Goal: Information Seeking & Learning: Learn about a topic

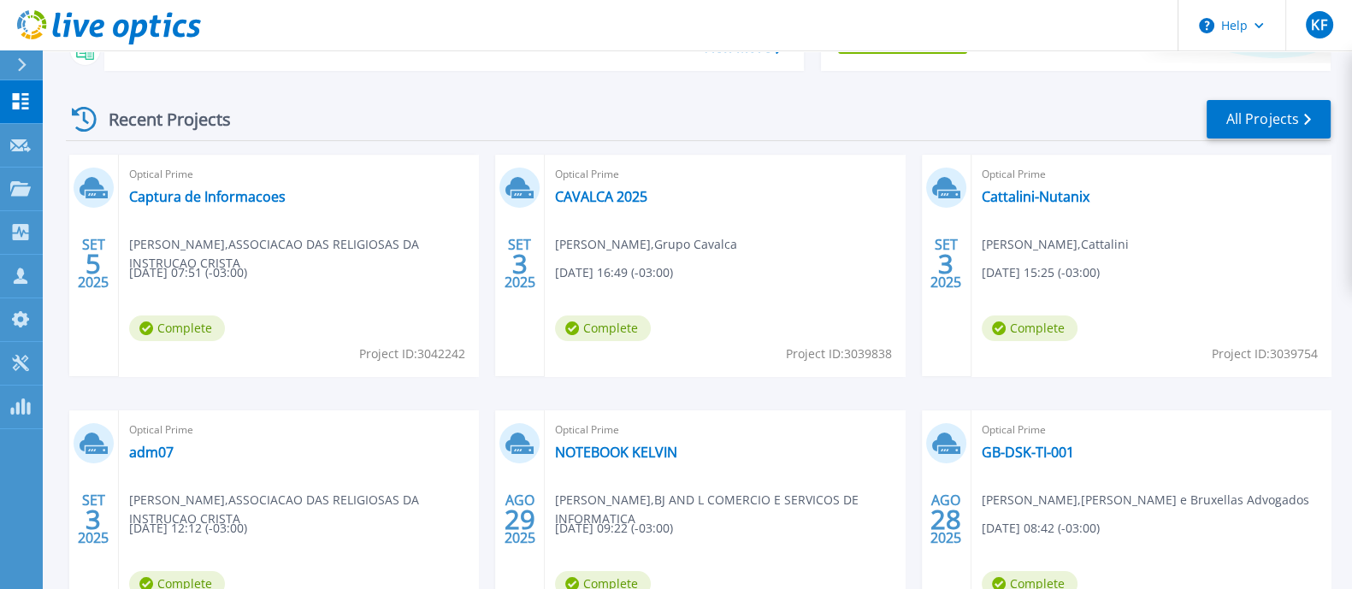
scroll to position [301, 0]
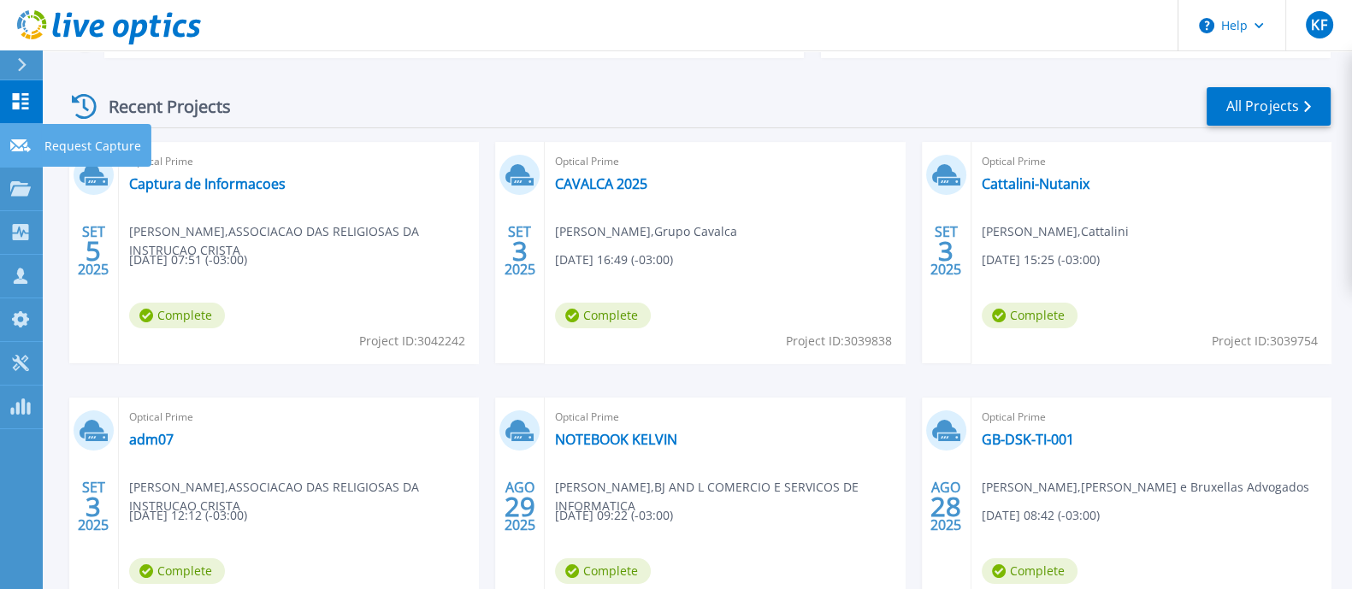
click at [2, 133] on link "Request Capture Request Capture" at bounding box center [21, 146] width 43 height 44
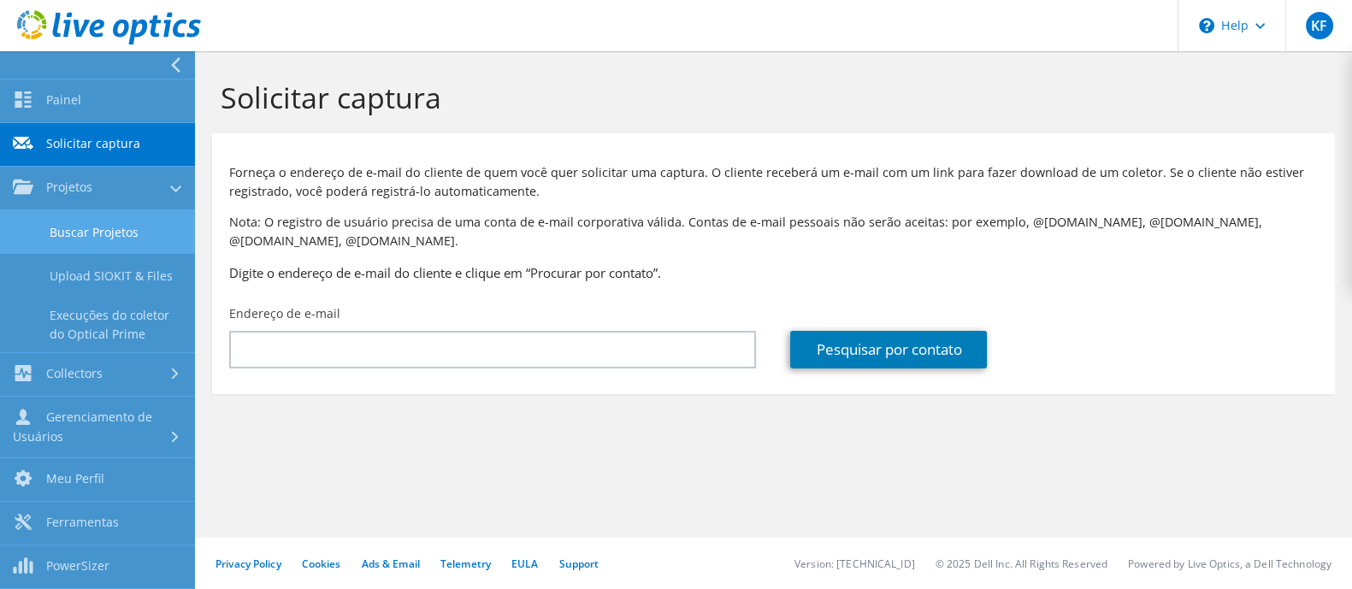
click at [35, 224] on link "Buscar Projetos" at bounding box center [97, 232] width 195 height 44
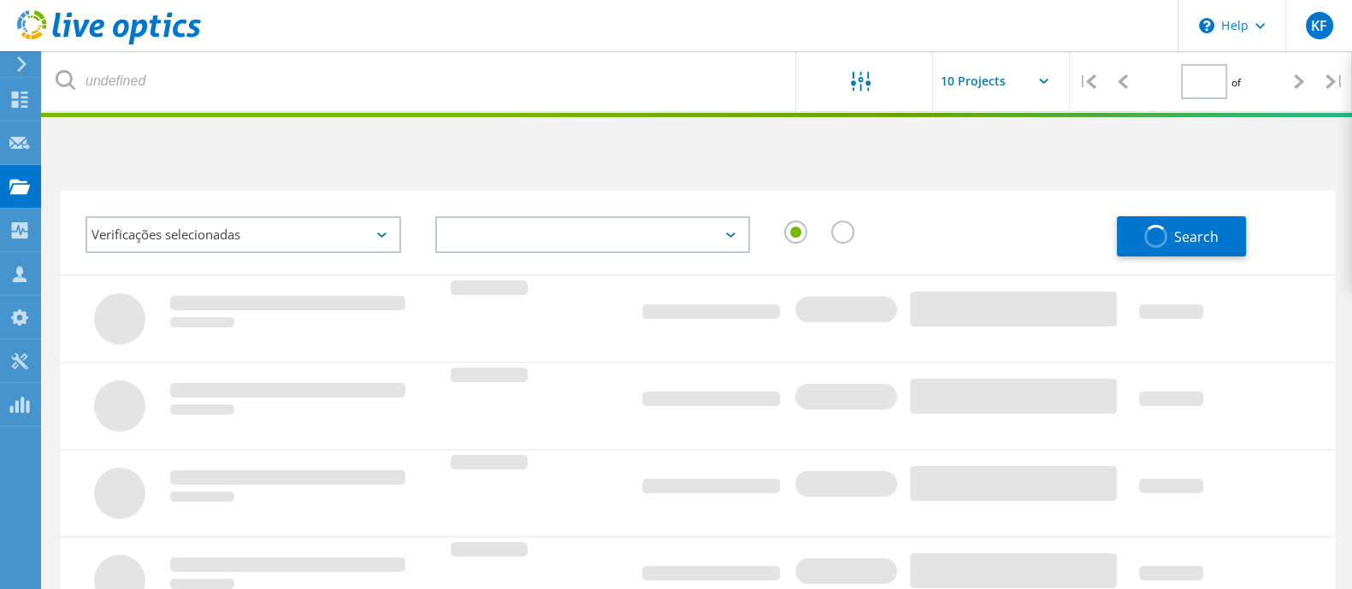
type input "1"
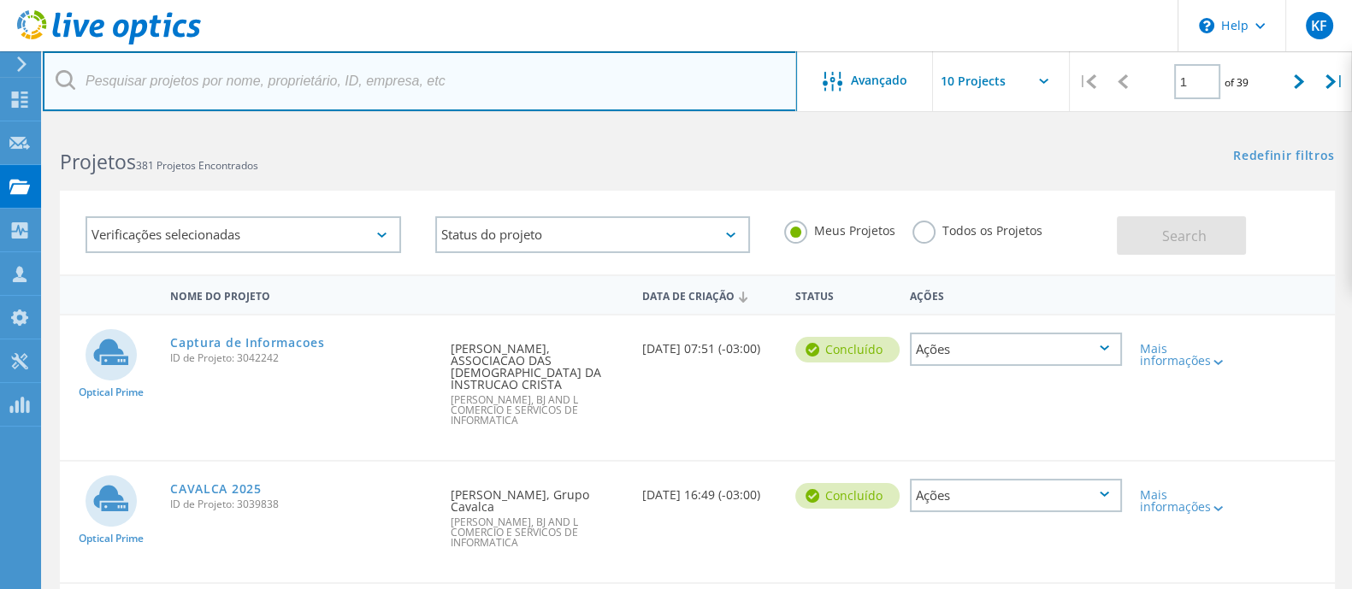
click at [333, 68] on input "text" at bounding box center [420, 81] width 754 height 60
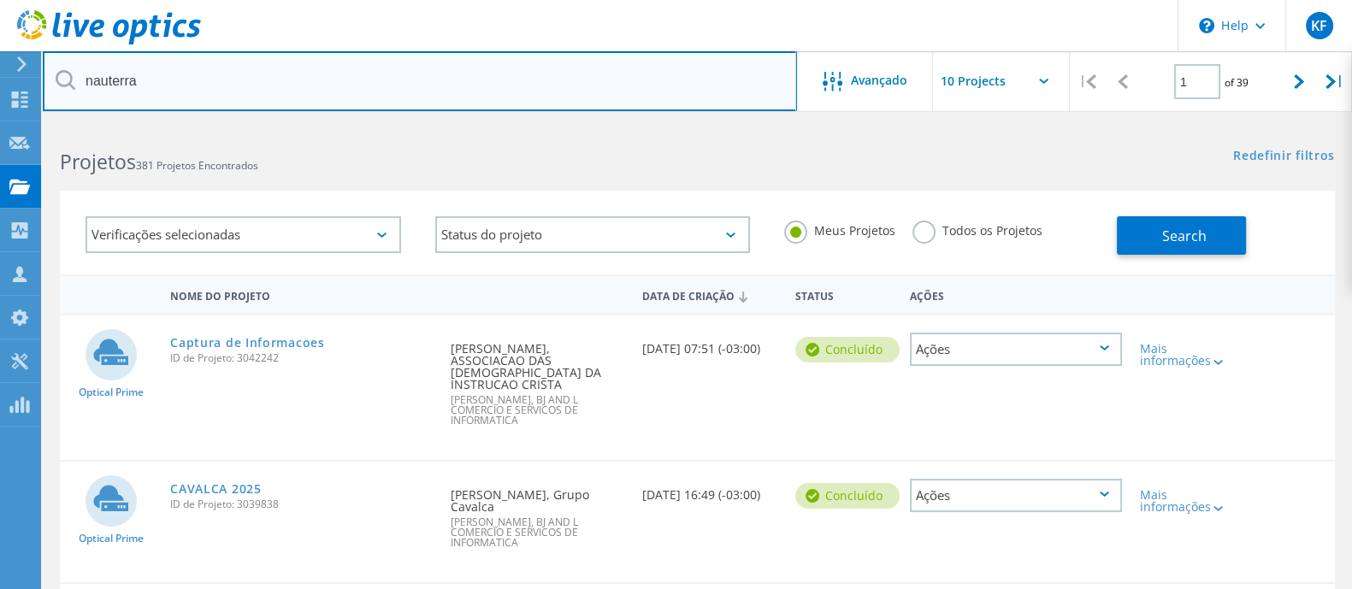
type input "nauterra"
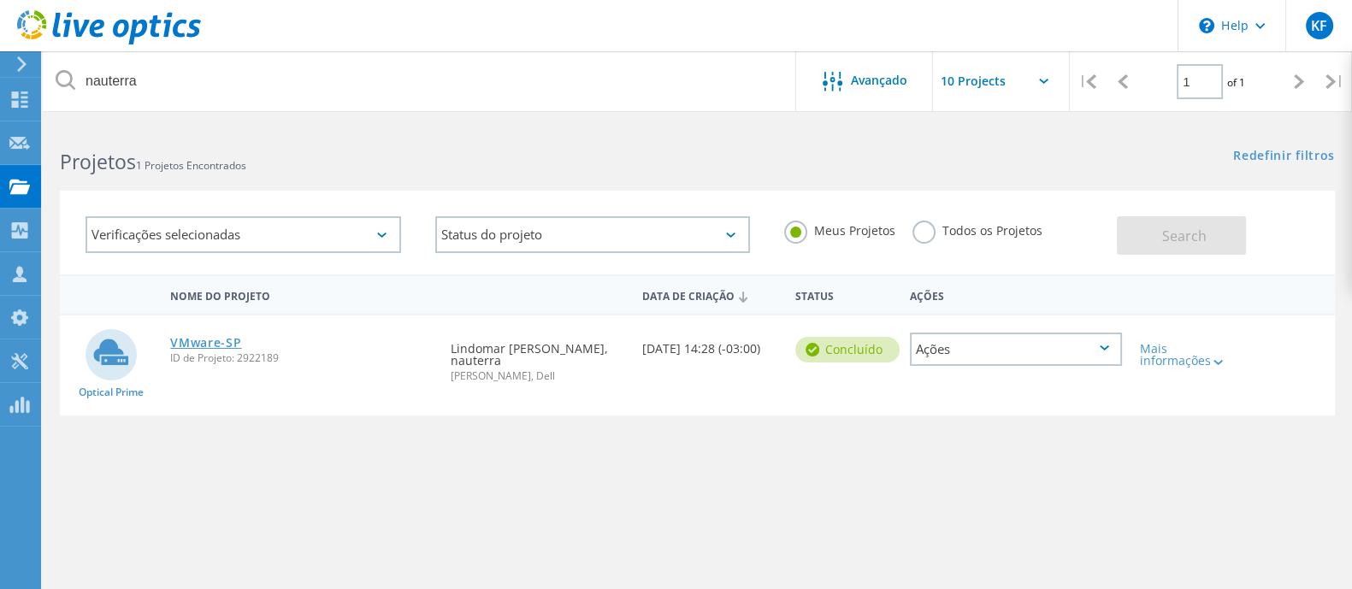
click at [216, 339] on link "VMware-SP" at bounding box center [205, 343] width 71 height 12
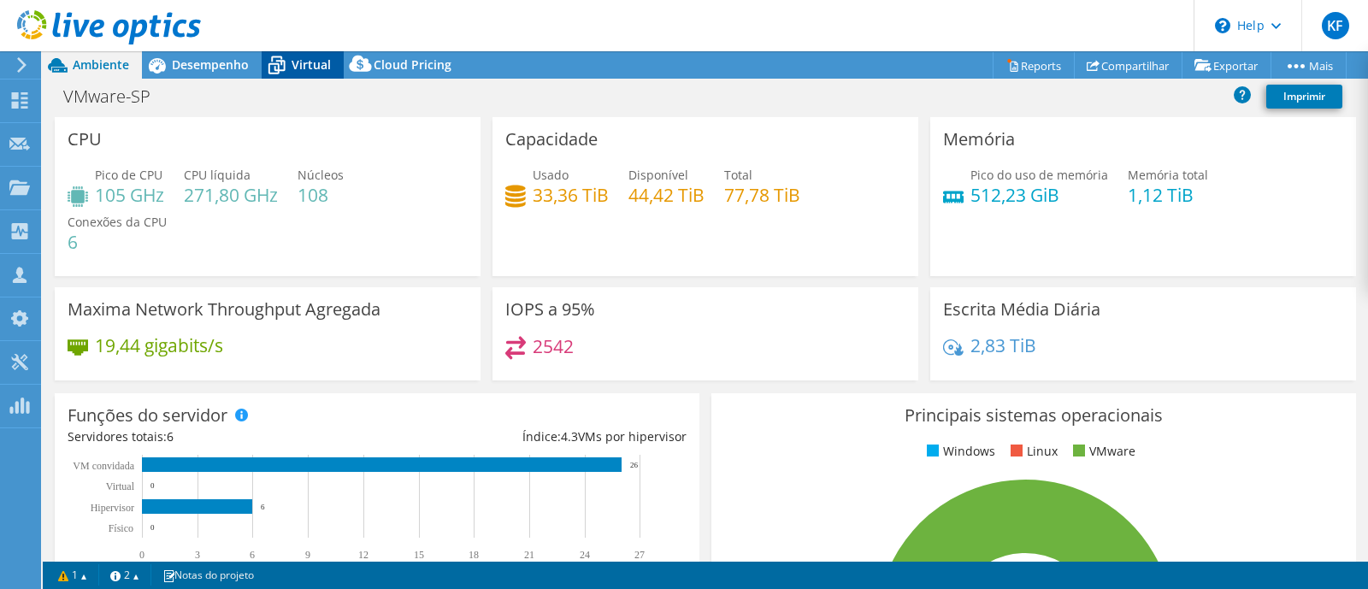
select select "SouthAmerica"
select select "USD"
click at [268, 61] on icon at bounding box center [277, 65] width 30 height 30
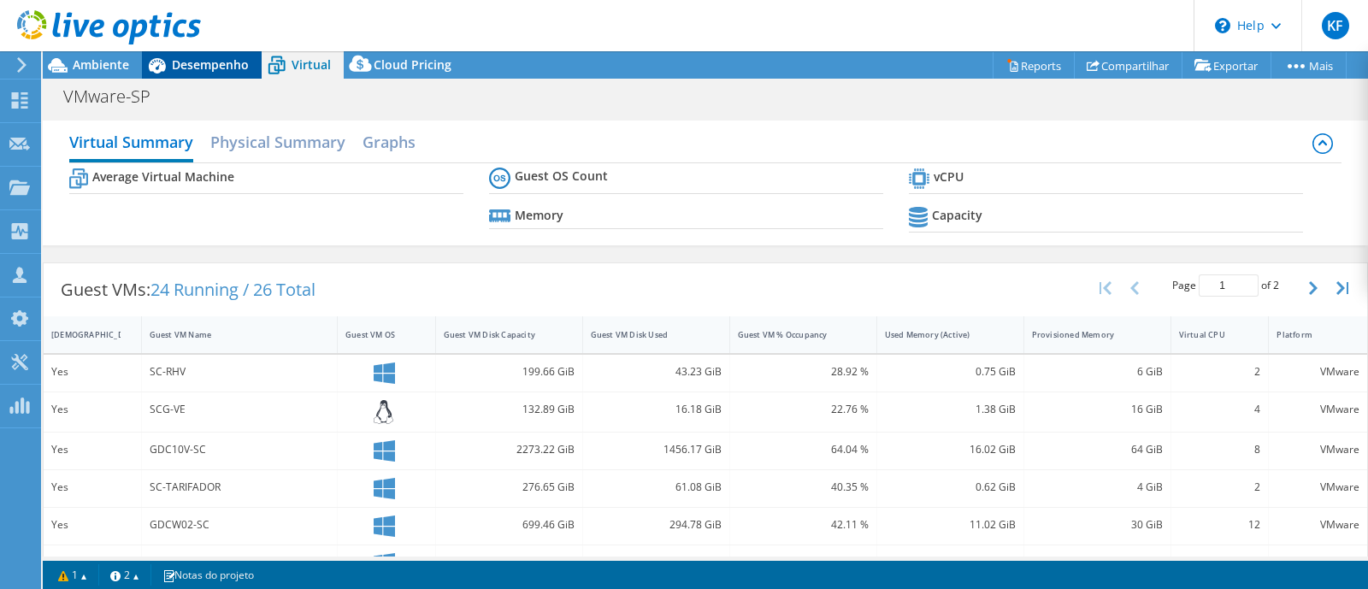
click at [233, 69] on span "Desempenho" at bounding box center [210, 64] width 77 height 16
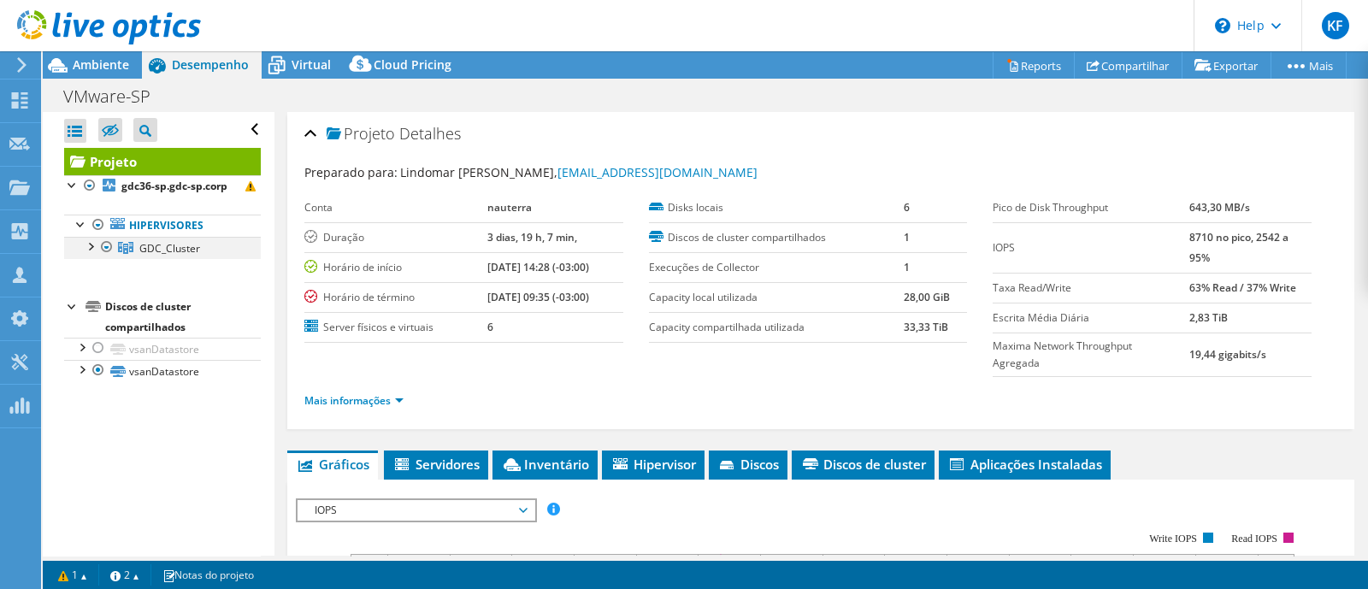
click at [90, 254] on div at bounding box center [89, 245] width 17 height 17
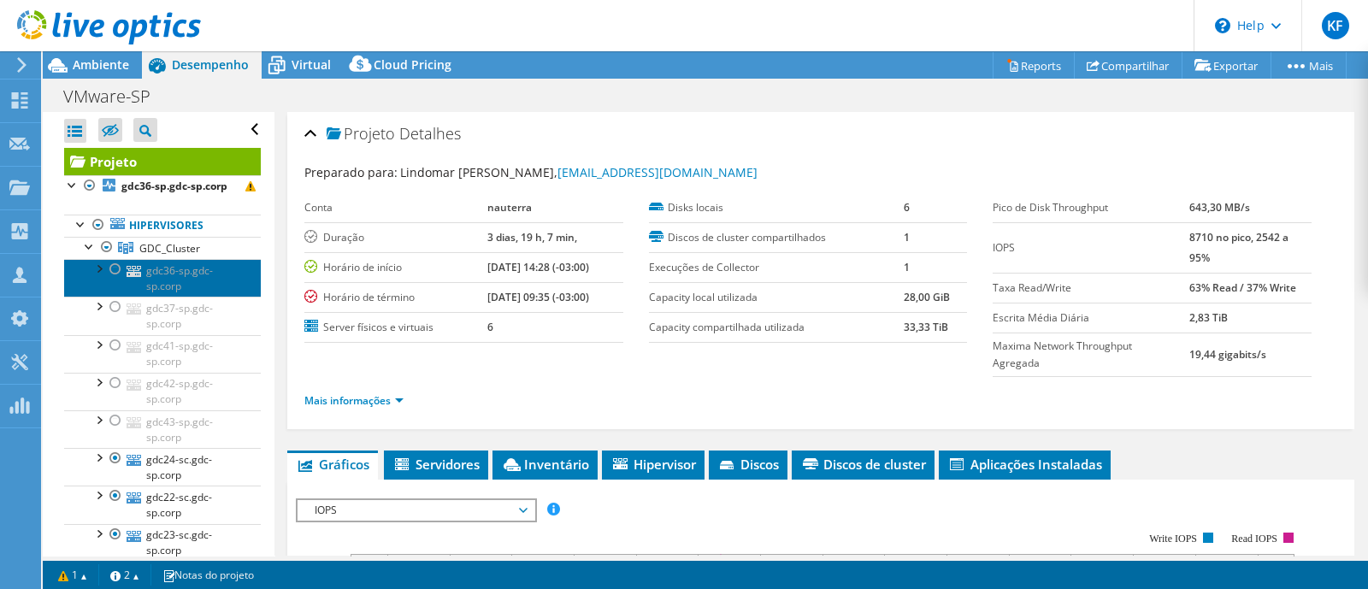
click at [205, 295] on link "gdc36-sp.gdc-sp.corp" at bounding box center [162, 278] width 197 height 38
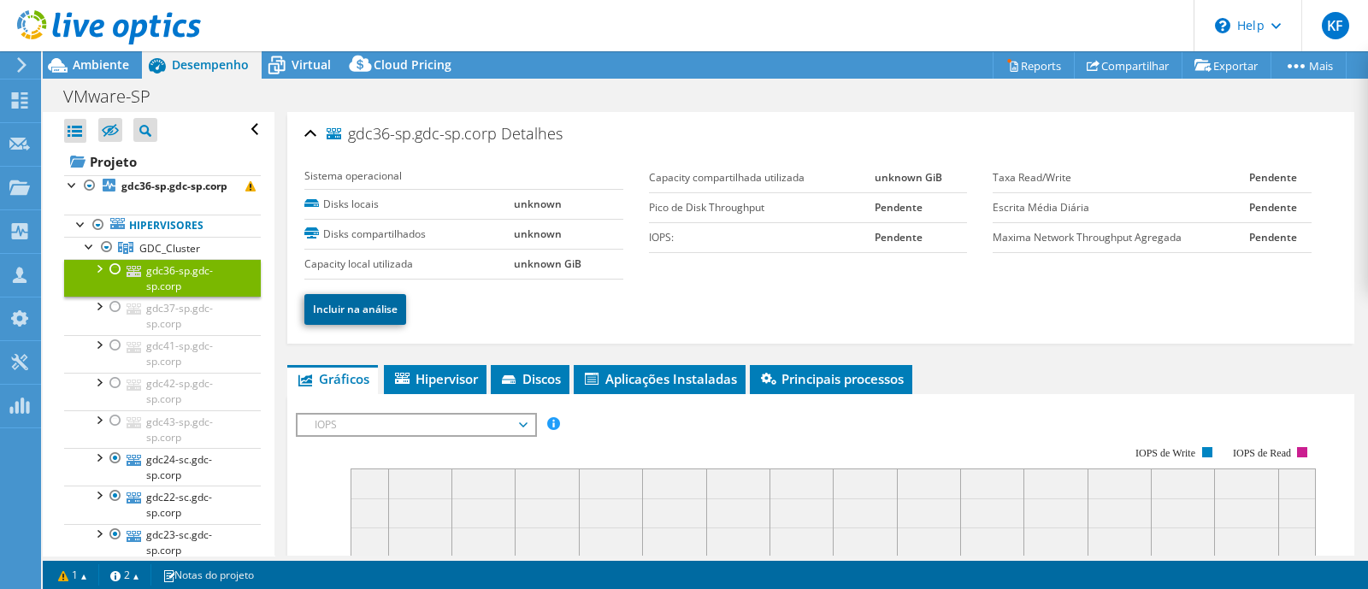
click at [383, 317] on link "Incluir na análise" at bounding box center [355, 309] width 102 height 31
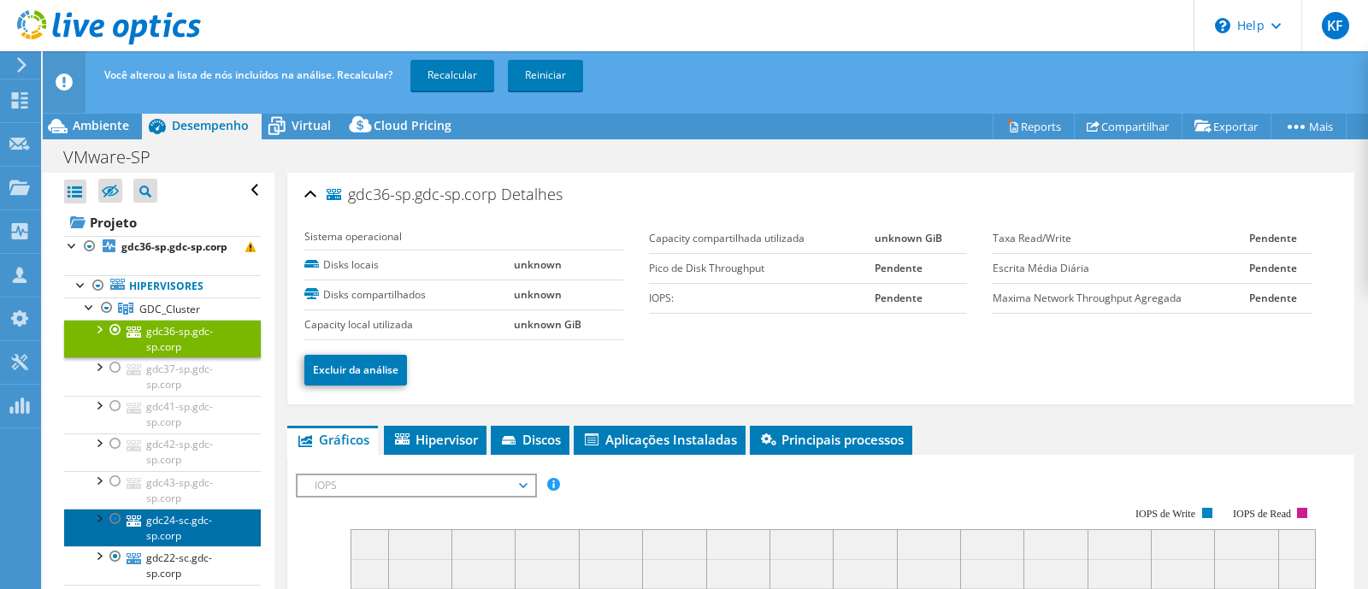
click at [206, 526] on link "gdc24-sc.gdc-sp.corp" at bounding box center [162, 528] width 197 height 38
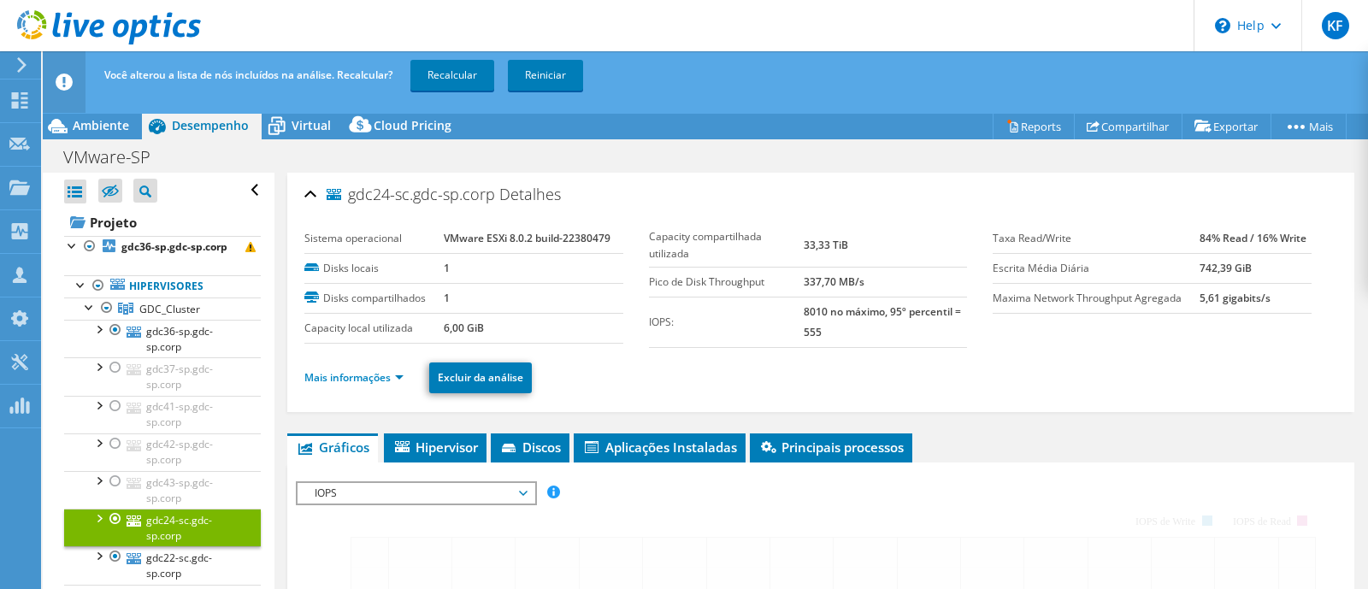
click at [366, 384] on li "Mais informações" at bounding box center [358, 378] width 109 height 19
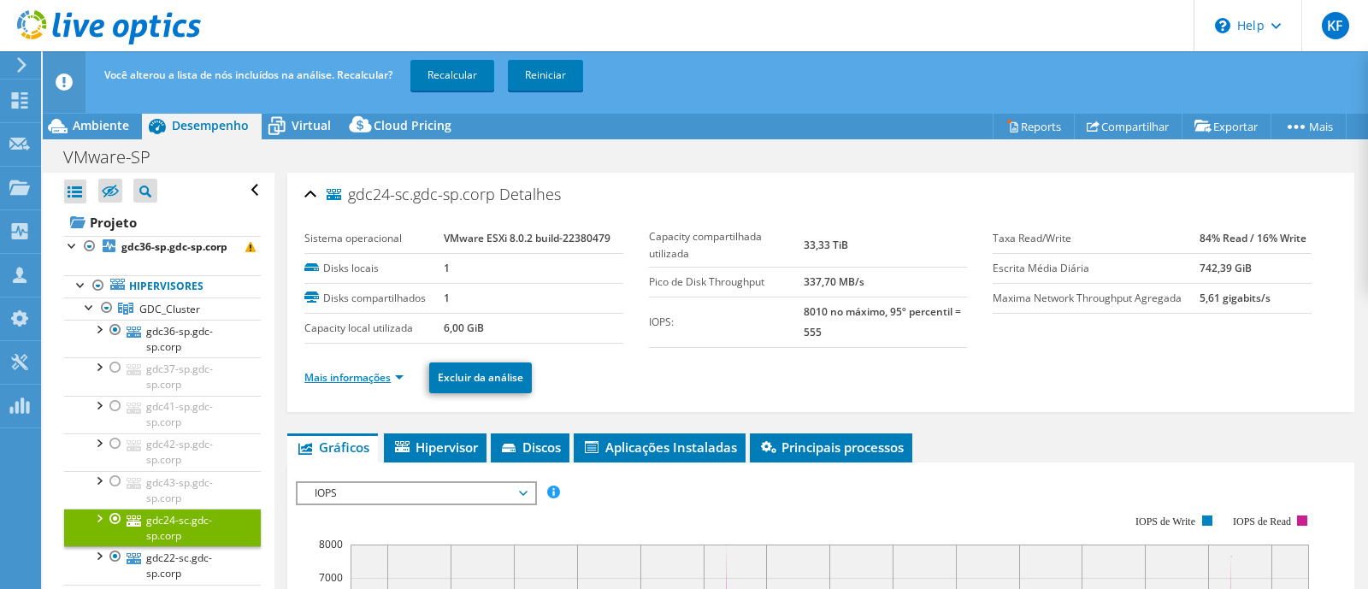
click at [376, 375] on link "Mais informações" at bounding box center [353, 377] width 99 height 15
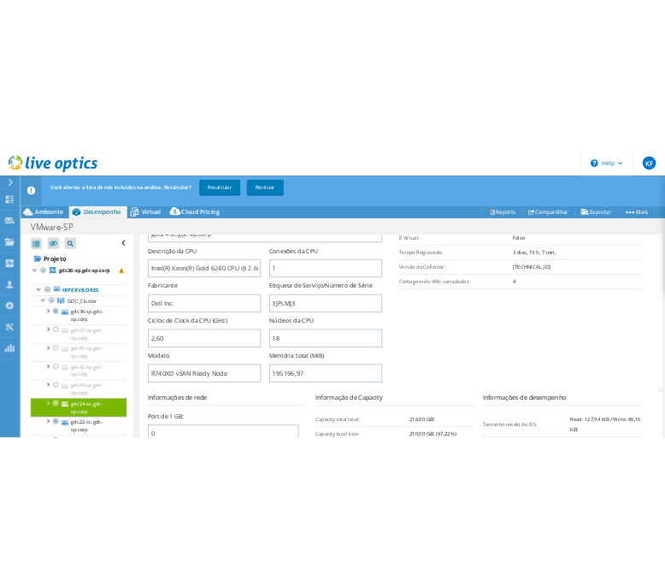
scroll to position [360, 0]
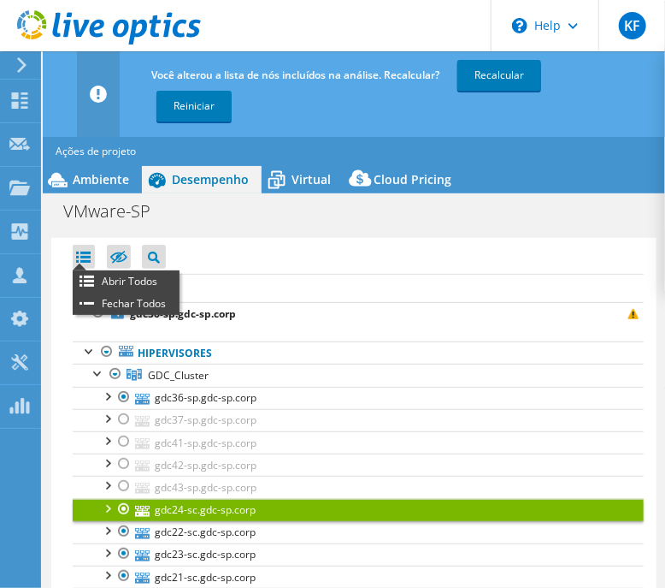
click at [84, 265] on div at bounding box center [84, 257] width 22 height 24
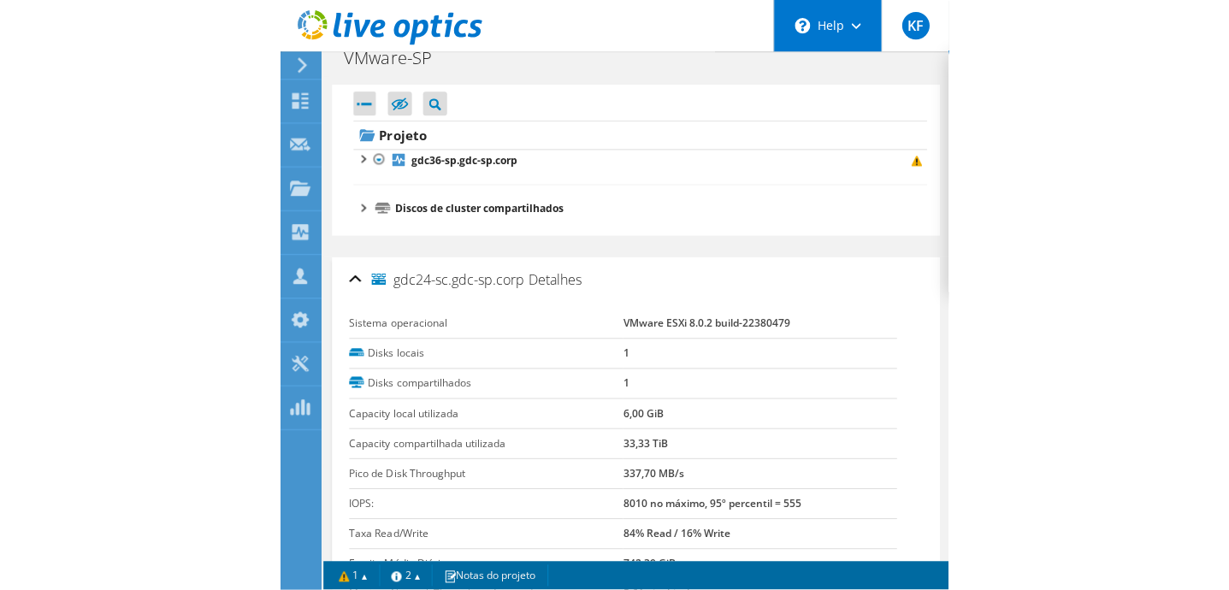
scroll to position [60, 0]
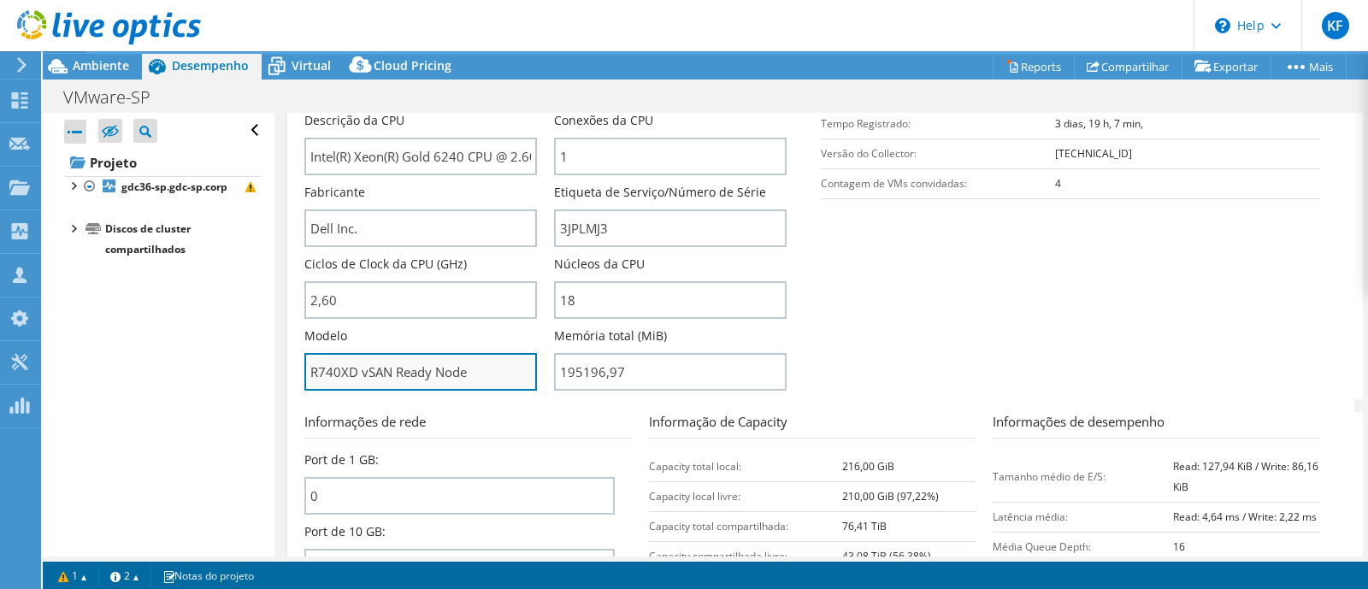
click at [450, 378] on input "R740XD vSAN Ready Node" at bounding box center [420, 372] width 233 height 38
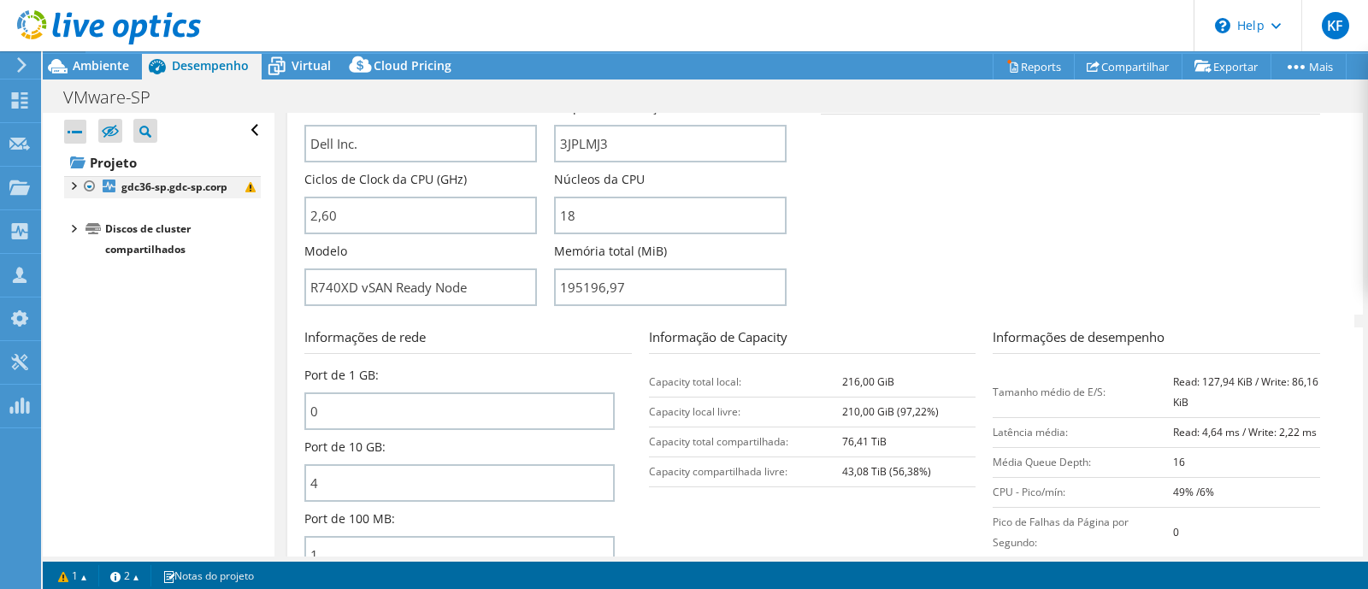
click at [77, 186] on div at bounding box center [72, 184] width 17 height 17
click at [84, 233] on div at bounding box center [81, 224] width 17 height 17
click at [223, 122] on div "Abrir Todos Fechar Todos Ocultar nós excluídos Filtro de árvore do projeto" at bounding box center [162, 131] width 197 height 36
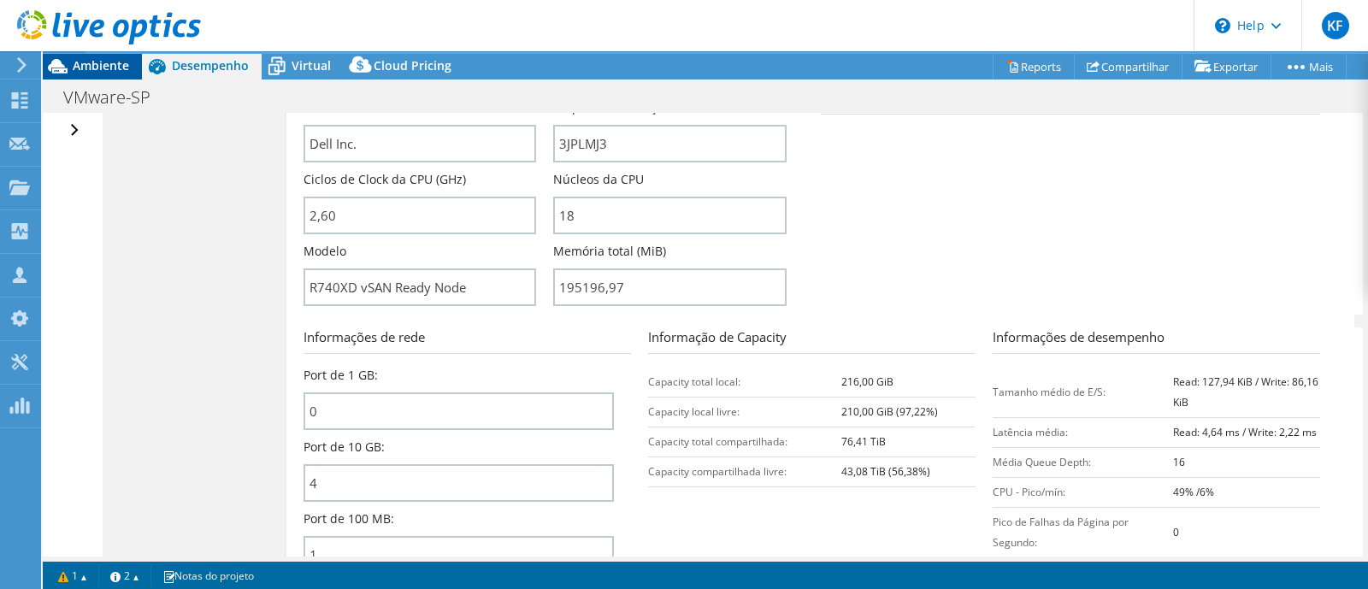
click at [92, 59] on span "Ambiente" at bounding box center [101, 65] width 56 height 16
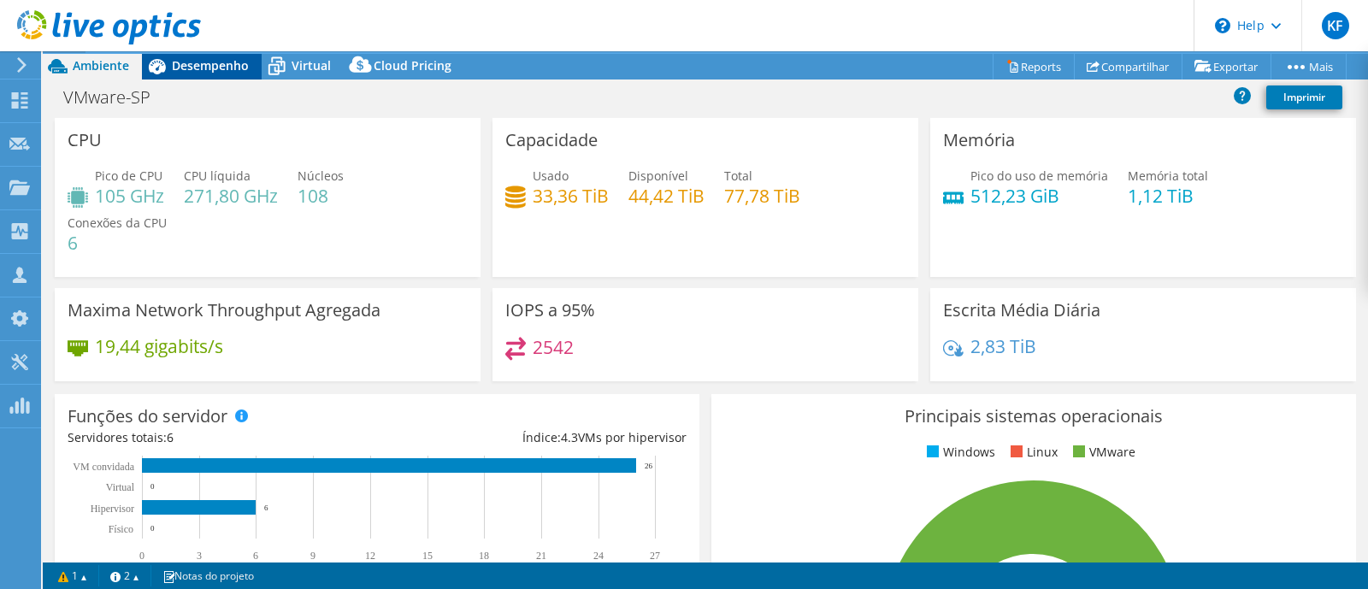
click at [180, 58] on span "Desempenho" at bounding box center [210, 65] width 77 height 16
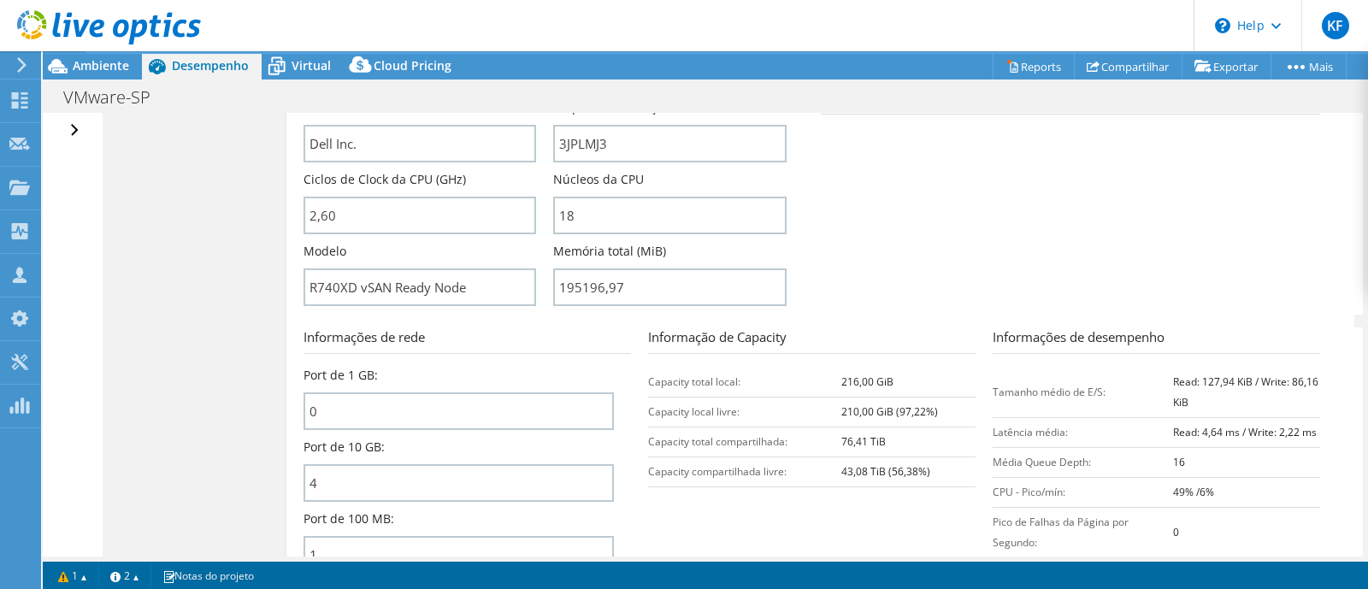
click at [68, 131] on div "Abrir Todos Fechar Todos Ocultar nós excluídos Filtro de árvore do projeto" at bounding box center [76, 131] width 25 height 36
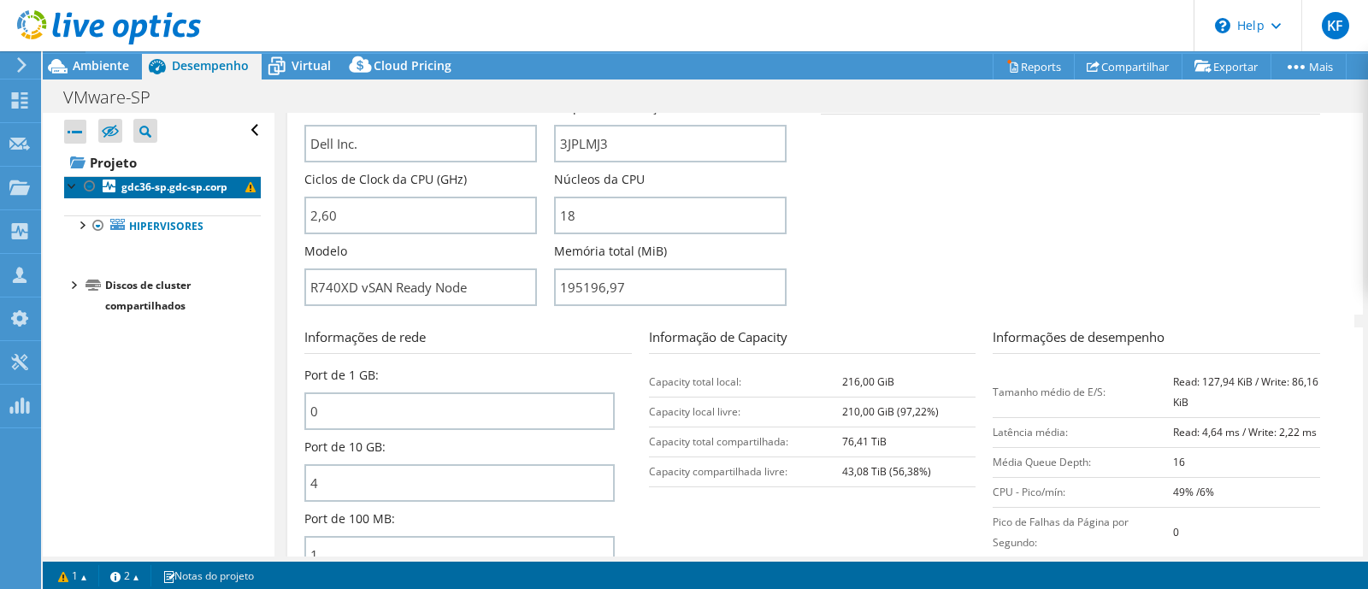
click at [154, 194] on b "gdc36-sp.gdc-sp.corp" at bounding box center [174, 187] width 106 height 15
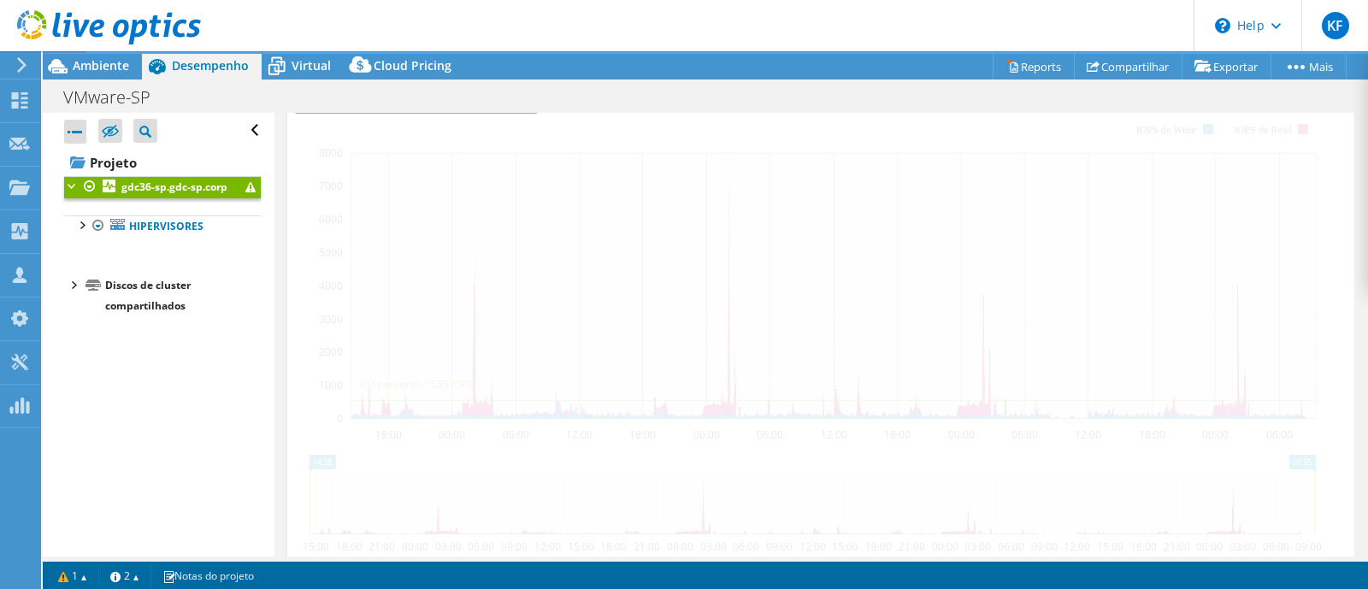
scroll to position [454, 0]
click at [154, 194] on b "gdc36-sp.gdc-sp.corp" at bounding box center [174, 187] width 106 height 15
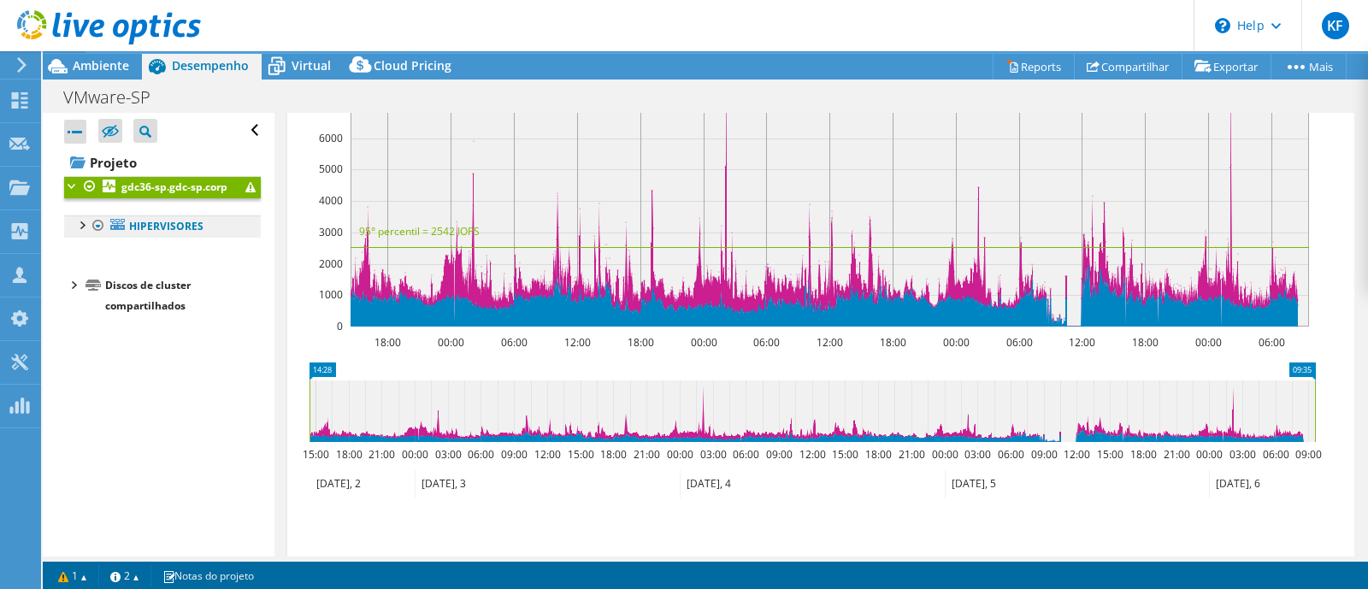
click at [124, 238] on link "Hipervisores" at bounding box center [162, 227] width 197 height 22
click at [86, 233] on div at bounding box center [81, 224] width 17 height 17
click at [96, 255] on div at bounding box center [89, 246] width 17 height 17
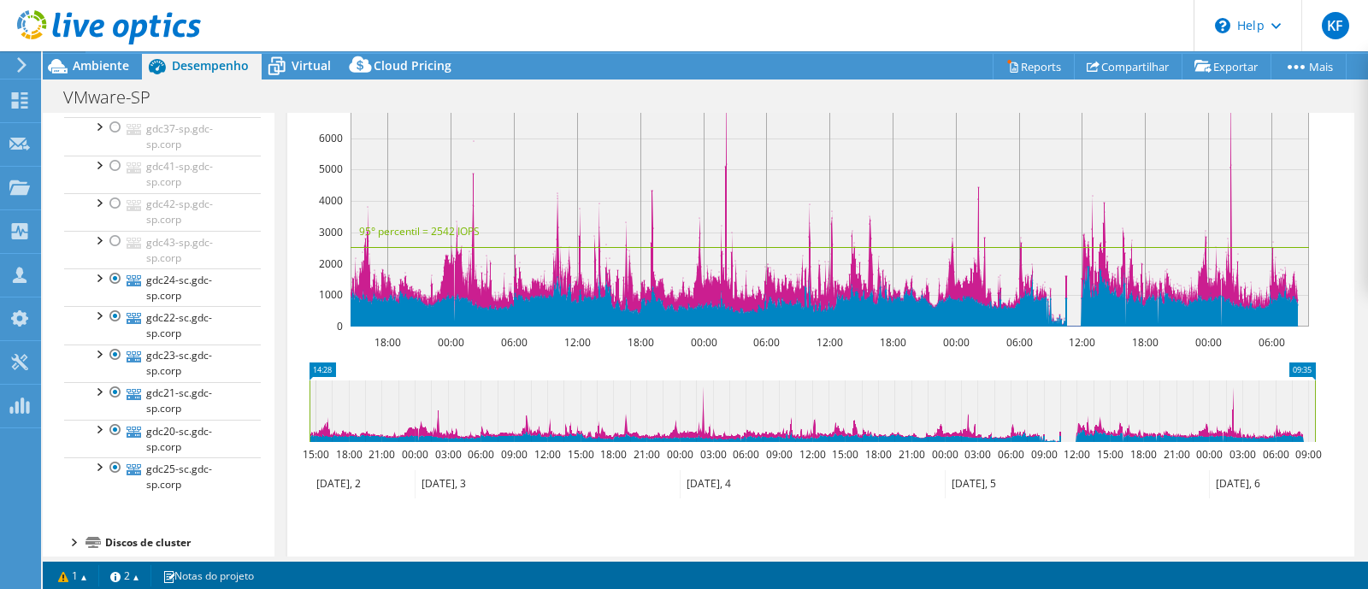
scroll to position [231, 0]
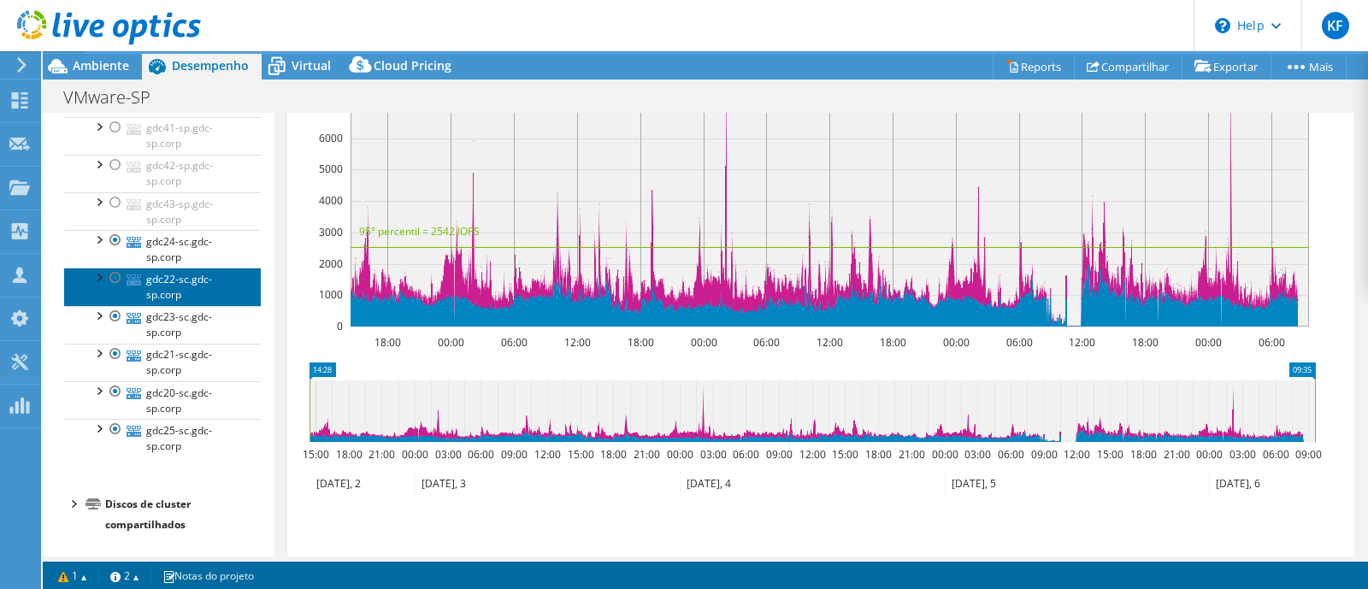
click at [219, 288] on link "gdc22-sc.gdc-sp.corp" at bounding box center [162, 287] width 197 height 38
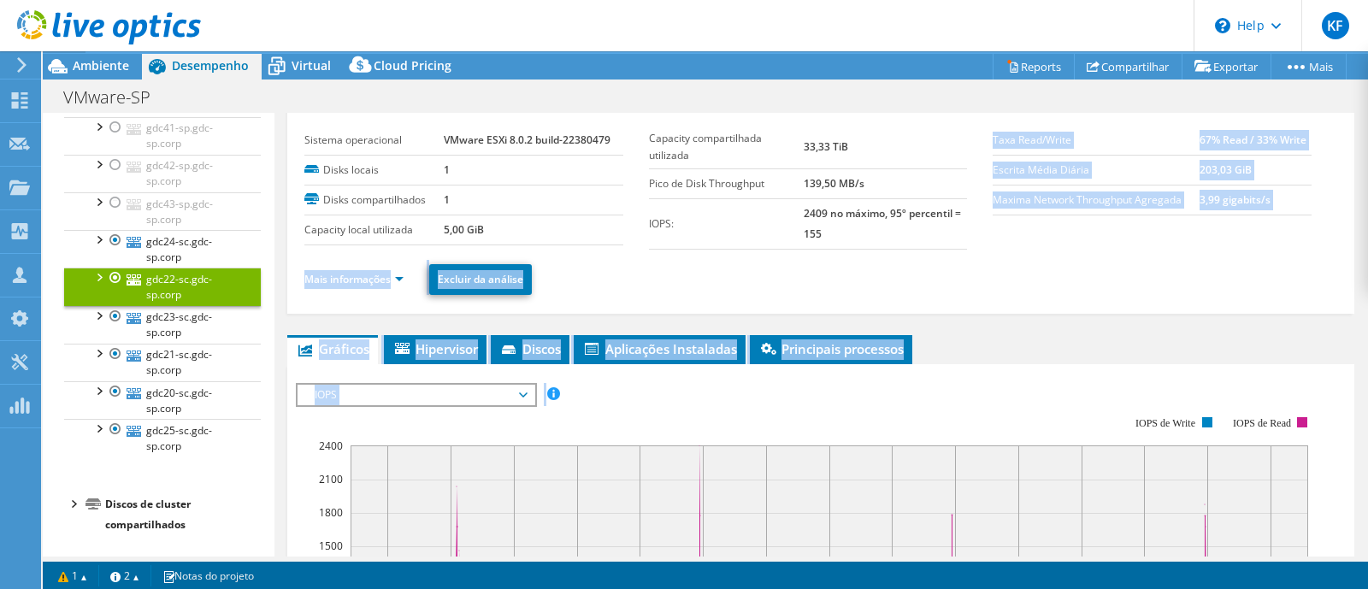
scroll to position [0, 0]
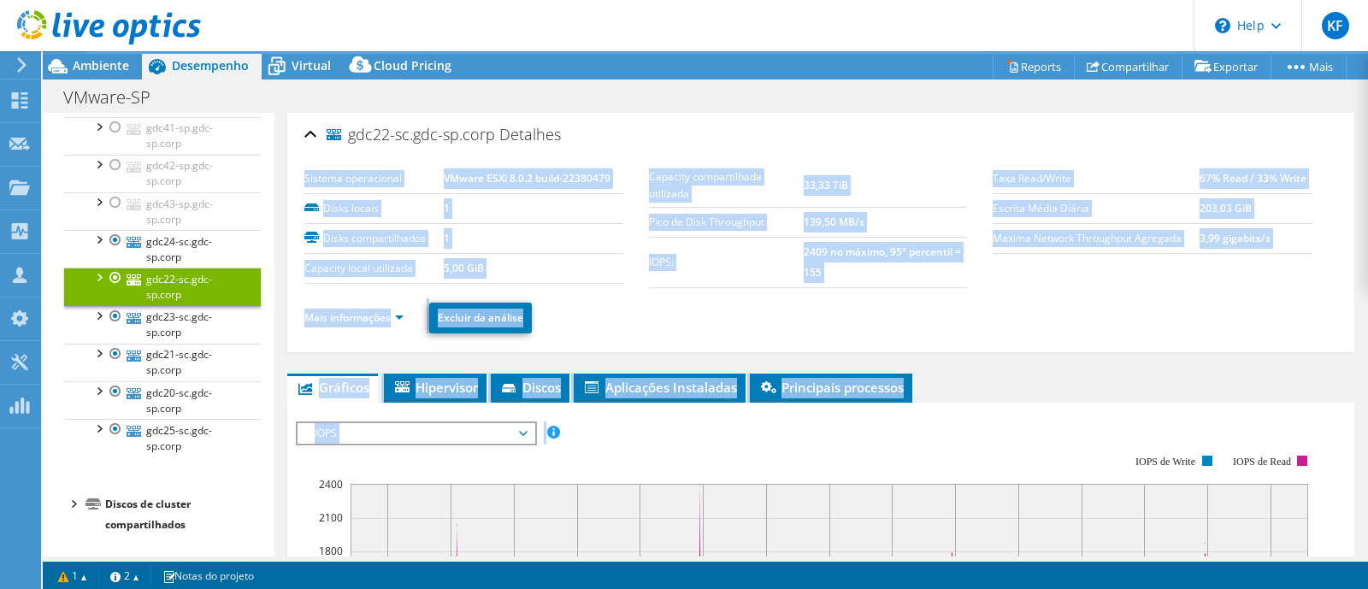
drag, startPoint x: 1368, startPoint y: 370, endPoint x: 1344, endPoint y: 141, distance: 230.4
click at [1344, 141] on article "gdc22-sc.gdc-sp.corp Detalhes Sistema operacional VMware ESXi 8.0.2 build-22380…" at bounding box center [822, 335] width 1094 height 444
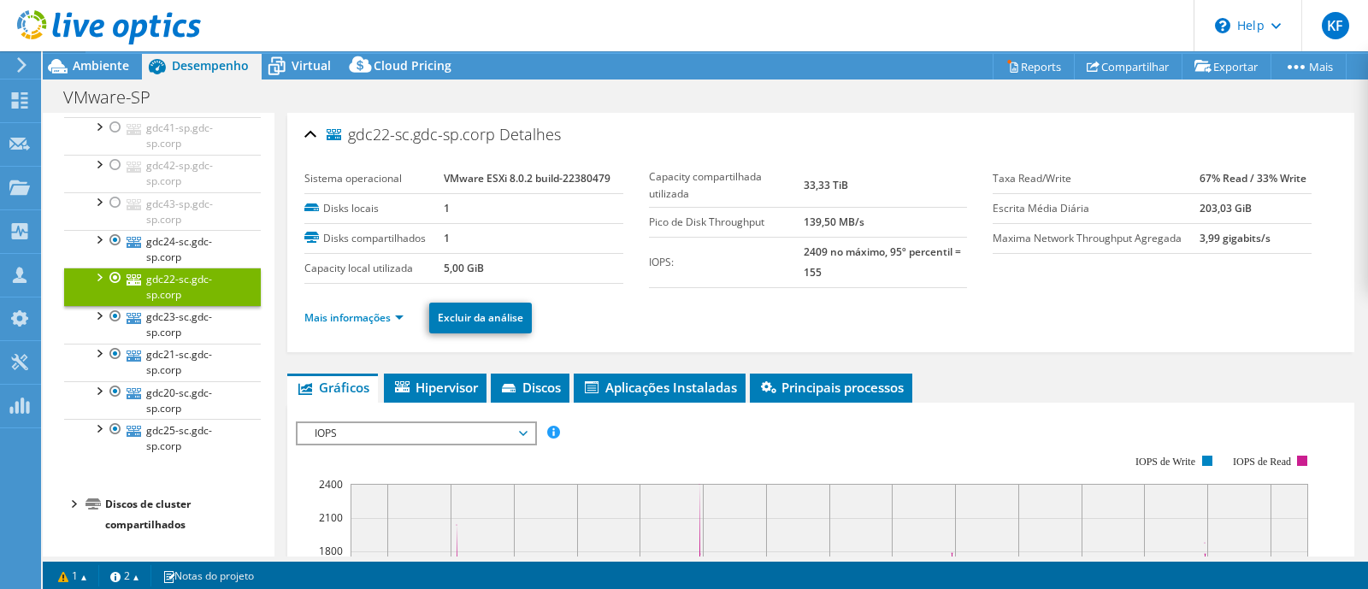
click at [1155, 103] on div "VMware-SP Imprimir" at bounding box center [706, 97] width 1326 height 32
click at [375, 318] on link "Mais informações" at bounding box center [353, 317] width 99 height 15
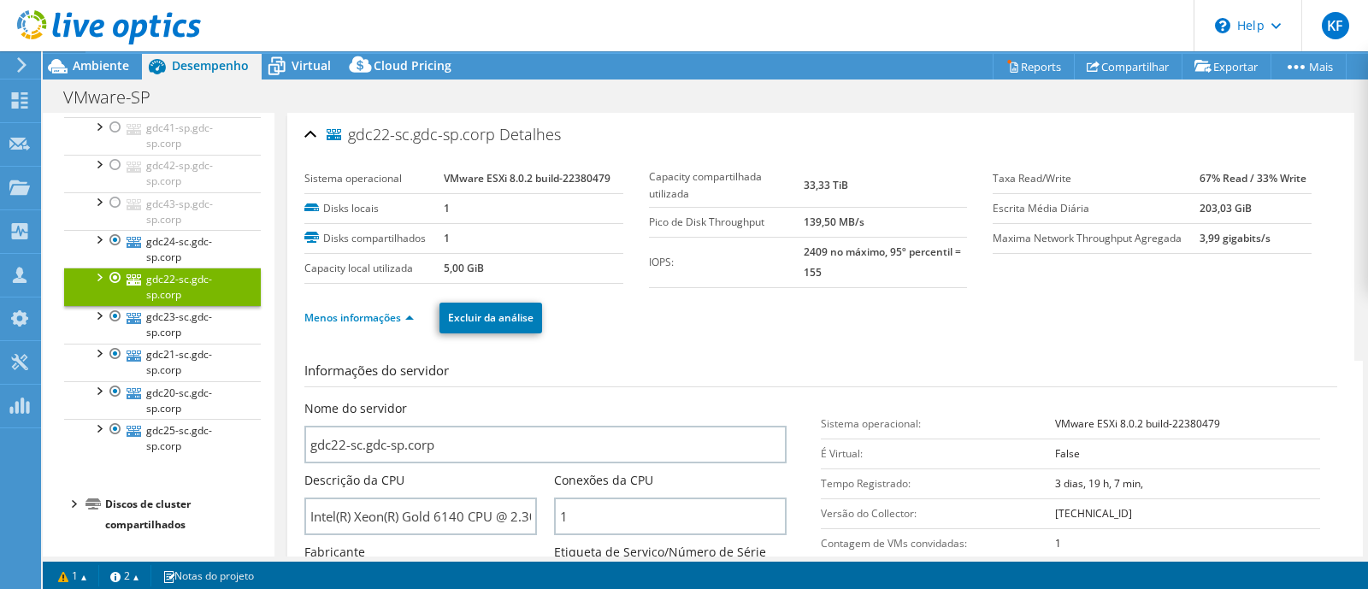
drag, startPoint x: 1368, startPoint y: 189, endPoint x: 1356, endPoint y: 259, distance: 71.1
click at [1356, 259] on article "gdc22-sc.gdc-sp.corp Detalhes Sistema operacional VMware ESXi 8.0.2 build-22380…" at bounding box center [822, 335] width 1094 height 444
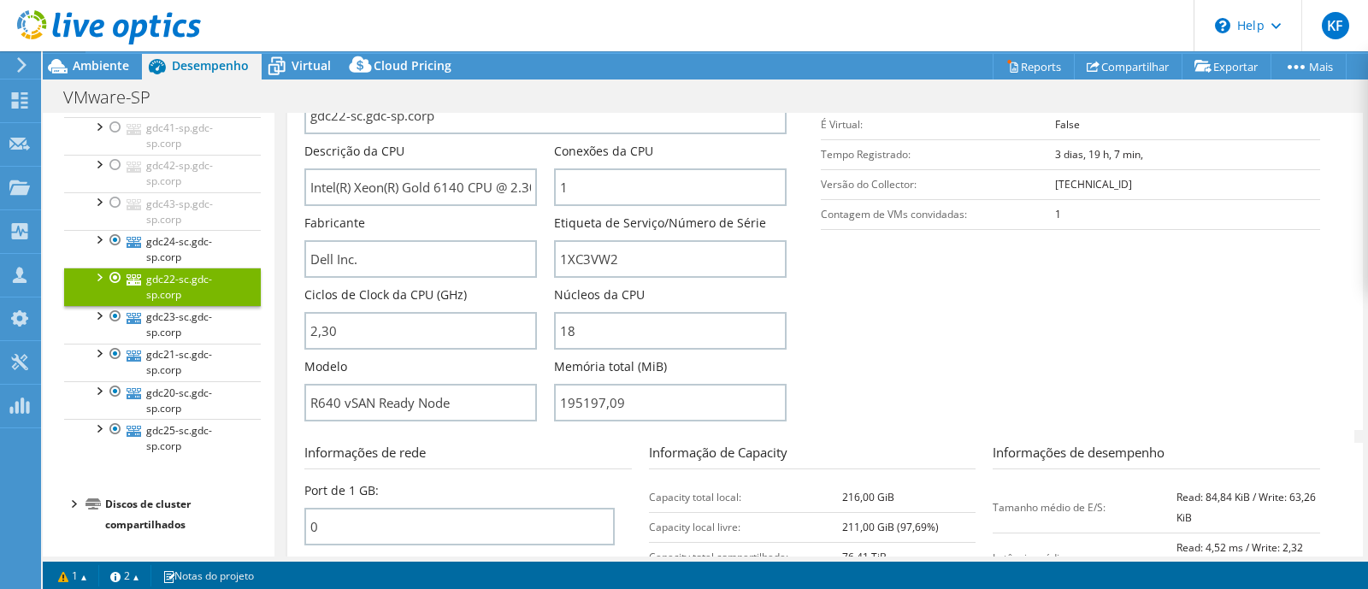
scroll to position [322, 0]
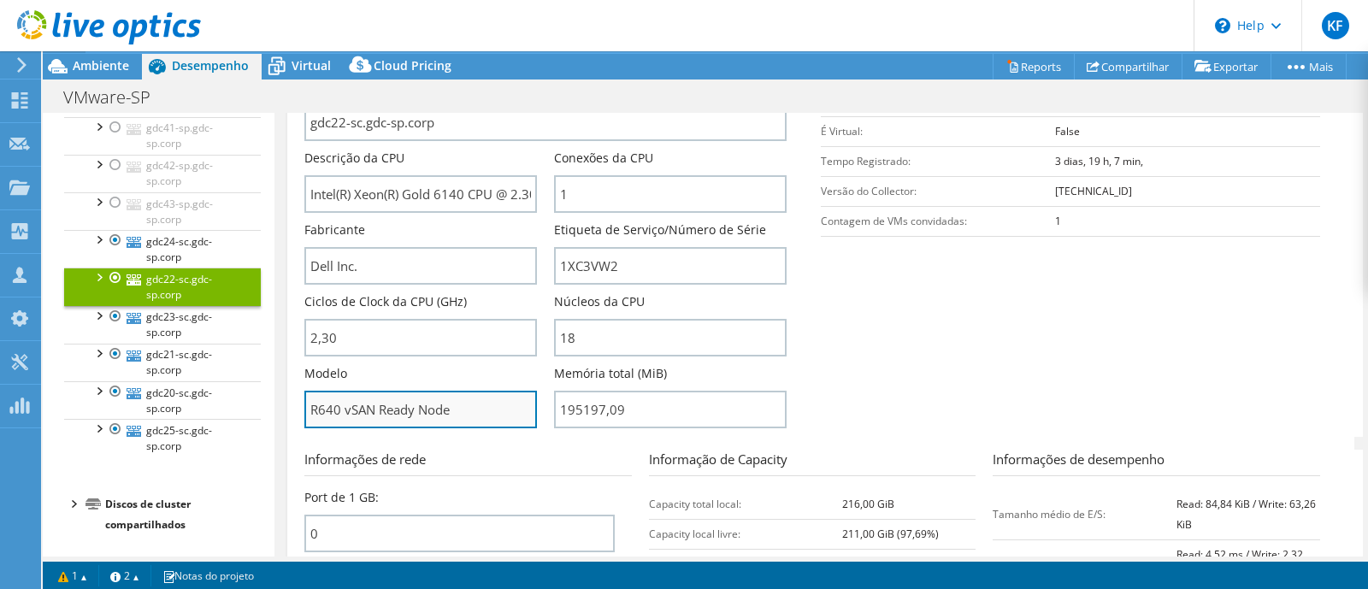
click at [414, 393] on input "R640 vSAN Ready Node" at bounding box center [420, 410] width 233 height 38
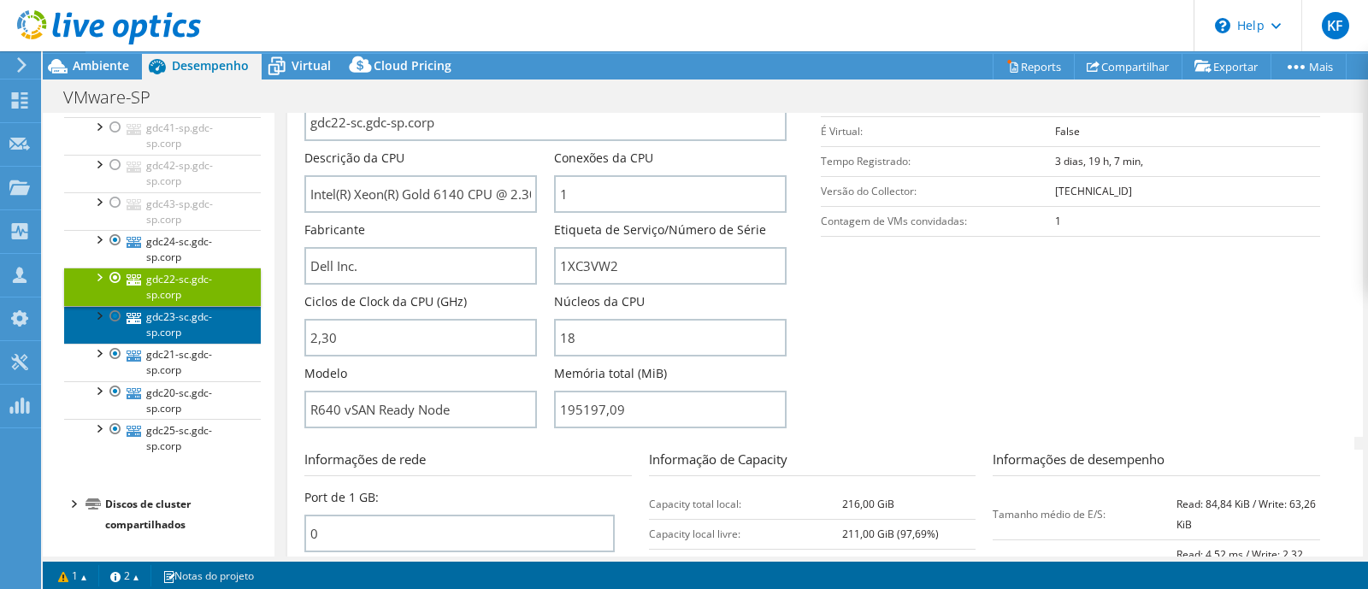
click at [209, 319] on link "gdc23-sc.gdc-sp.corp" at bounding box center [162, 325] width 197 height 38
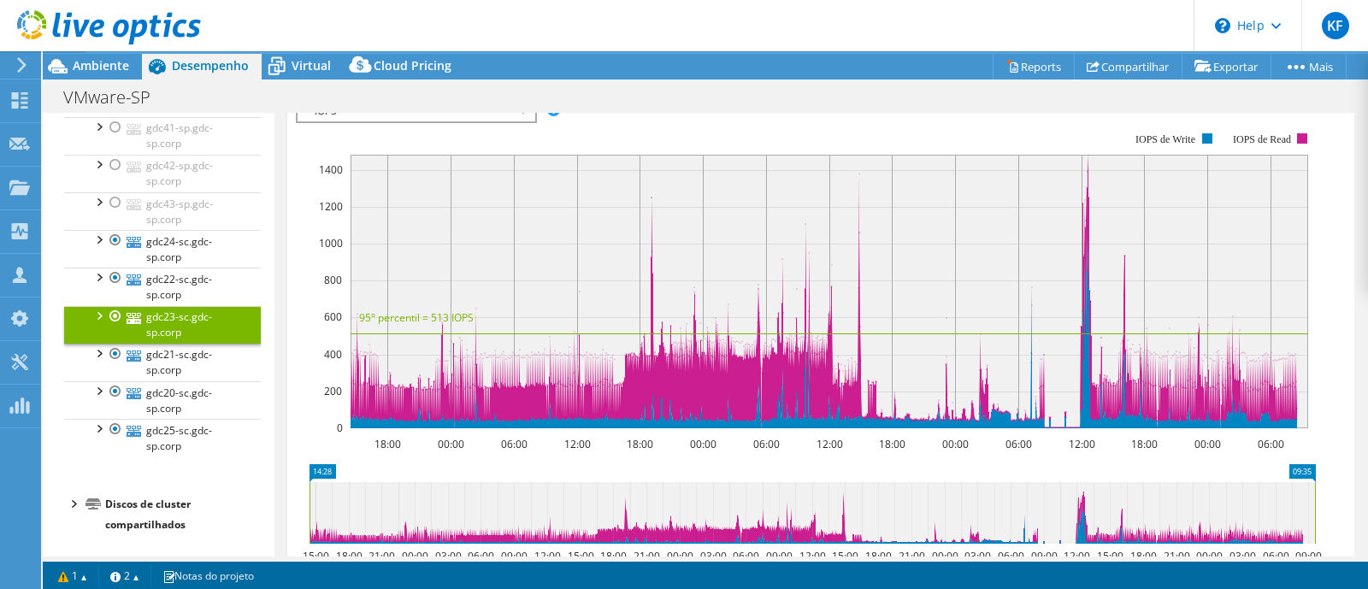
scroll to position [294, 0]
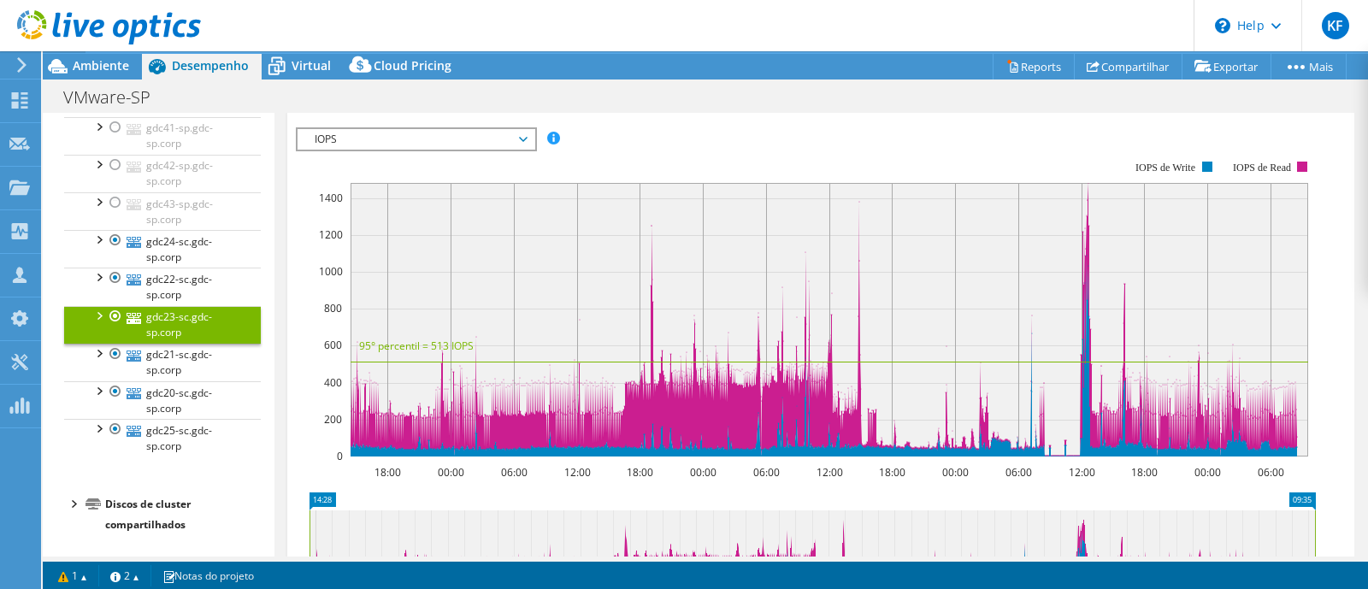
drag, startPoint x: 1368, startPoint y: 244, endPoint x: 1368, endPoint y: 155, distance: 88.9
click at [1368, 155] on article "gdc23-sc.gdc-sp.corp Detalhes Sistema operacional VMware ESXi 8.0.2 build-22380…" at bounding box center [822, 335] width 1094 height 444
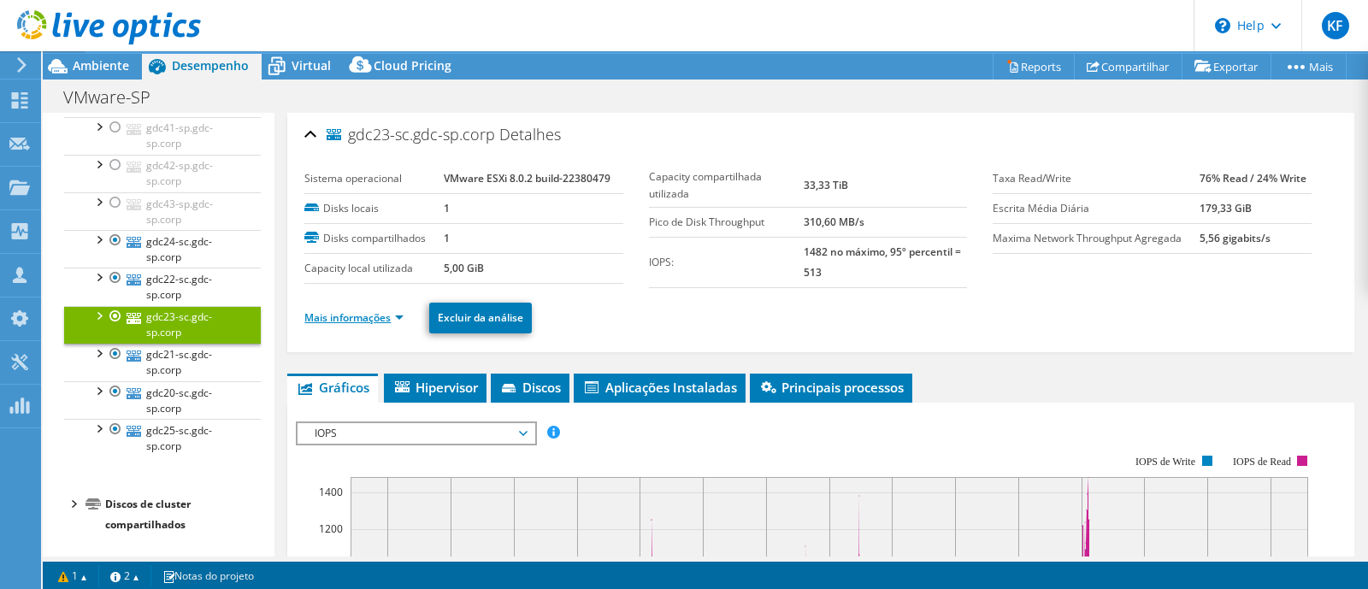
click at [355, 320] on link "Mais informações" at bounding box center [353, 317] width 99 height 15
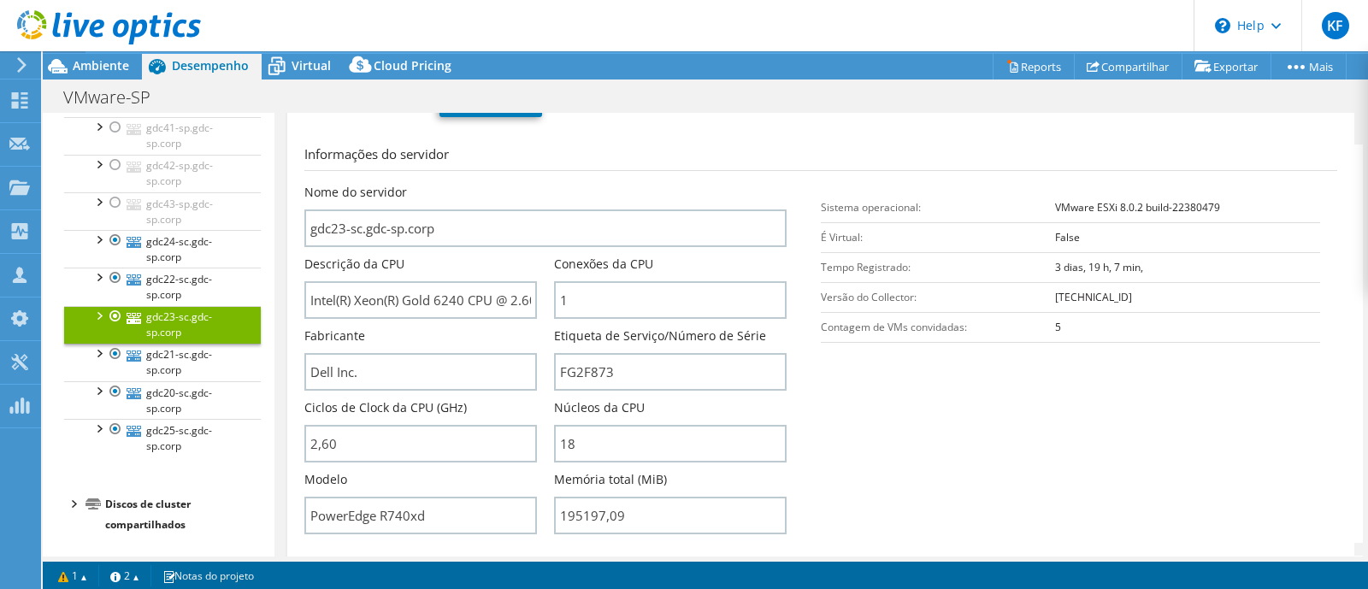
scroll to position [213, 0]
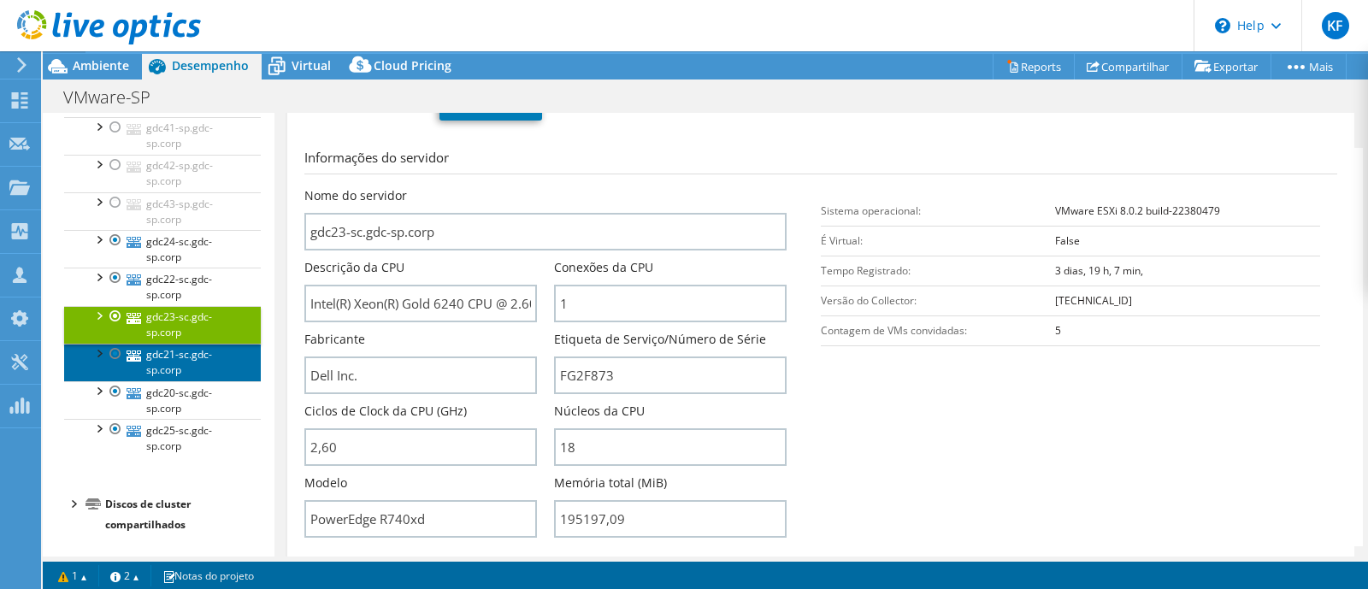
click at [210, 368] on link "gdc21-sc.gdc-sp.corp" at bounding box center [162, 363] width 197 height 38
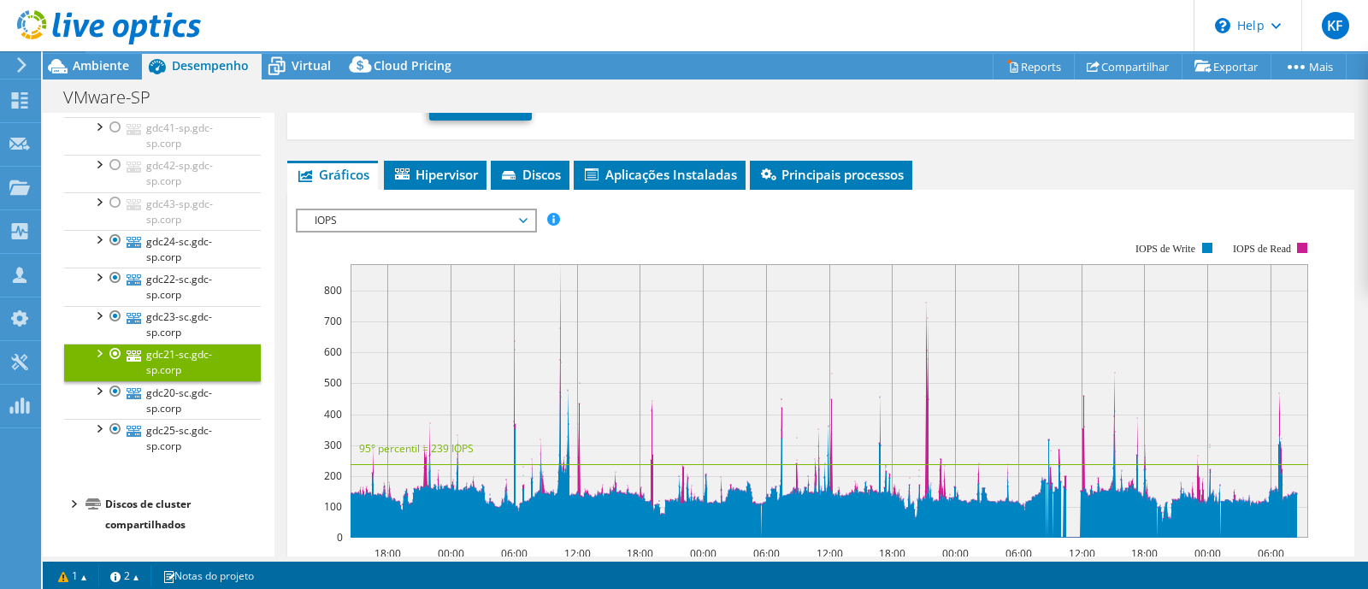
drag, startPoint x: 1368, startPoint y: 304, endPoint x: 1368, endPoint y: 227, distance: 77.8
click at [1368, 227] on article "gdc21-sc.gdc-sp.corp Detalhes Sistema operacional VMware ESXi 8.0.2 build-22380…" at bounding box center [822, 335] width 1094 height 444
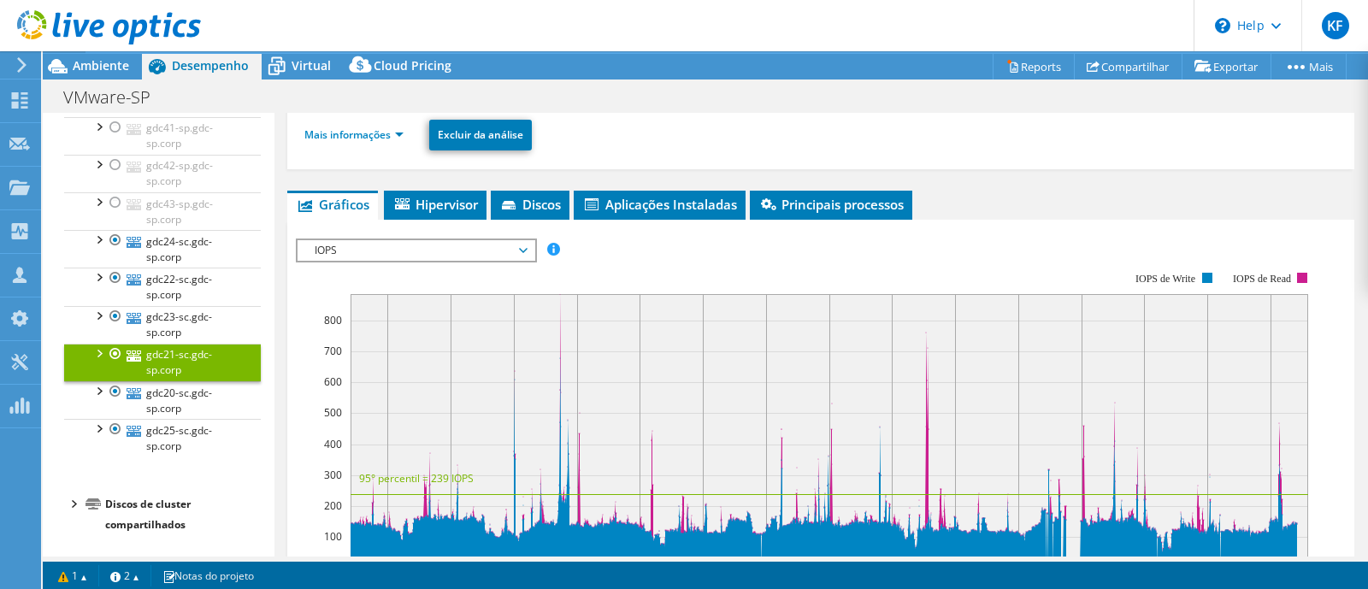
scroll to position [0, 0]
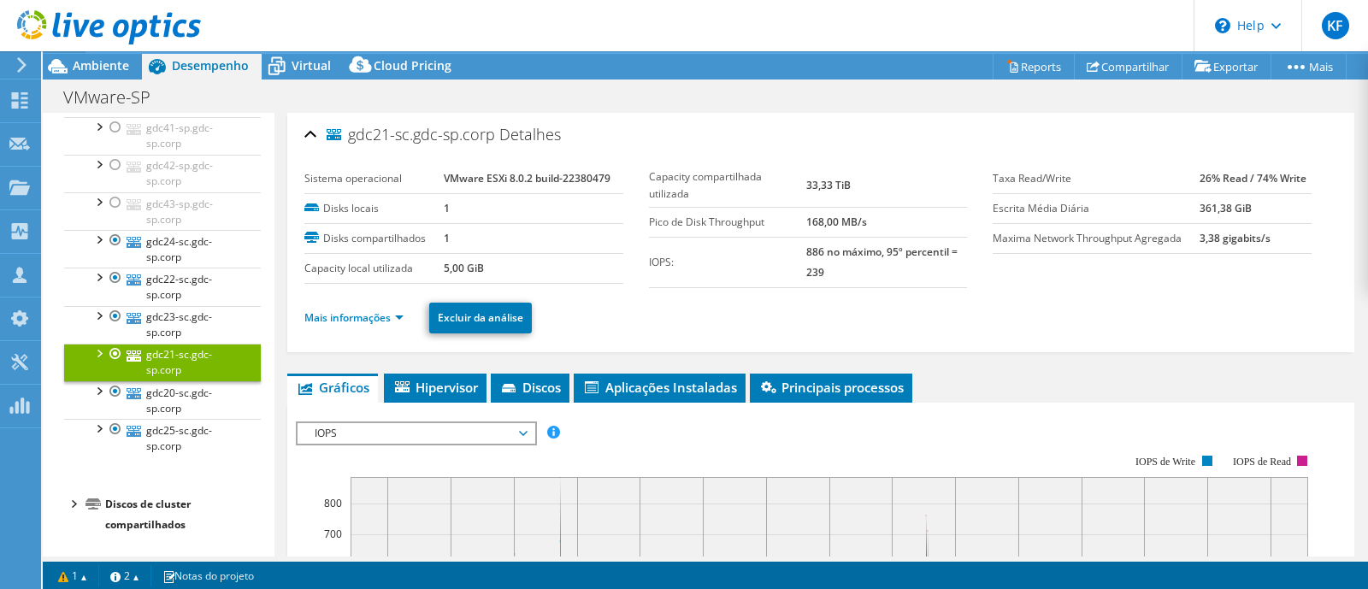
click at [366, 322] on li "Mais informações" at bounding box center [358, 318] width 109 height 19
click at [367, 320] on link "Mais informações" at bounding box center [353, 317] width 99 height 15
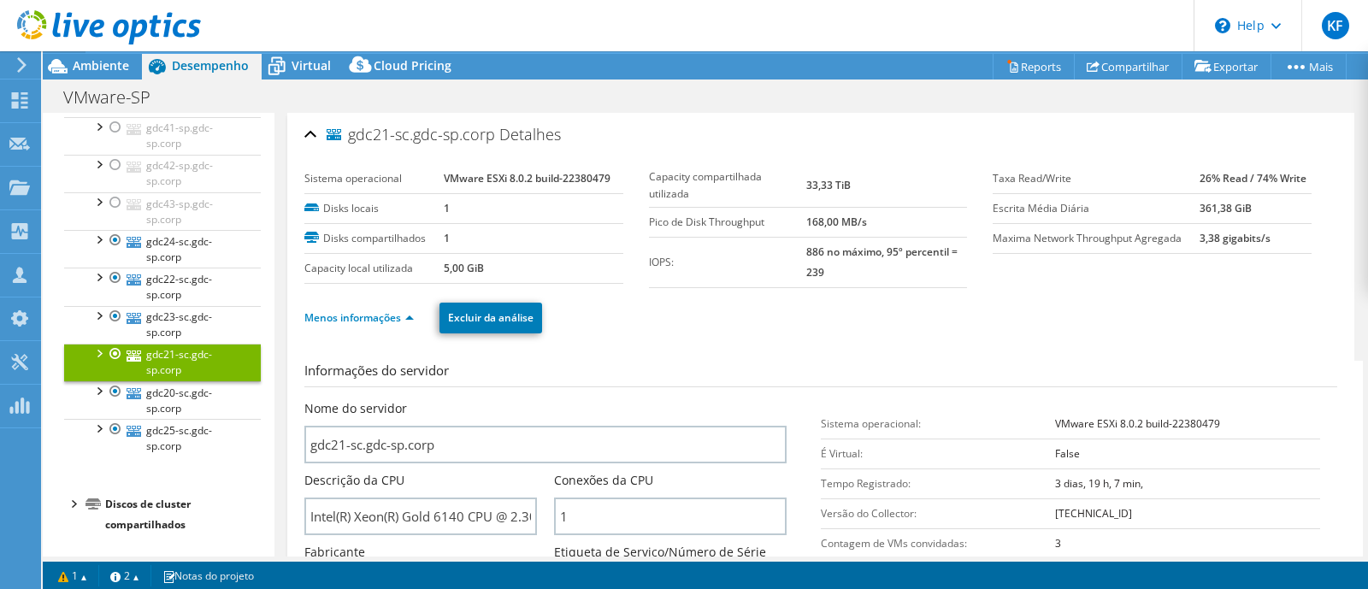
drag, startPoint x: 1368, startPoint y: 192, endPoint x: 1368, endPoint y: 245, distance: 53.9
click at [1368, 245] on article "gdc21-sc.gdc-sp.corp Detalhes Sistema operacional VMware ESXi 8.0.2 build-22380…" at bounding box center [822, 335] width 1094 height 444
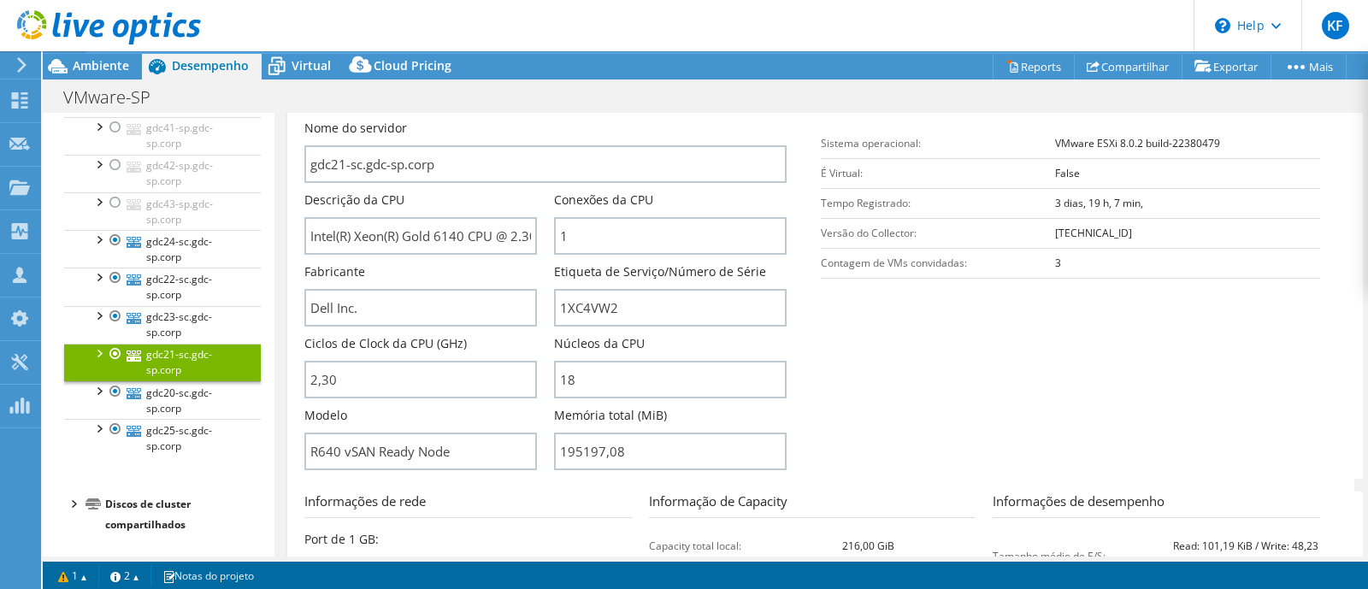
scroll to position [290, 0]
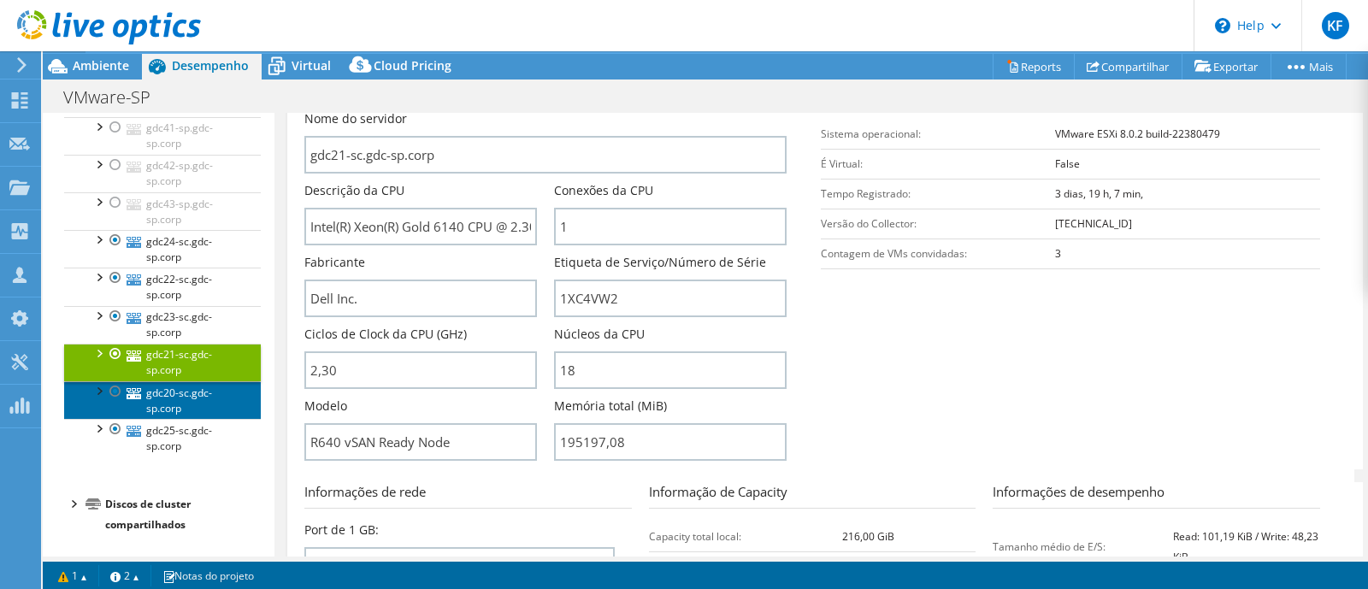
click at [171, 397] on link "gdc20-sc.gdc-sp.corp" at bounding box center [162, 400] width 197 height 38
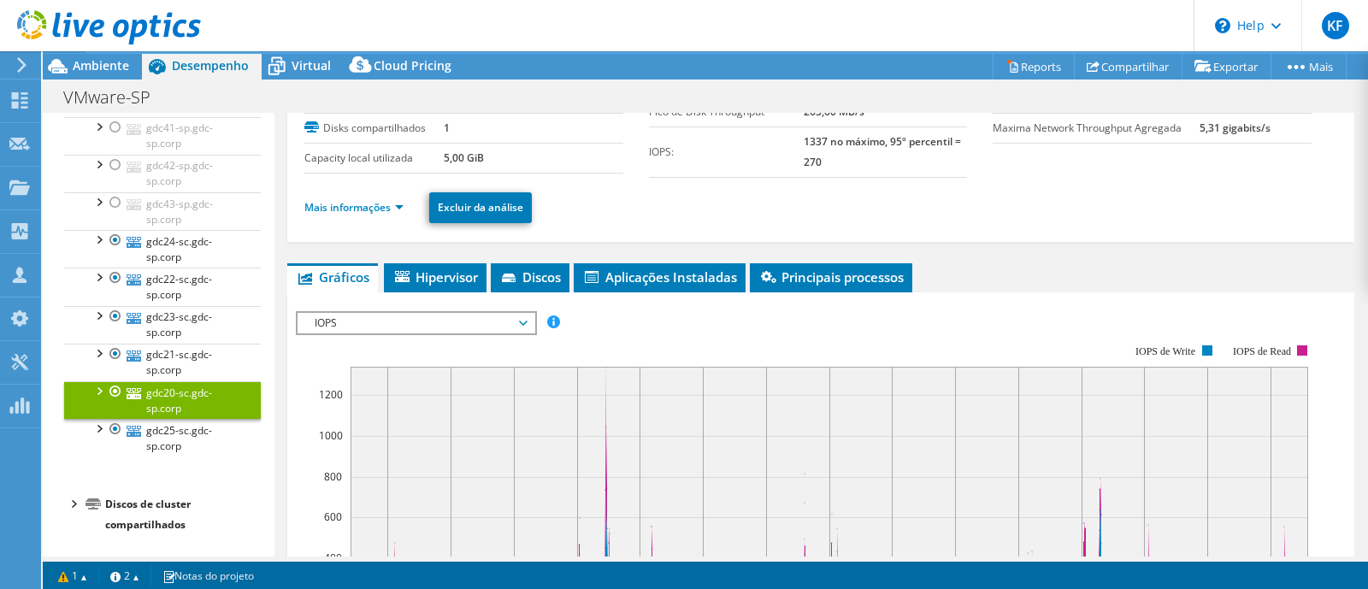
scroll to position [0, 0]
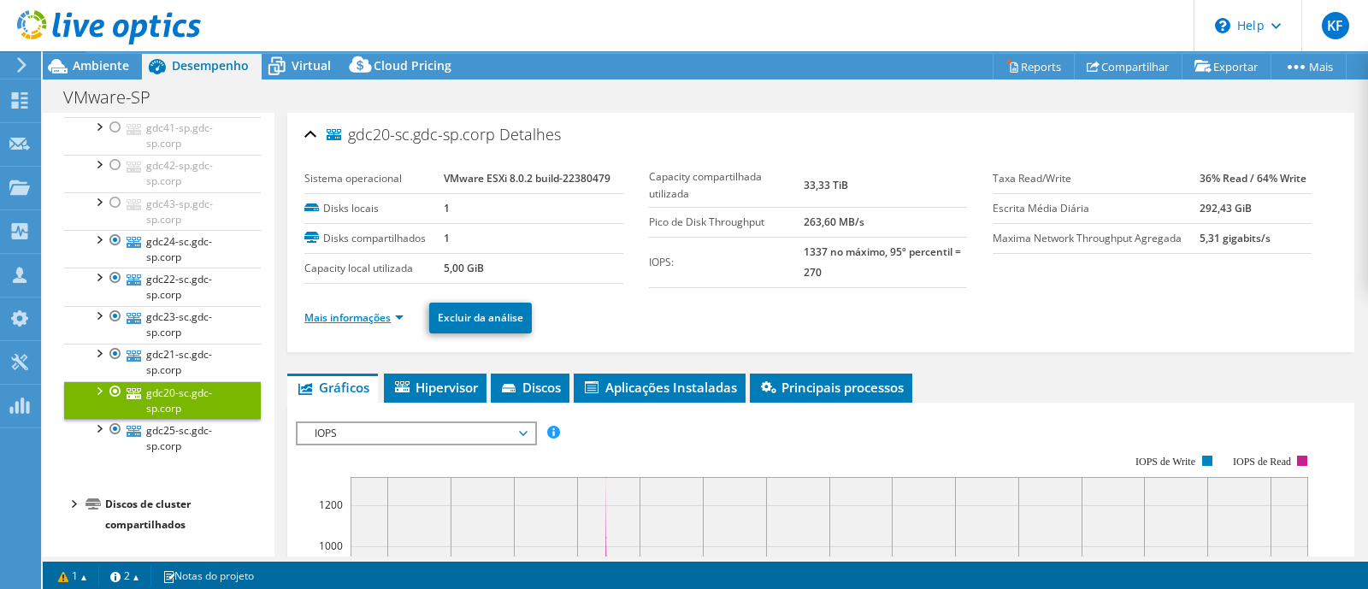
click at [339, 317] on link "Mais informações" at bounding box center [353, 317] width 99 height 15
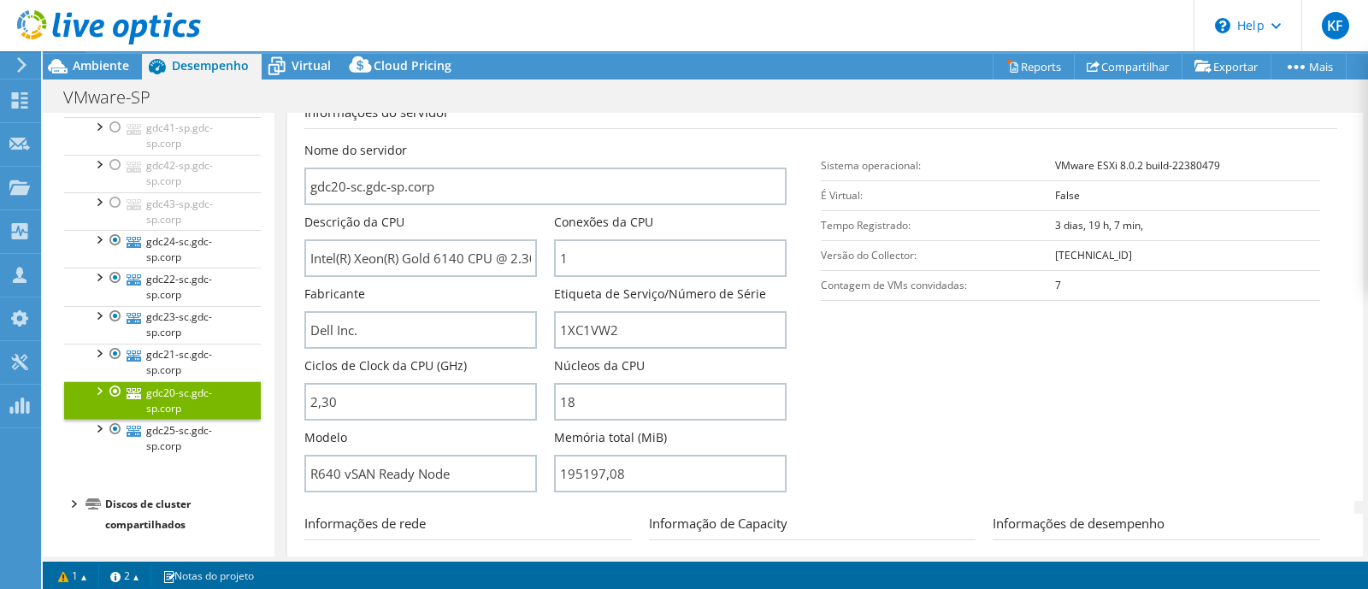
scroll to position [274, 0]
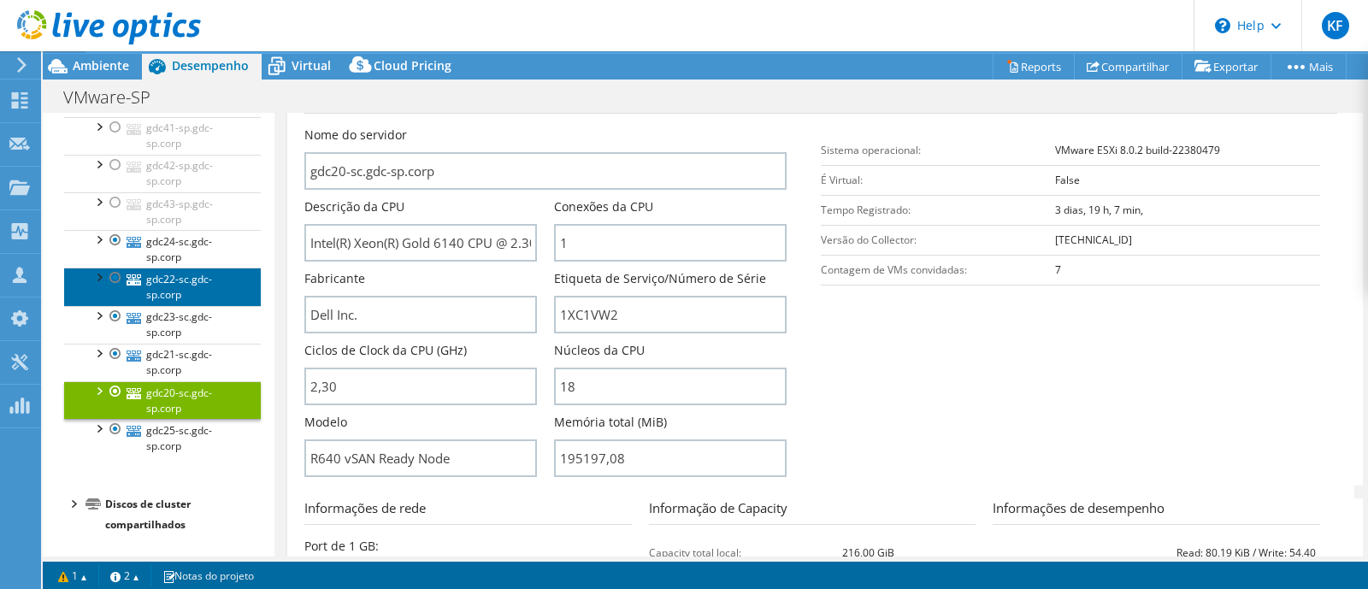
click at [188, 284] on link "gdc22-sc.gdc-sp.corp" at bounding box center [162, 287] width 197 height 38
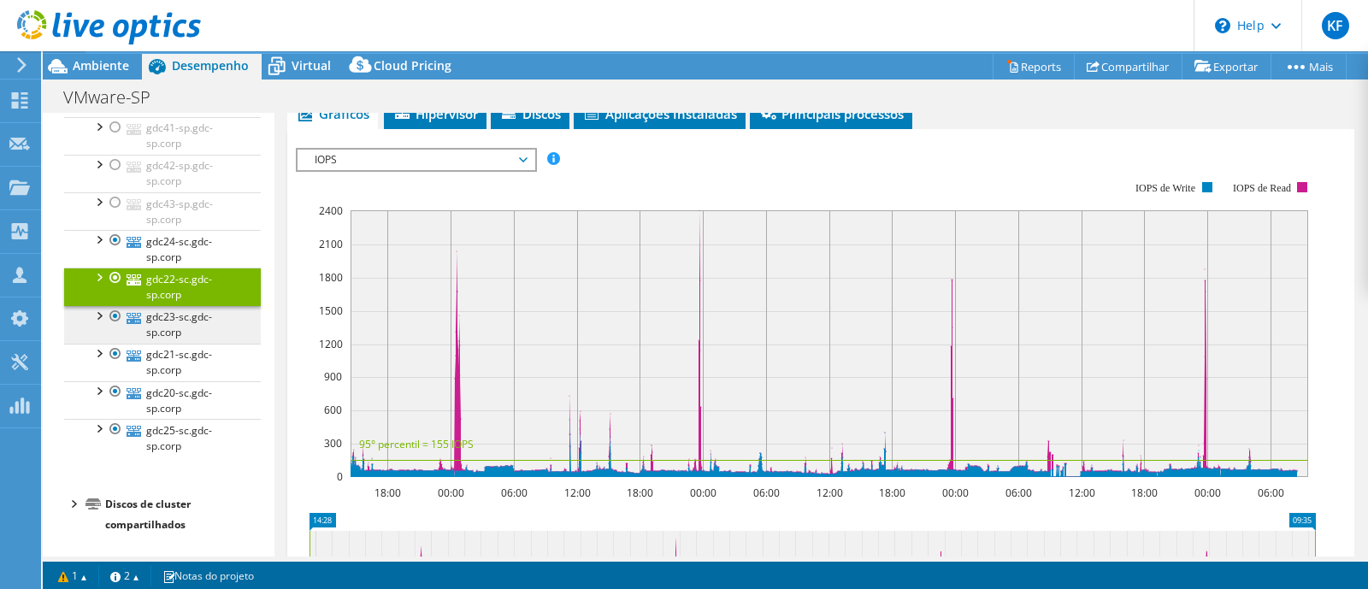
scroll to position [256, 0]
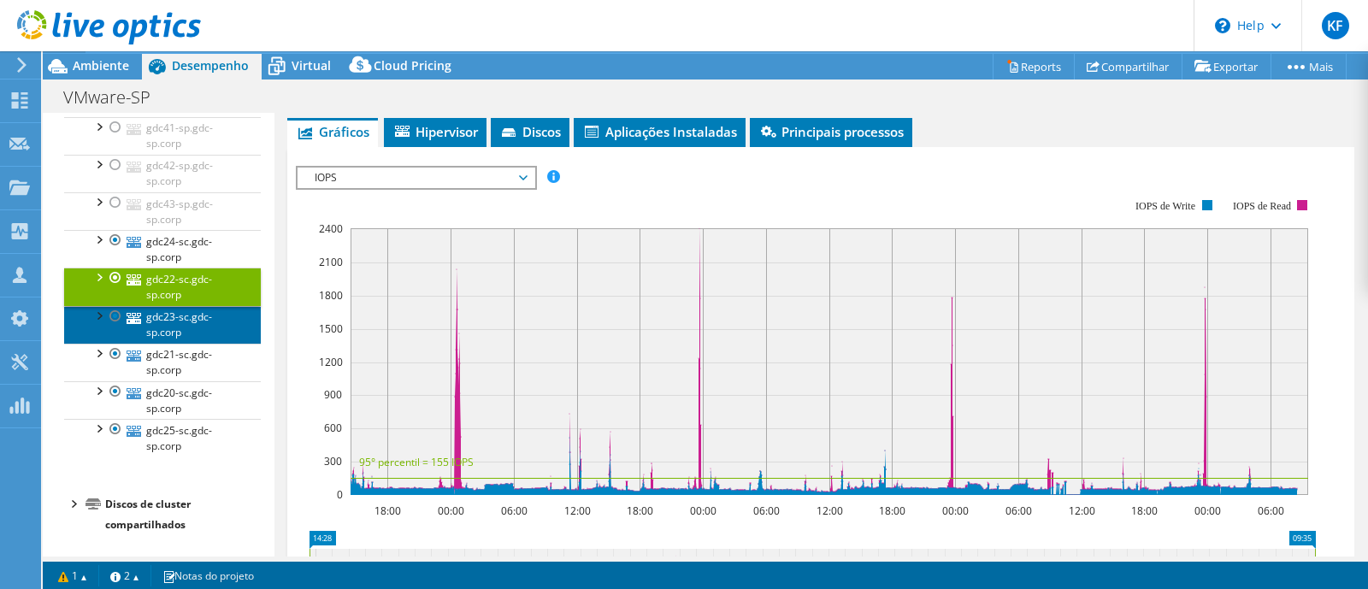
click at [178, 322] on link "gdc23-sc.gdc-sp.corp" at bounding box center [162, 325] width 197 height 38
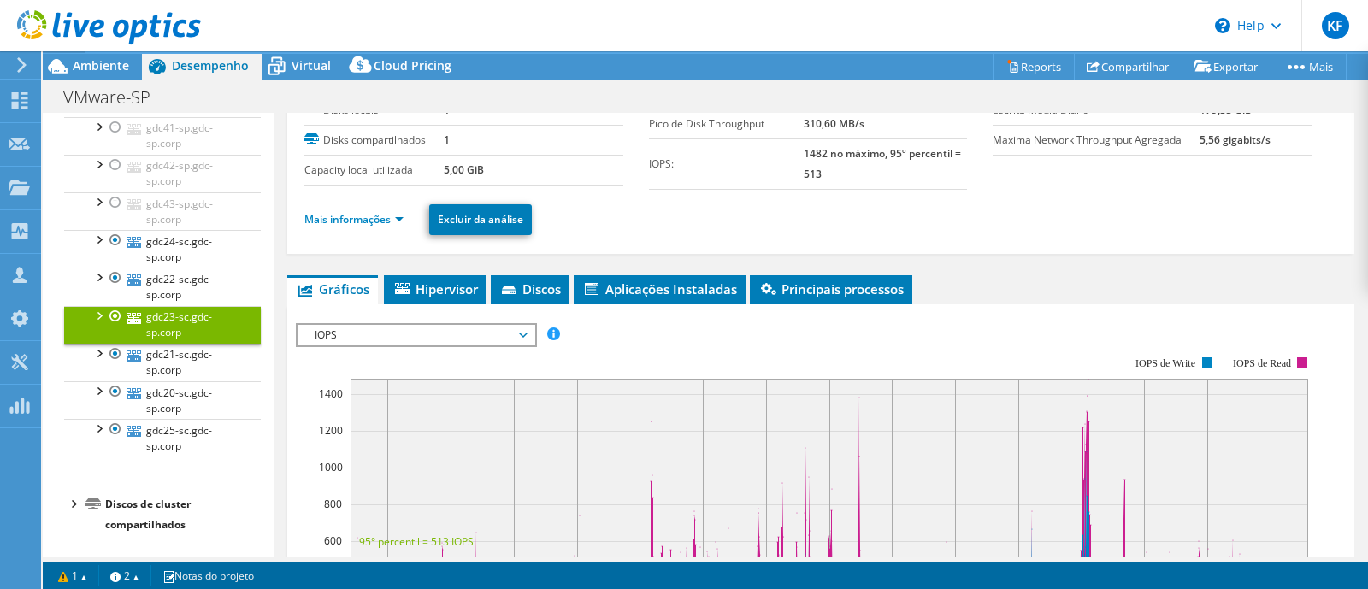
scroll to position [0, 0]
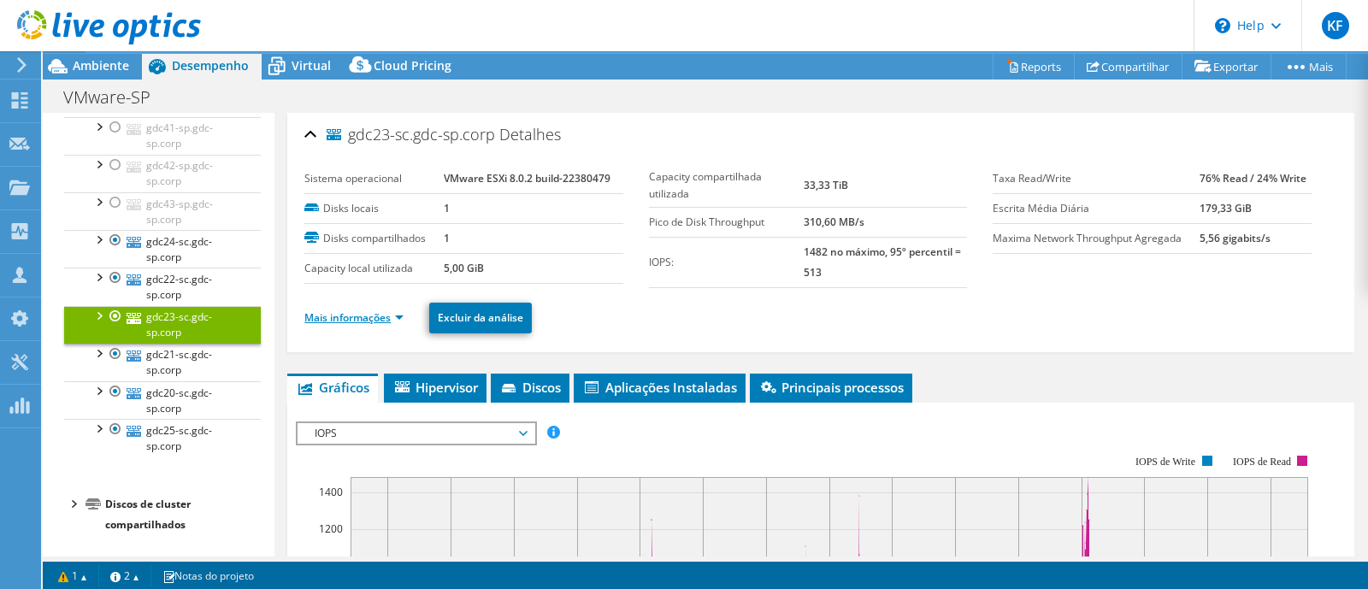
click at [363, 313] on link "Mais informações" at bounding box center [353, 317] width 99 height 15
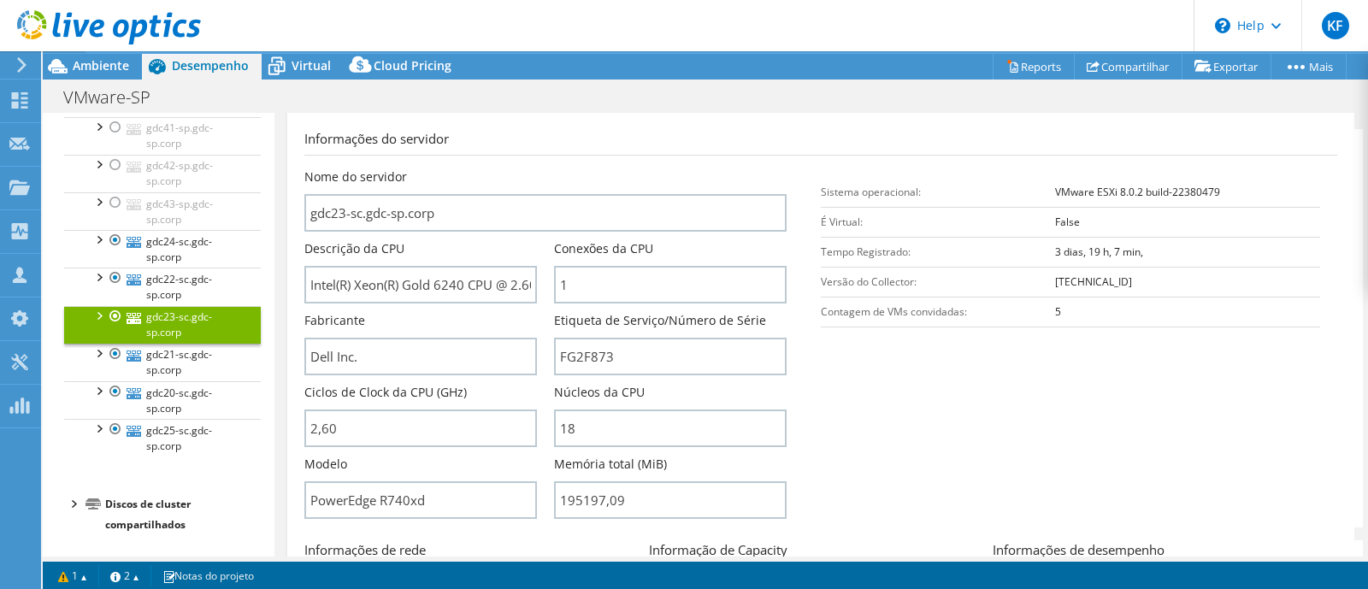
scroll to position [235, 0]
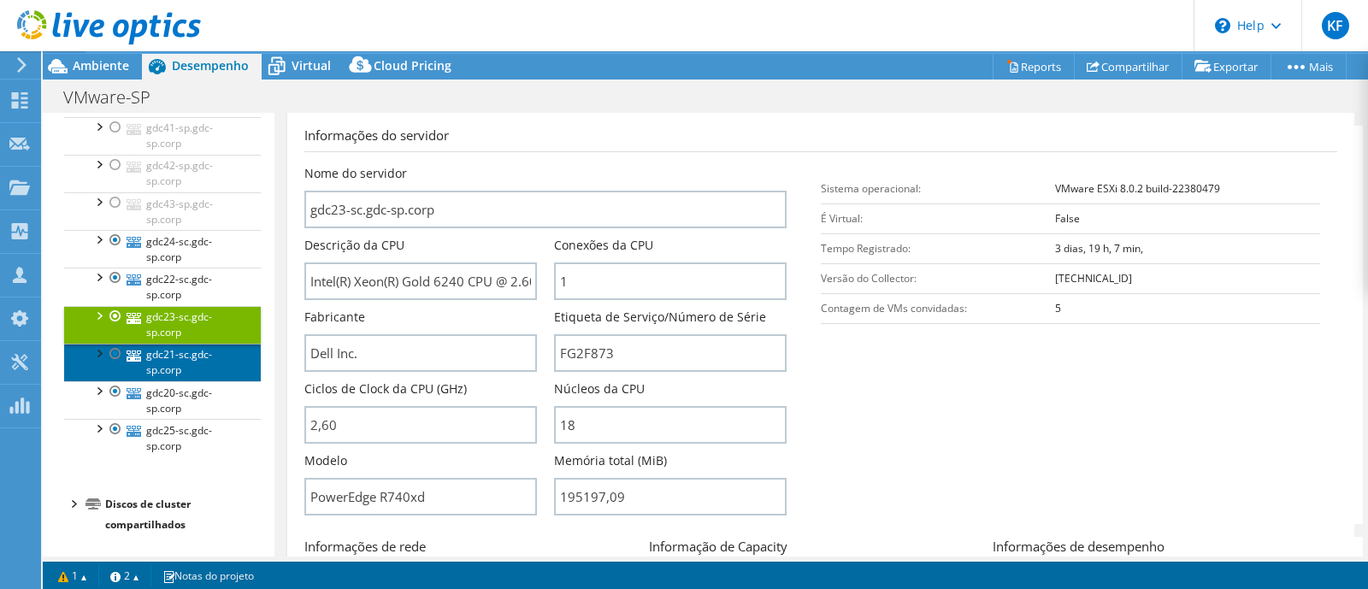
click at [175, 346] on link "gdc21-sc.gdc-sp.corp" at bounding box center [162, 363] width 197 height 38
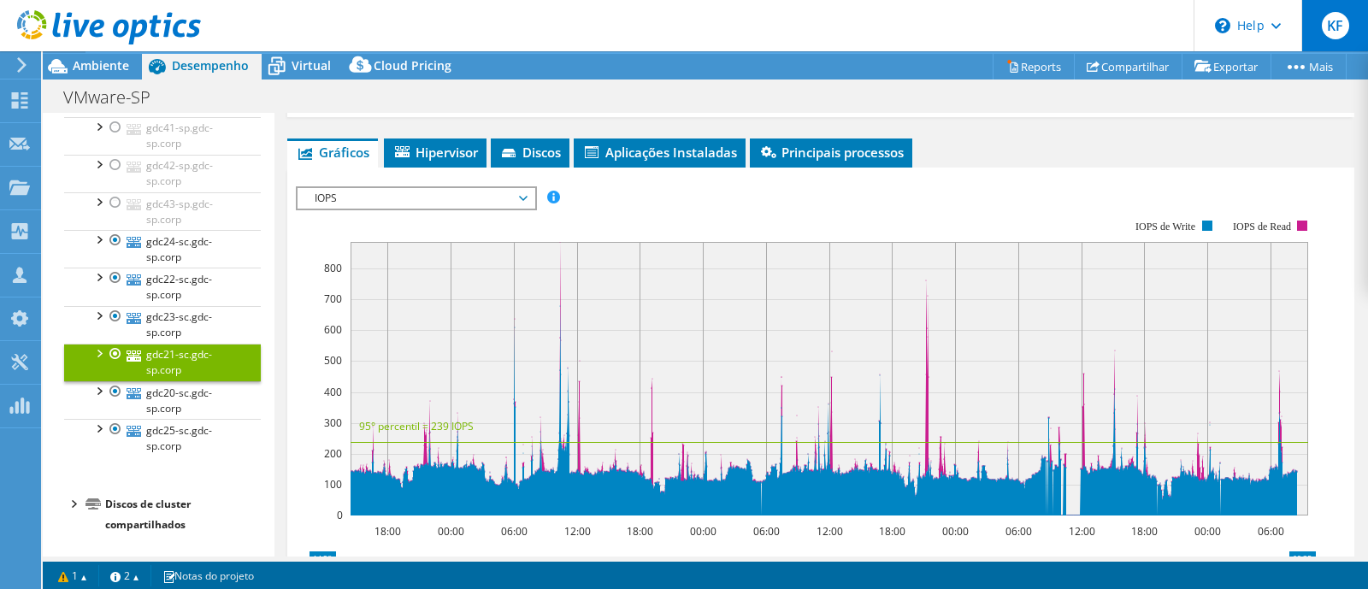
scroll to position [0, 0]
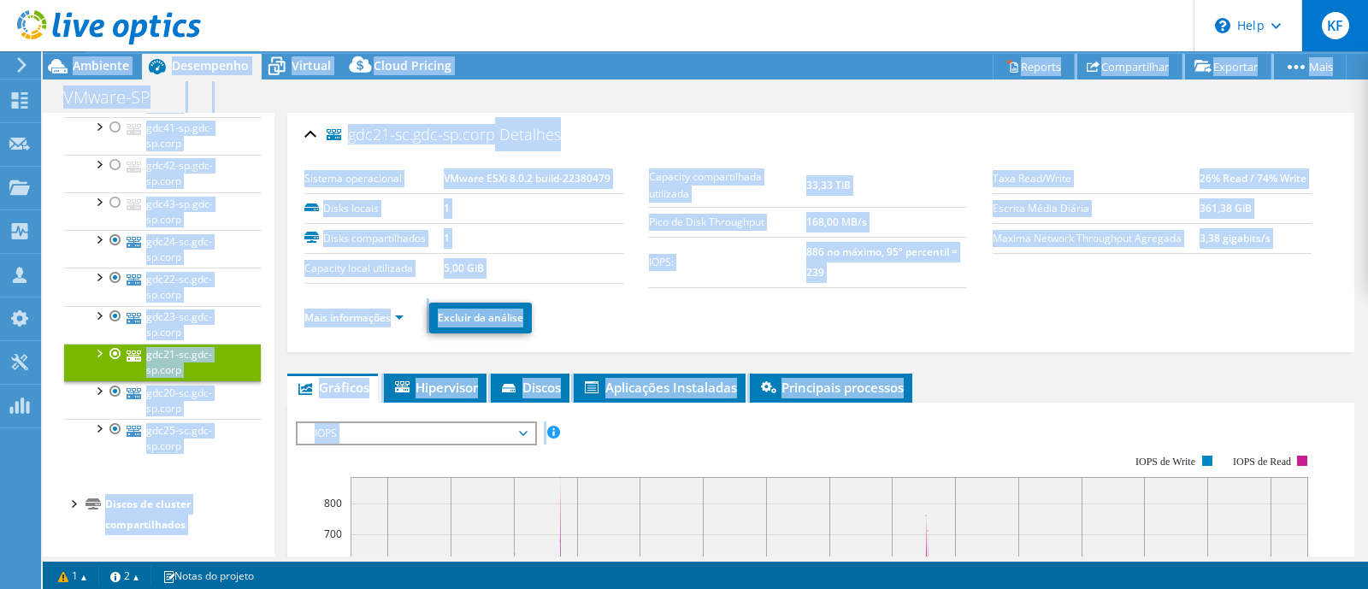
drag, startPoint x: 1368, startPoint y: 280, endPoint x: 1368, endPoint y: 45, distance: 234.3
click at [1368, 45] on div "KF Parceiro de Canal Kelvin Ferreira kelvin.ferreira@softwaresul.com.br BJ AND …" at bounding box center [684, 265] width 1368 height 650
click at [1109, 106] on div "VMware-SP Imprimir" at bounding box center [706, 97] width 1326 height 32
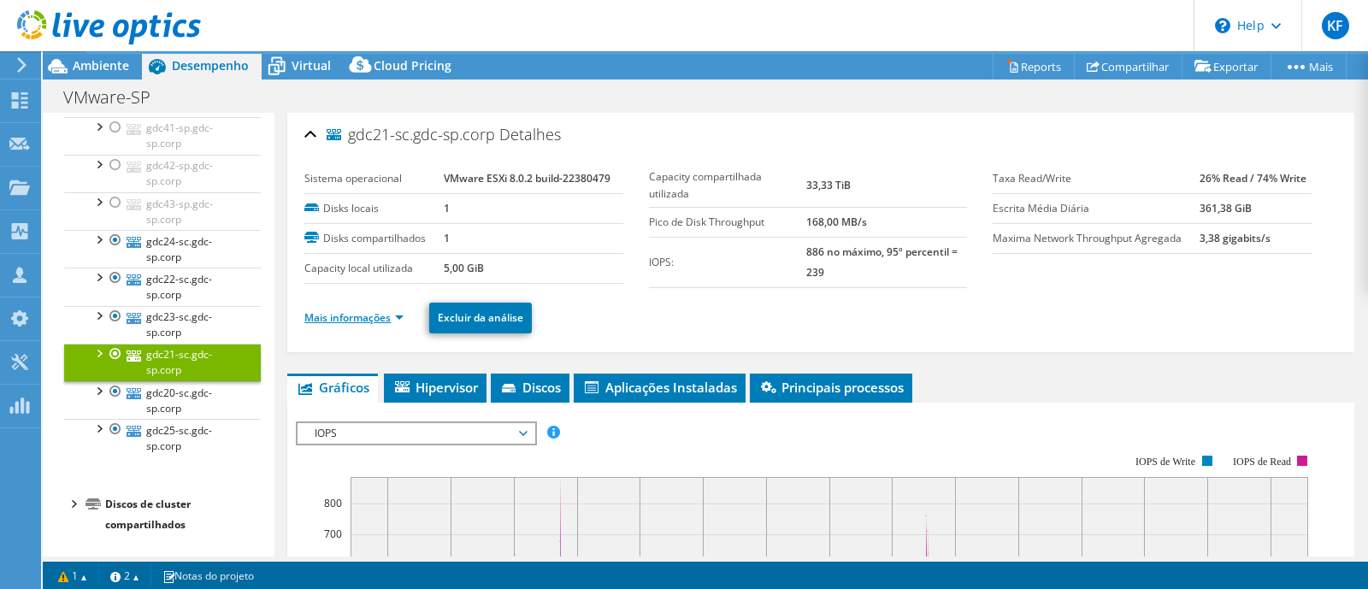
click at [375, 318] on link "Mais informações" at bounding box center [353, 317] width 99 height 15
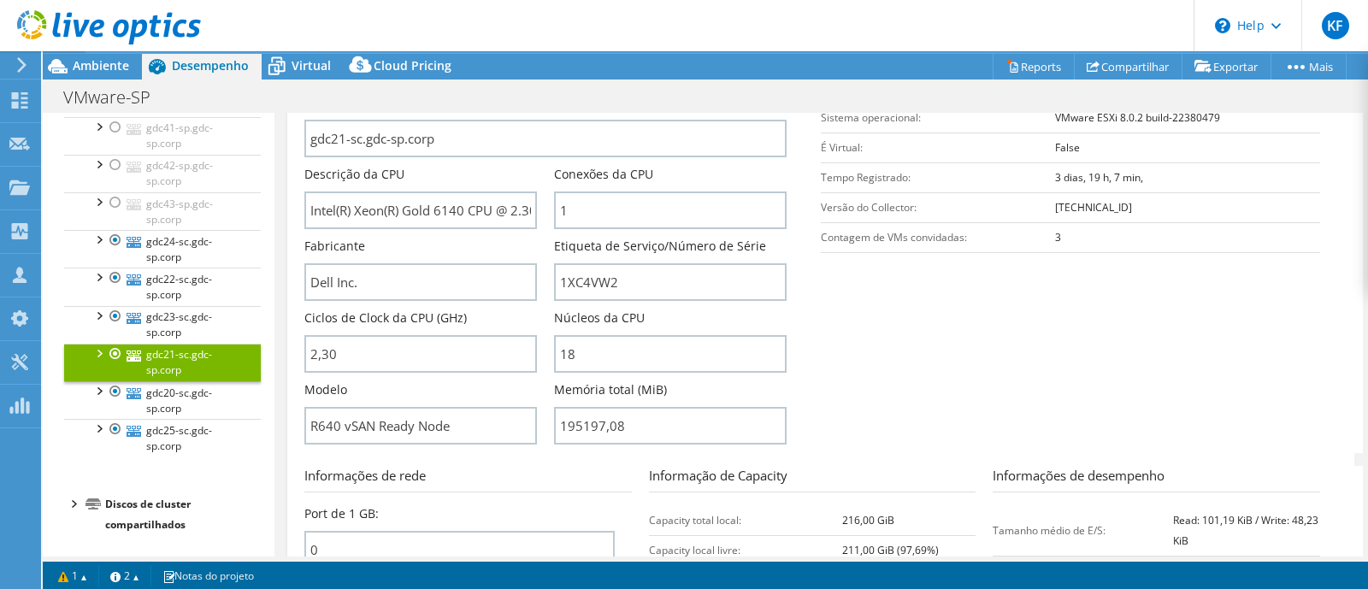
scroll to position [312, 0]
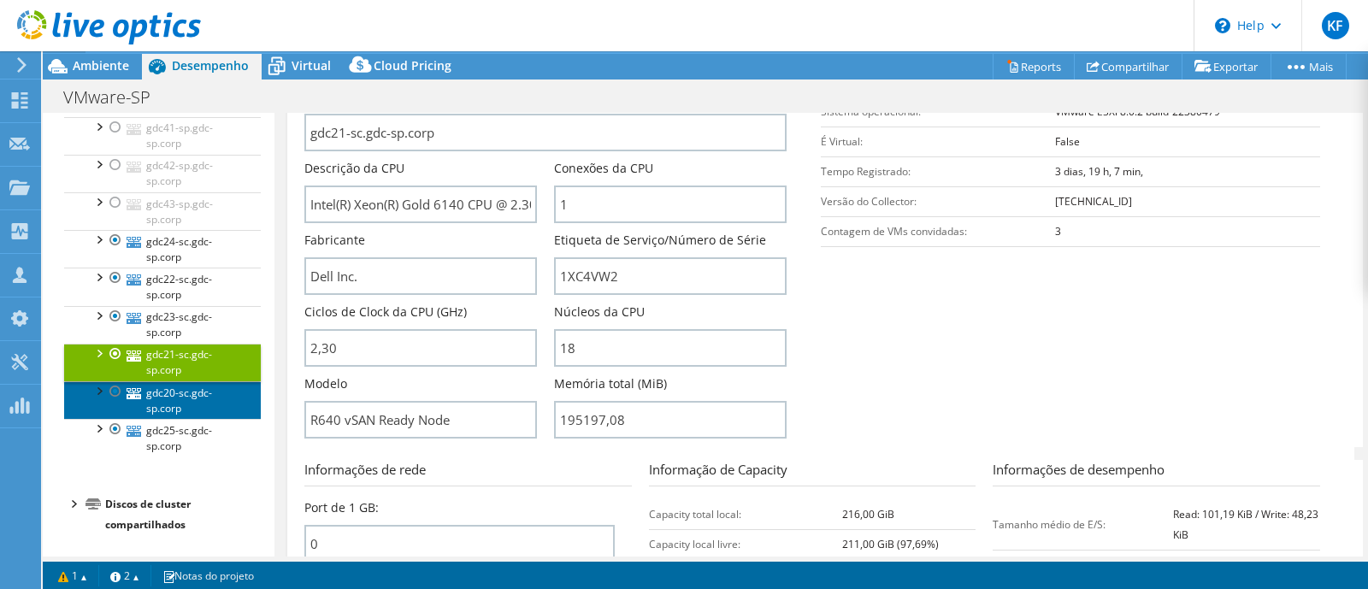
click at [210, 398] on link "gdc20-sc.gdc-sp.corp" at bounding box center [162, 400] width 197 height 38
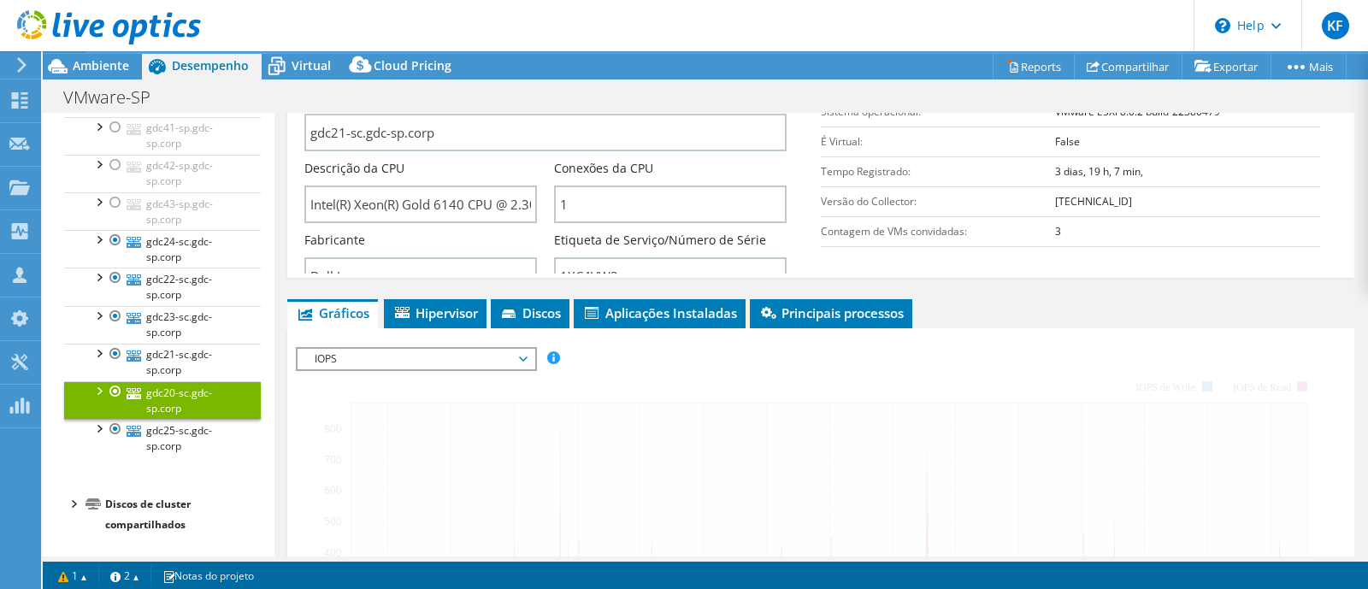
scroll to position [274, 0]
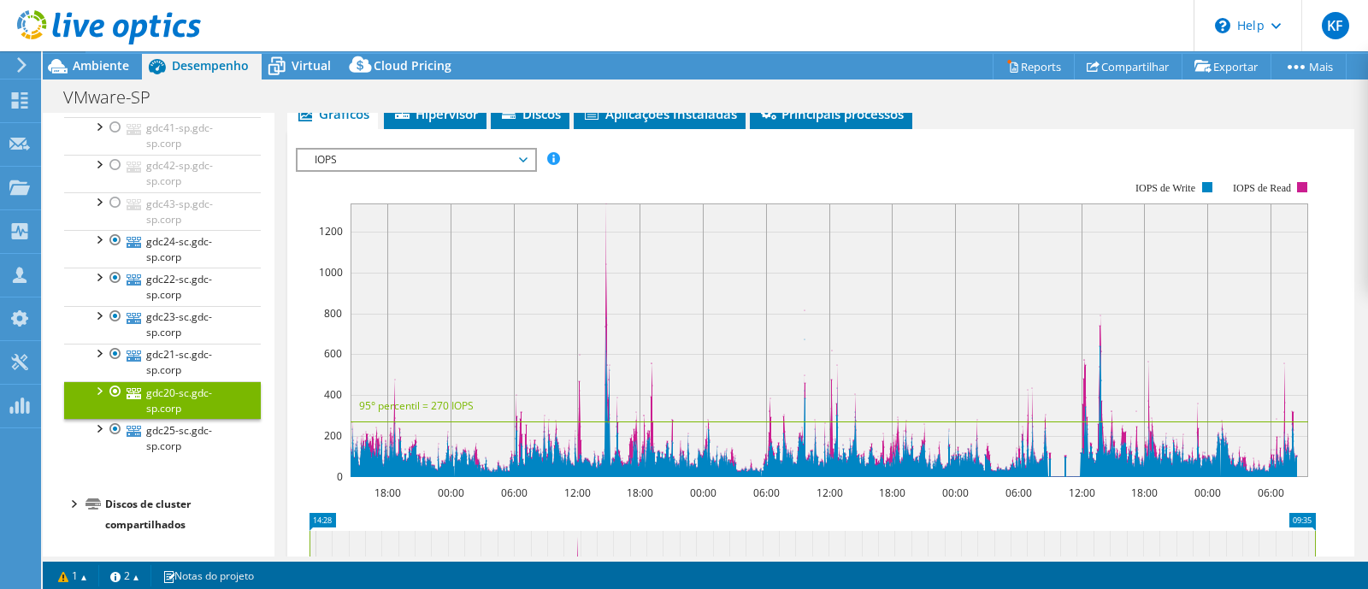
click at [1353, 343] on article "gdc20-sc.gdc-sp.corp Detalhes Sistema operacional VMware ESXi 8.0.2 build-22380…" at bounding box center [822, 335] width 1094 height 444
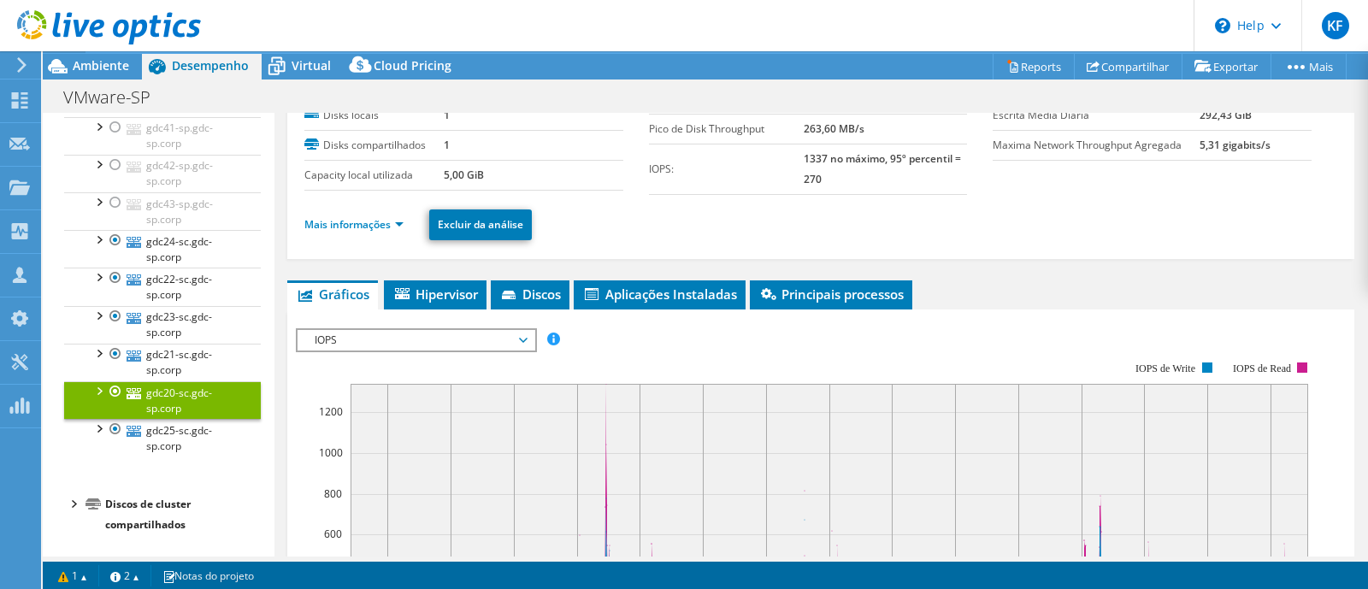
scroll to position [0, 0]
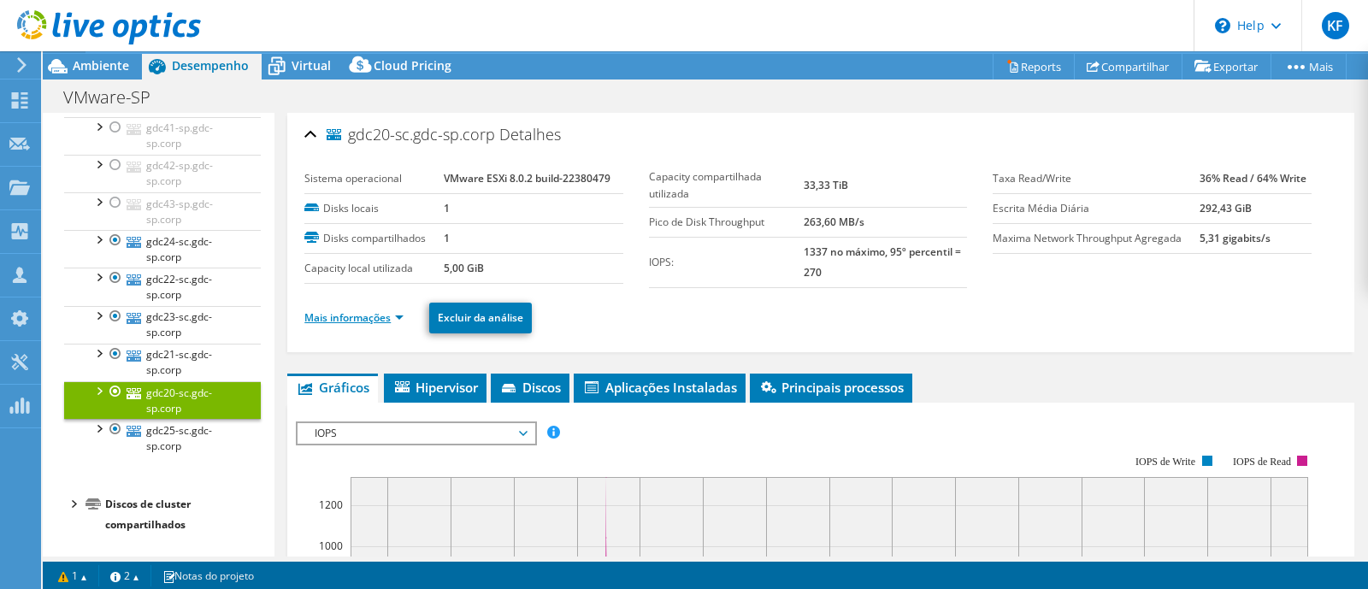
click at [343, 318] on link "Mais informações" at bounding box center [353, 317] width 99 height 15
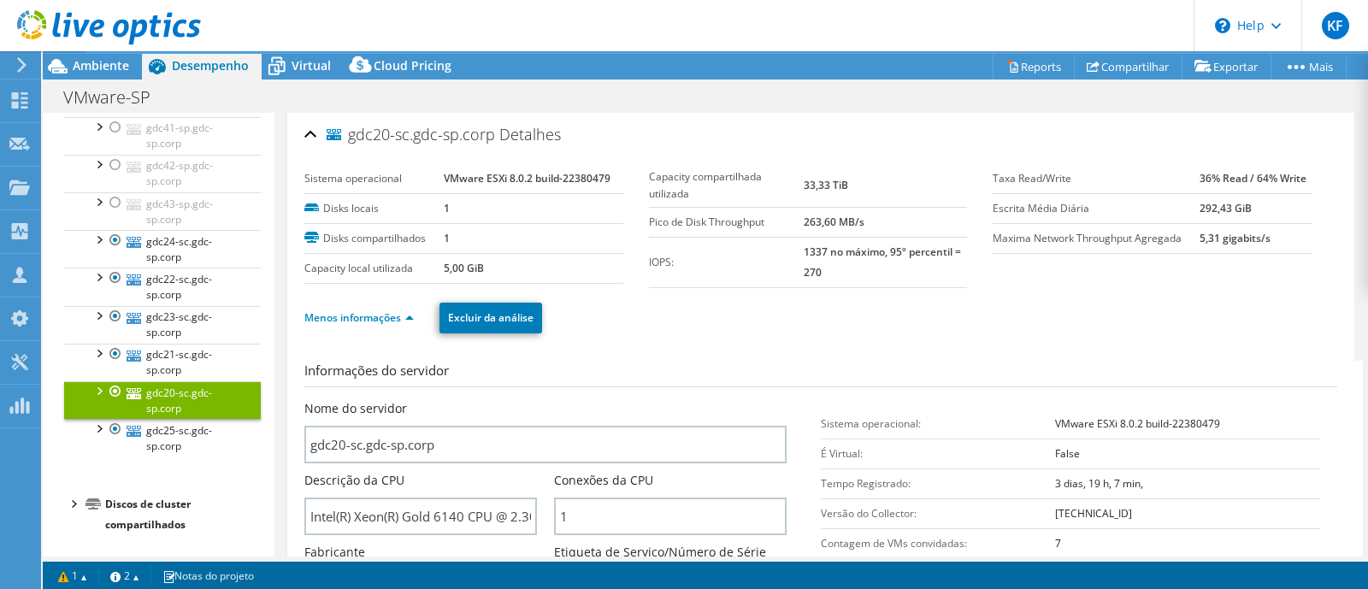
drag, startPoint x: 1368, startPoint y: 113, endPoint x: 1368, endPoint y: 145, distance: 31.6
click at [1368, 145] on article "gdc20-sc.gdc-sp.corp Detalhes Sistema operacional VMware ESXi 8.0.2 build-22380…" at bounding box center [822, 335] width 1094 height 444
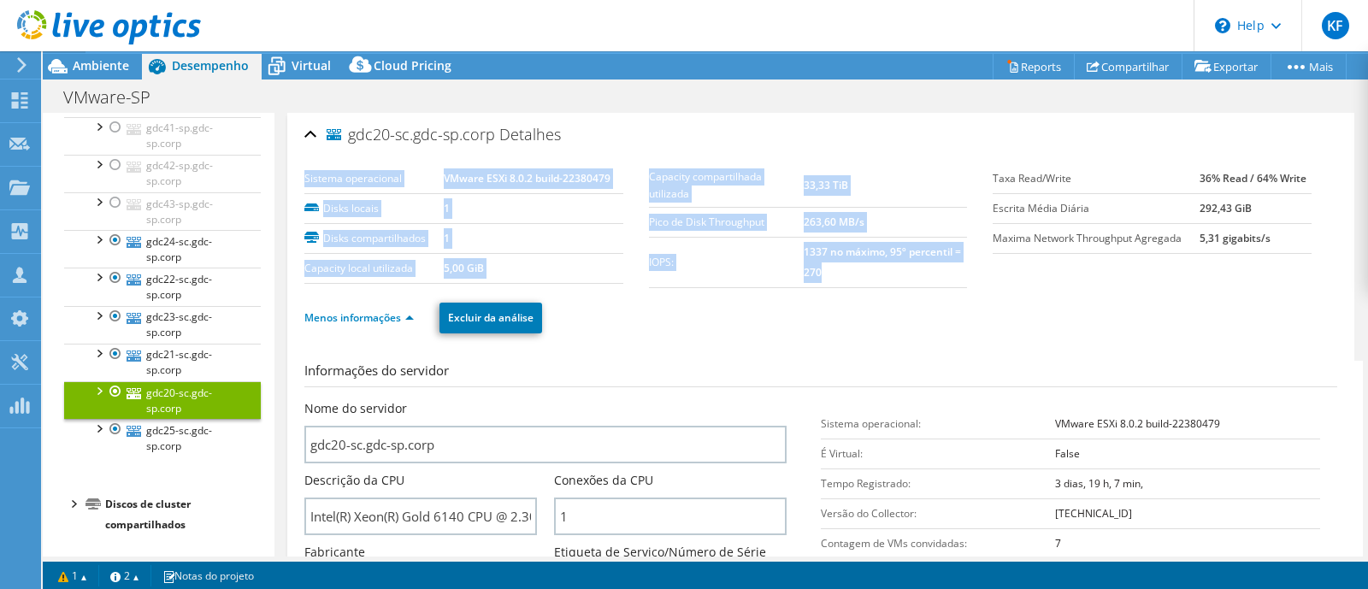
drag, startPoint x: 1368, startPoint y: 145, endPoint x: 1368, endPoint y: 192, distance: 47.9
click at [1368, 192] on article "gdc20-sc.gdc-sp.corp Detalhes Sistema operacional VMware ESXi 8.0.2 build-22380…" at bounding box center [822, 335] width 1094 height 444
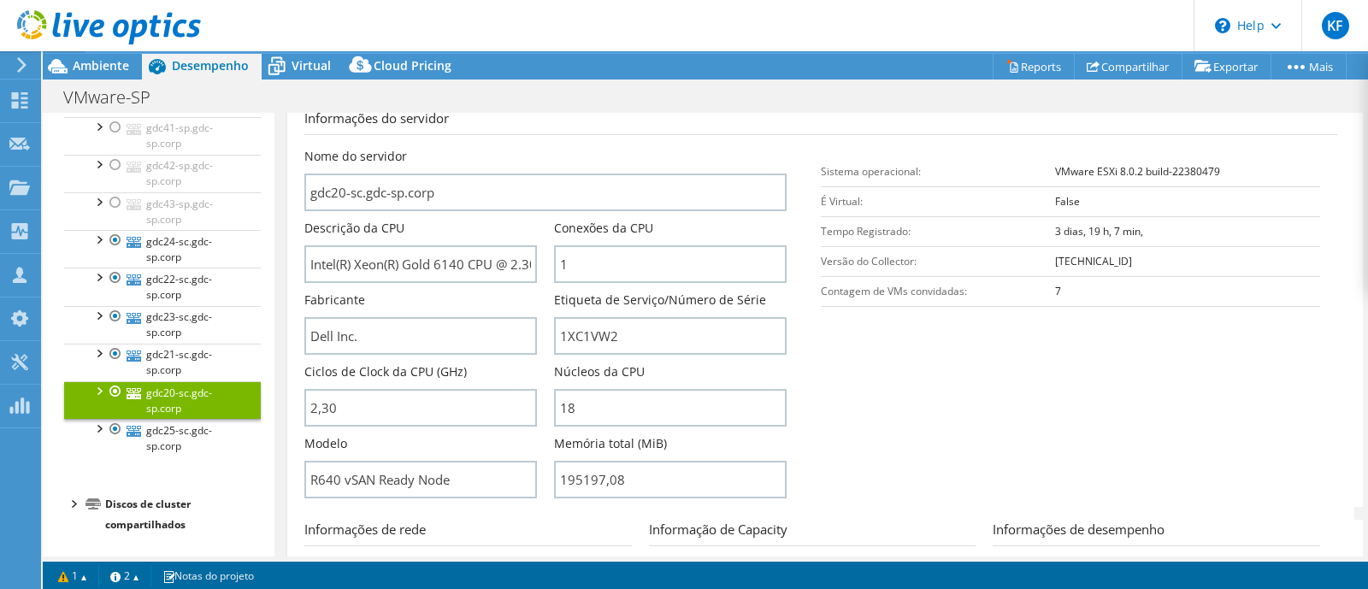
scroll to position [291, 0]
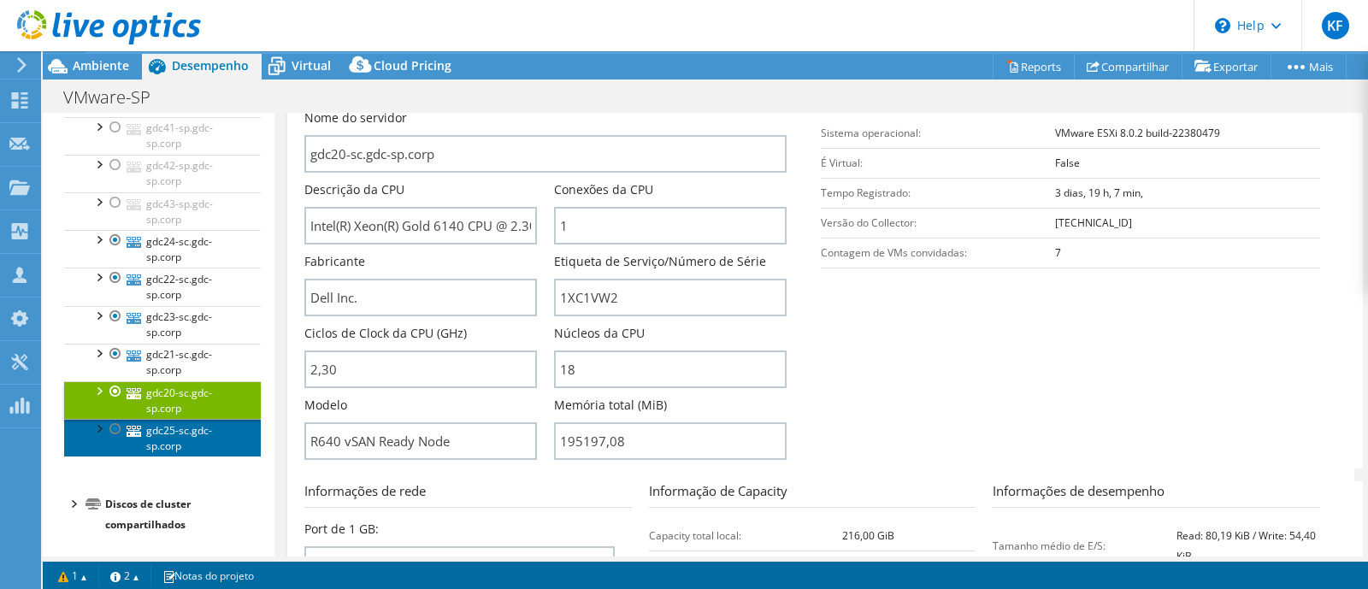
click at [206, 452] on link "gdc25-sc.gdc-sp.corp" at bounding box center [162, 438] width 197 height 38
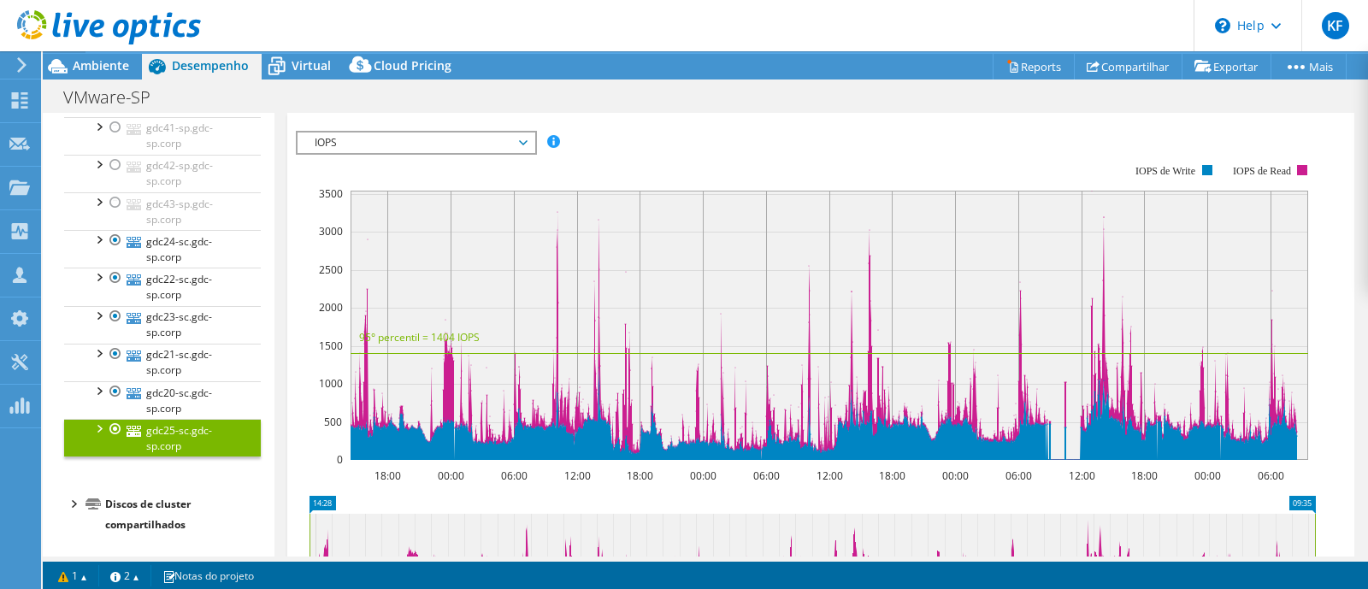
drag, startPoint x: 1368, startPoint y: 302, endPoint x: 1352, endPoint y: 233, distance: 71.0
click at [1352, 233] on article "gdc25-sc.gdc-sp.corp Detalhes Sistema operacional VMware ESXi 8.0.2 build-22380…" at bounding box center [822, 335] width 1094 height 444
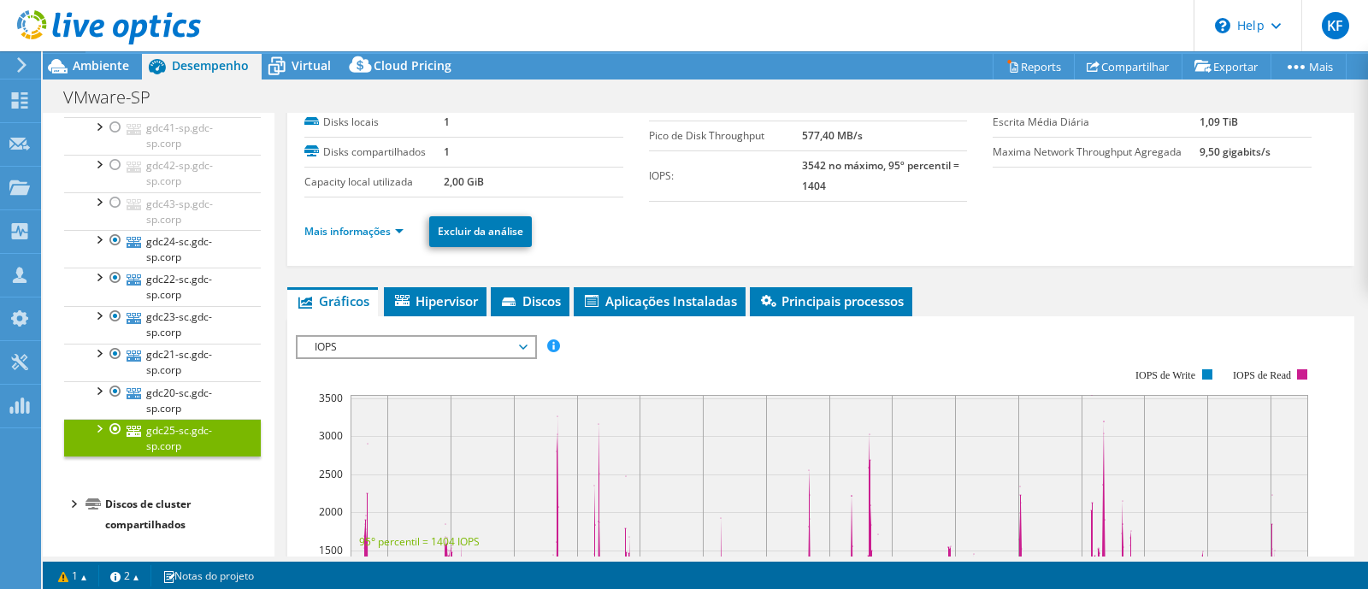
scroll to position [0, 0]
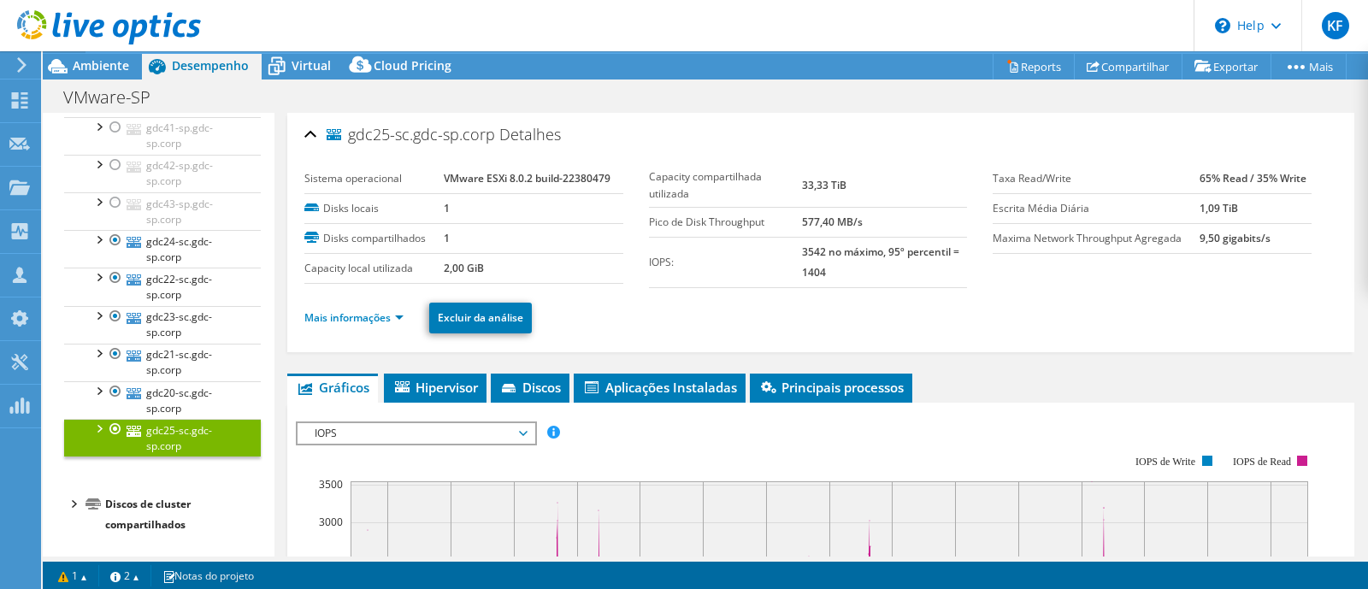
click at [1368, 109] on div "VMware-SP Imprimir" at bounding box center [706, 97] width 1326 height 32
click at [394, 311] on link "Mais informações" at bounding box center [353, 317] width 99 height 15
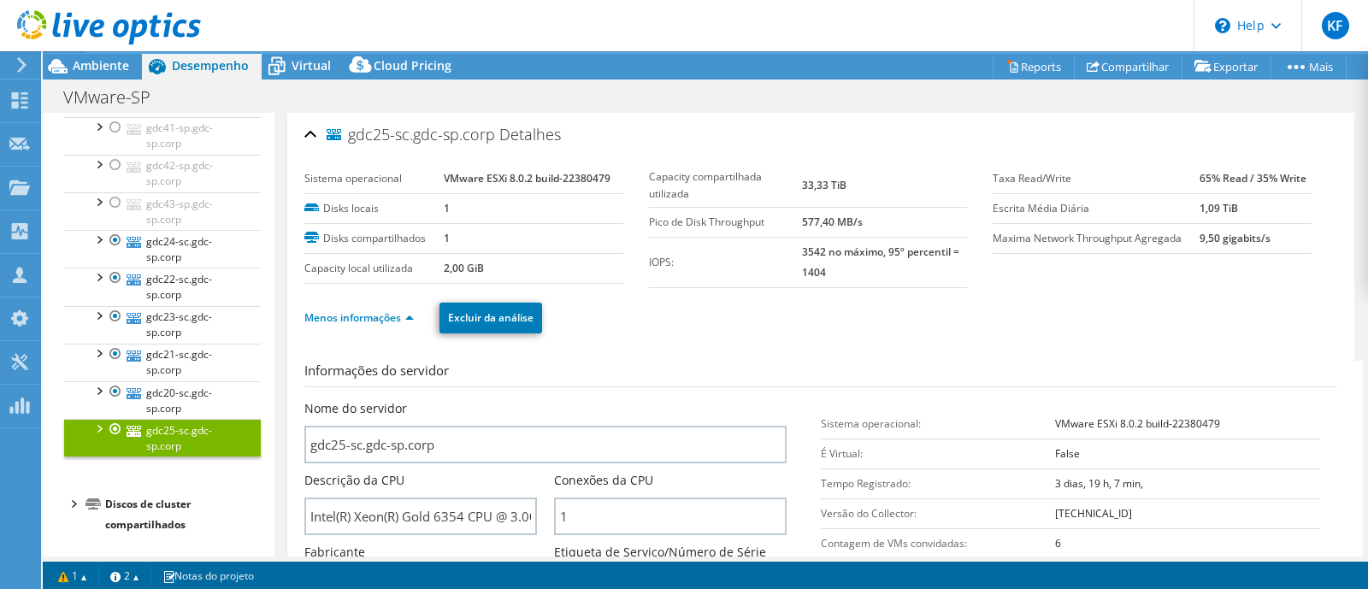
drag, startPoint x: 1368, startPoint y: 177, endPoint x: 1368, endPoint y: 209, distance: 31.6
click at [1368, 209] on article "gdc25-sc.gdc-sp.corp Detalhes Sistema operacional VMware ESXi 8.0.2 build-22380…" at bounding box center [822, 335] width 1094 height 444
drag, startPoint x: 1368, startPoint y: 173, endPoint x: 1363, endPoint y: 223, distance: 50.6
click at [1363, 223] on article "gdc25-sc.gdc-sp.corp Detalhes Sistema operacional VMware ESXi 8.0.2 build-22380…" at bounding box center [822, 335] width 1094 height 444
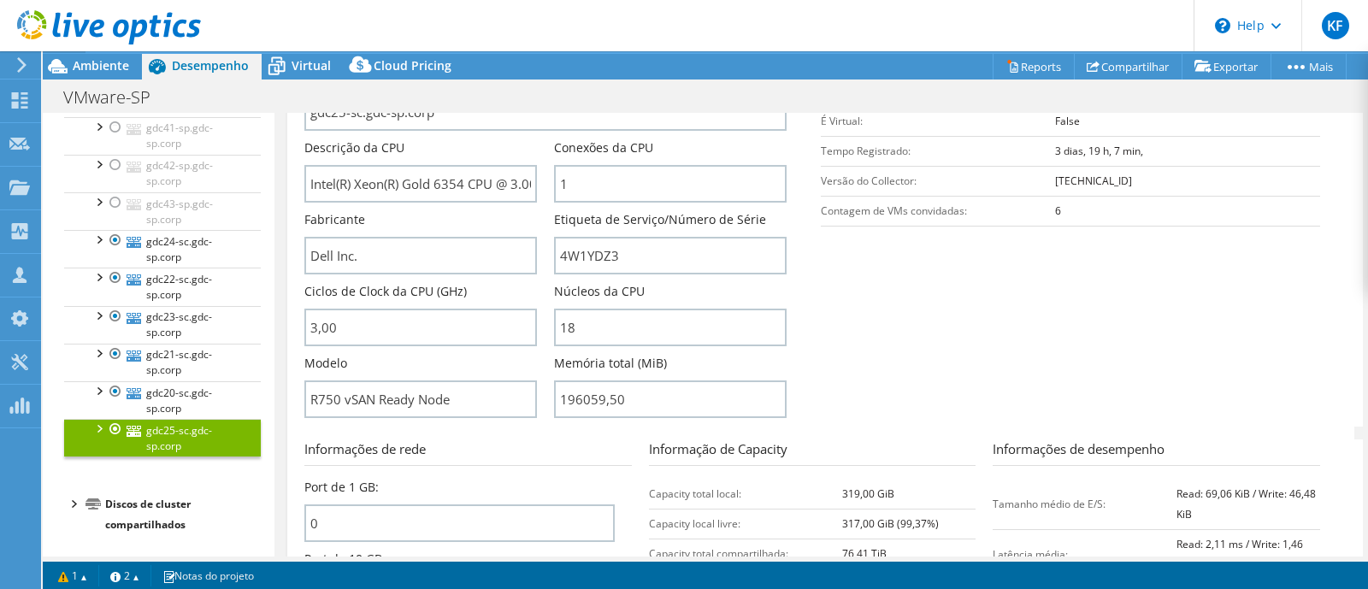
scroll to position [422, 0]
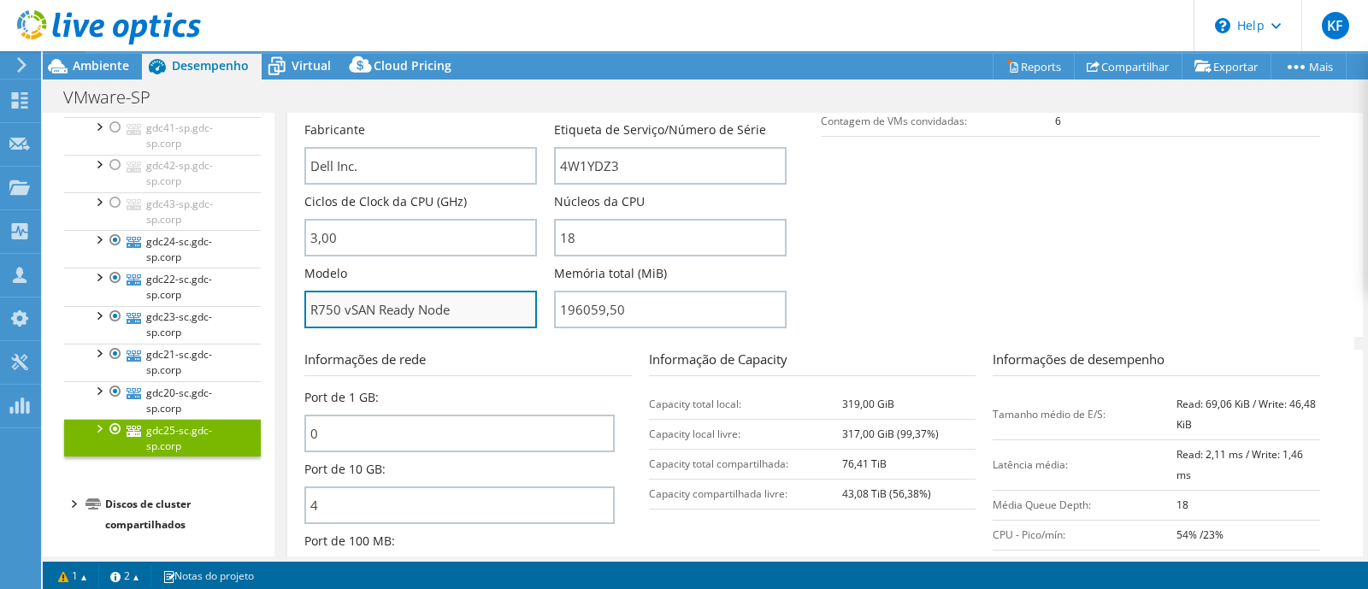
click at [455, 311] on input "R750 vSAN Ready Node" at bounding box center [420, 310] width 233 height 38
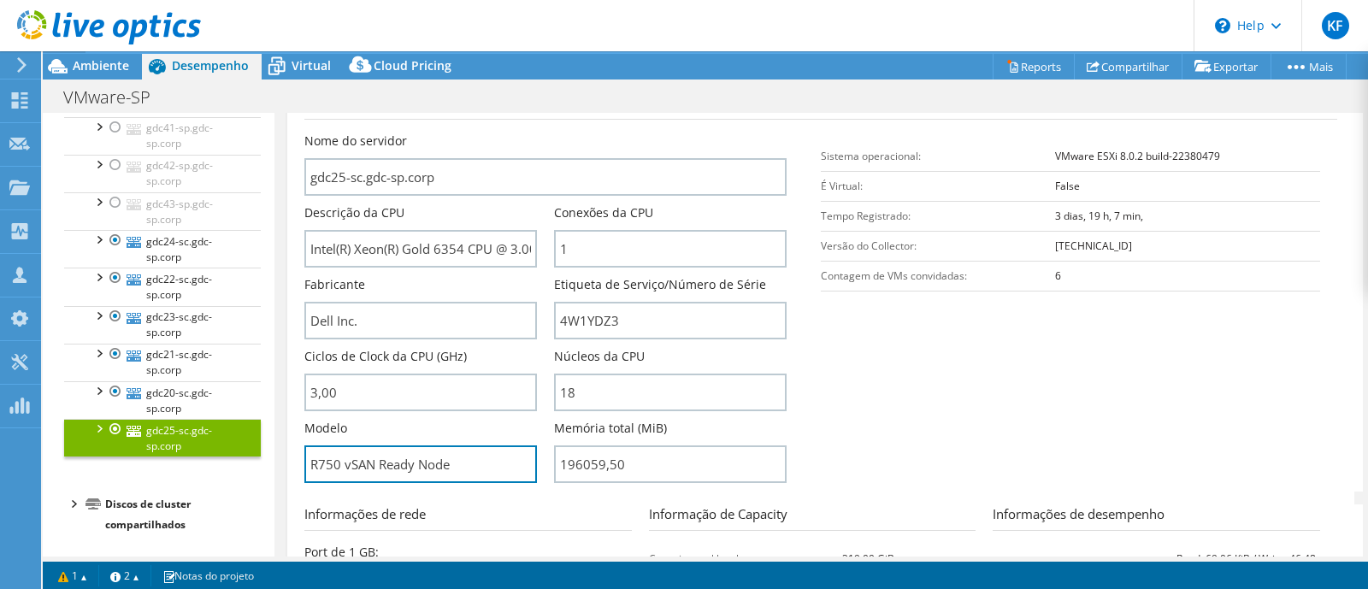
scroll to position [255, 0]
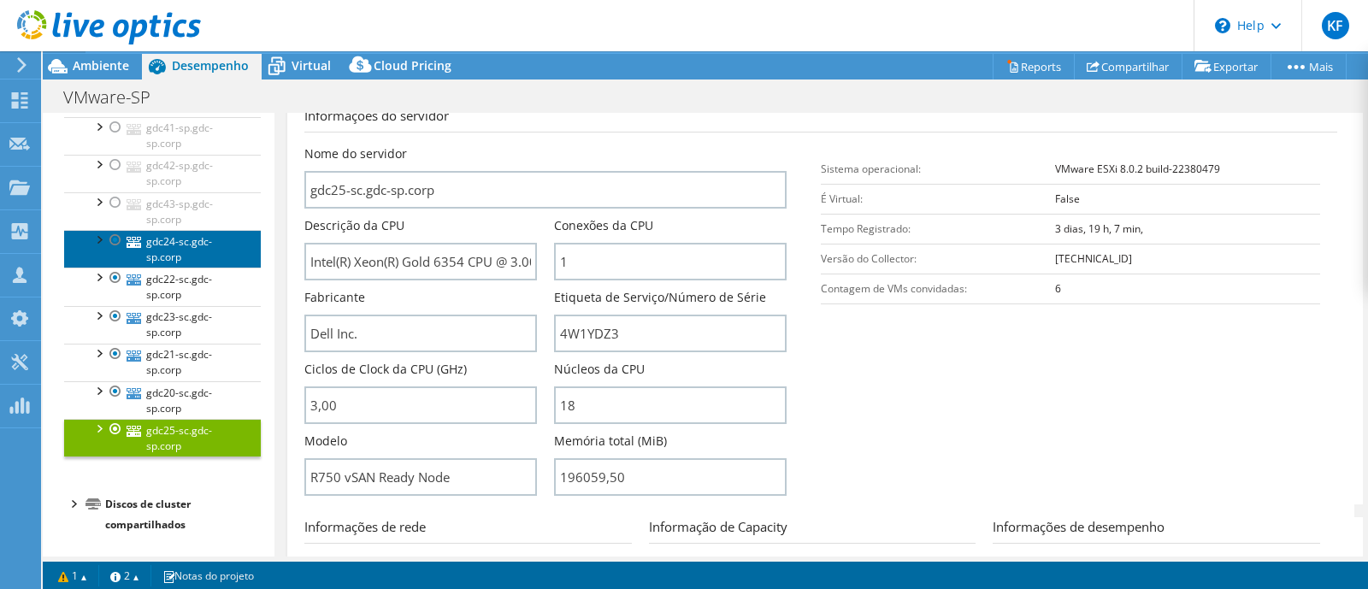
click at [206, 265] on link "gdc24-sc.gdc-sp.corp" at bounding box center [162, 249] width 197 height 38
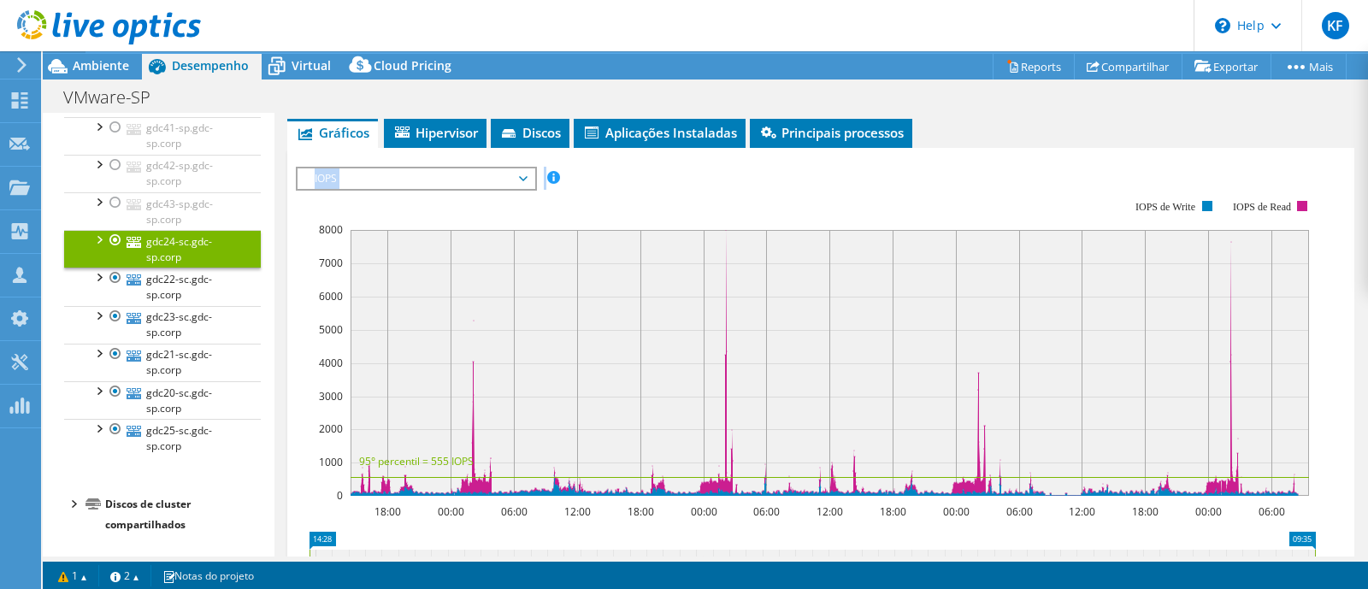
drag, startPoint x: 1368, startPoint y: 283, endPoint x: 1368, endPoint y: 124, distance: 159.1
click at [1368, 124] on article "gdc24-sc.gdc-sp.corp Detalhes Sistema operacional VMware ESXi 8.0.2 build-22380…" at bounding box center [822, 335] width 1094 height 444
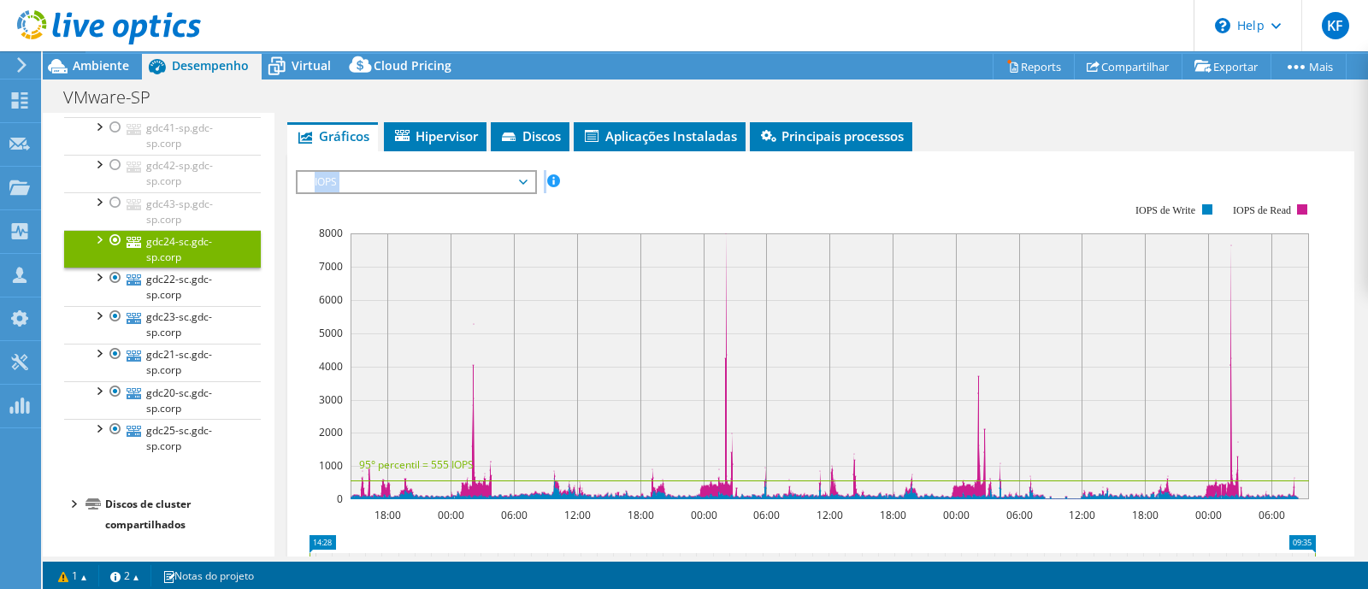
scroll to position [0, 0]
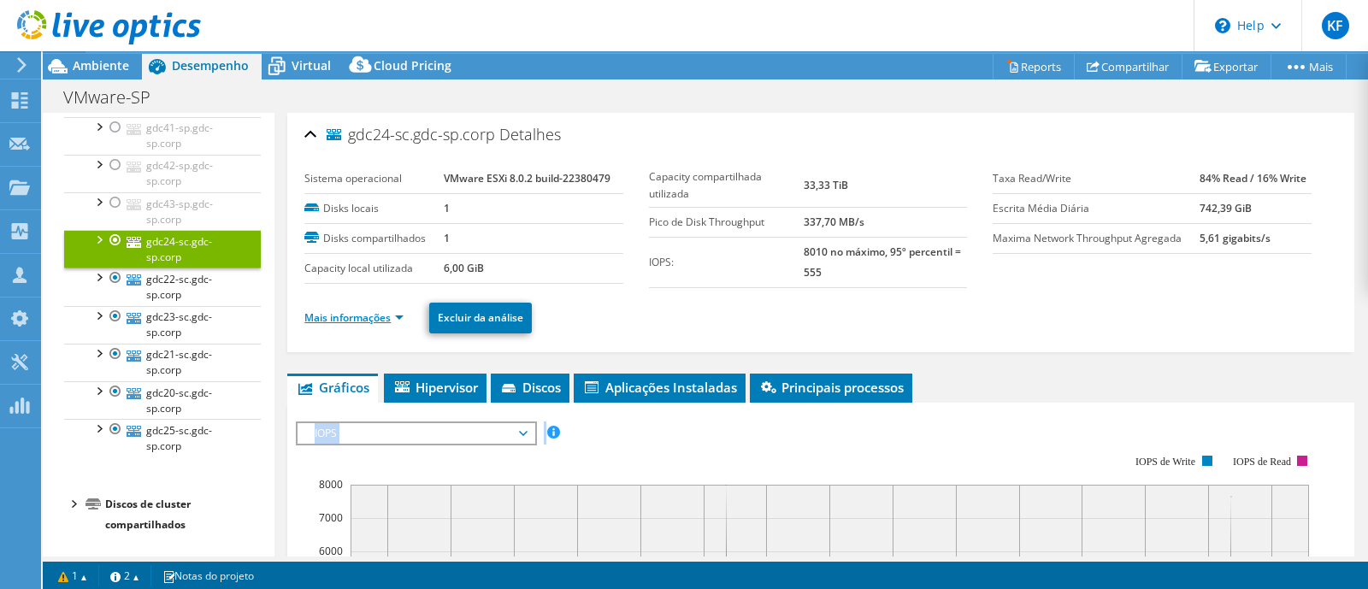
click at [373, 313] on link "Mais informações" at bounding box center [353, 317] width 99 height 15
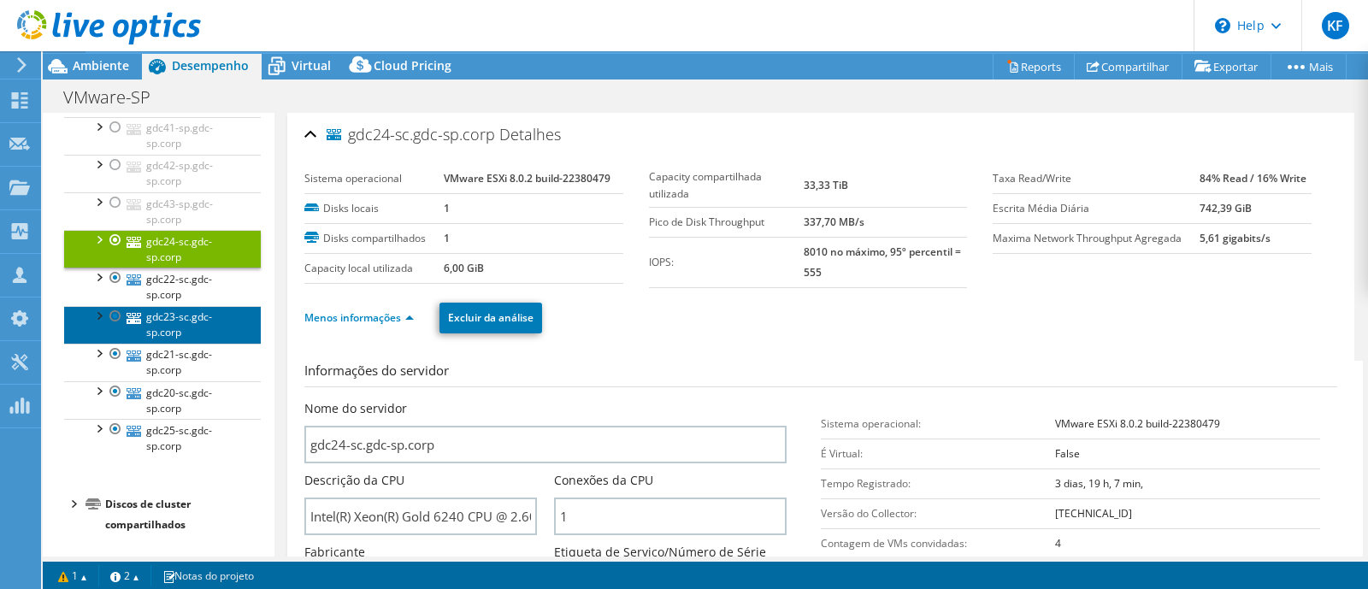
click at [179, 327] on link "gdc23-sc.gdc-sp.corp" at bounding box center [162, 325] width 197 height 38
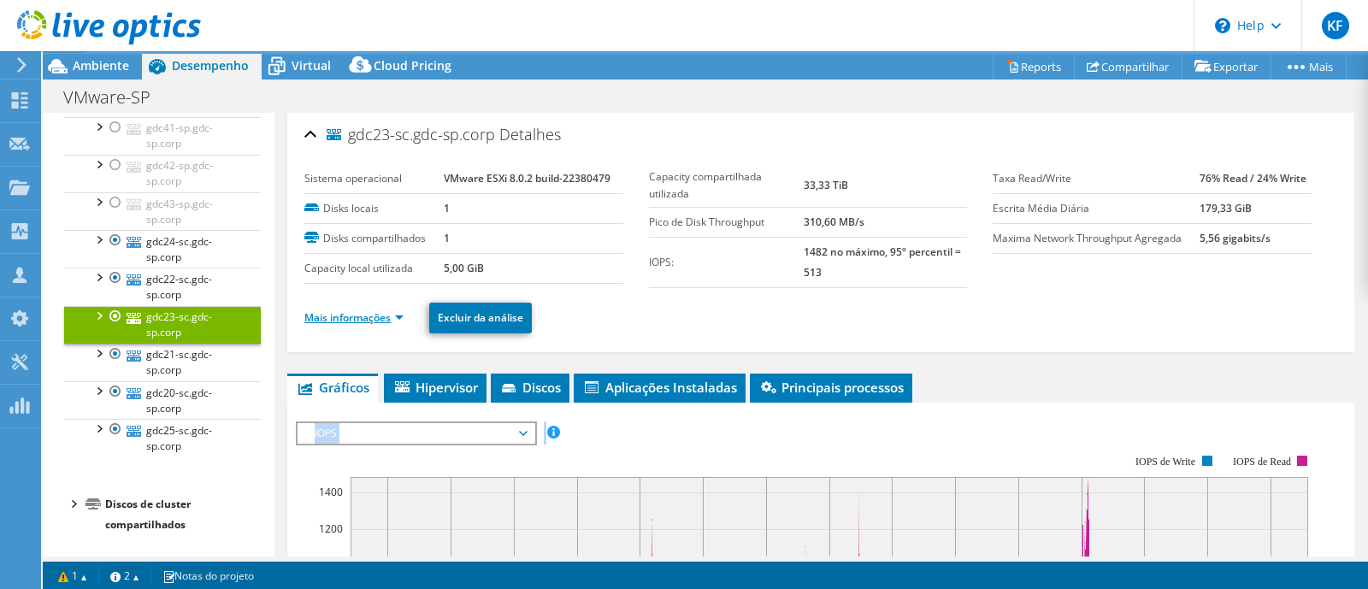
click at [375, 314] on link "Mais informações" at bounding box center [353, 317] width 99 height 15
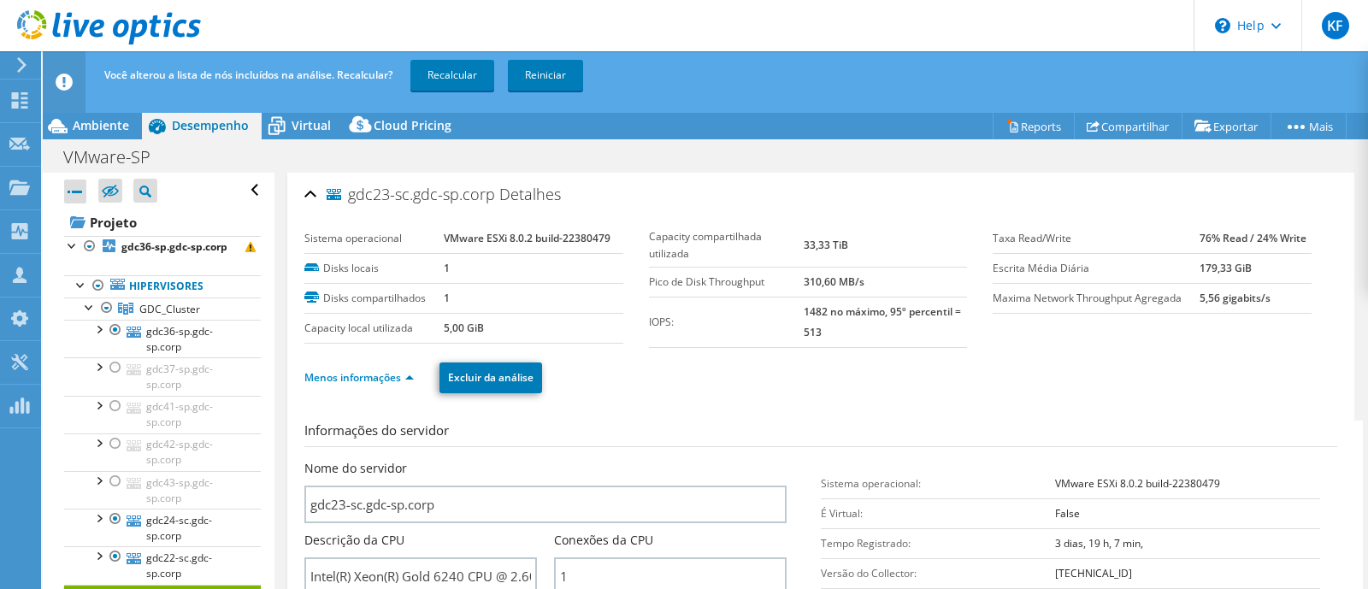
select select "SouthAmerica"
select select "USD"
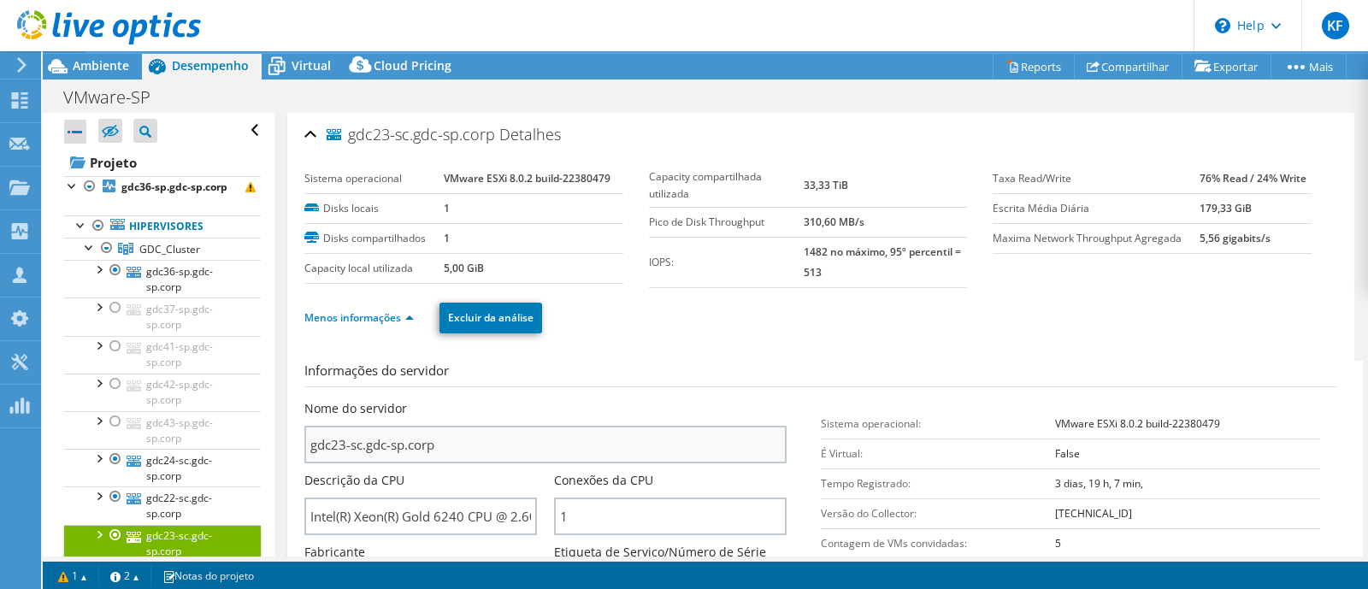
scroll to position [231, 0]
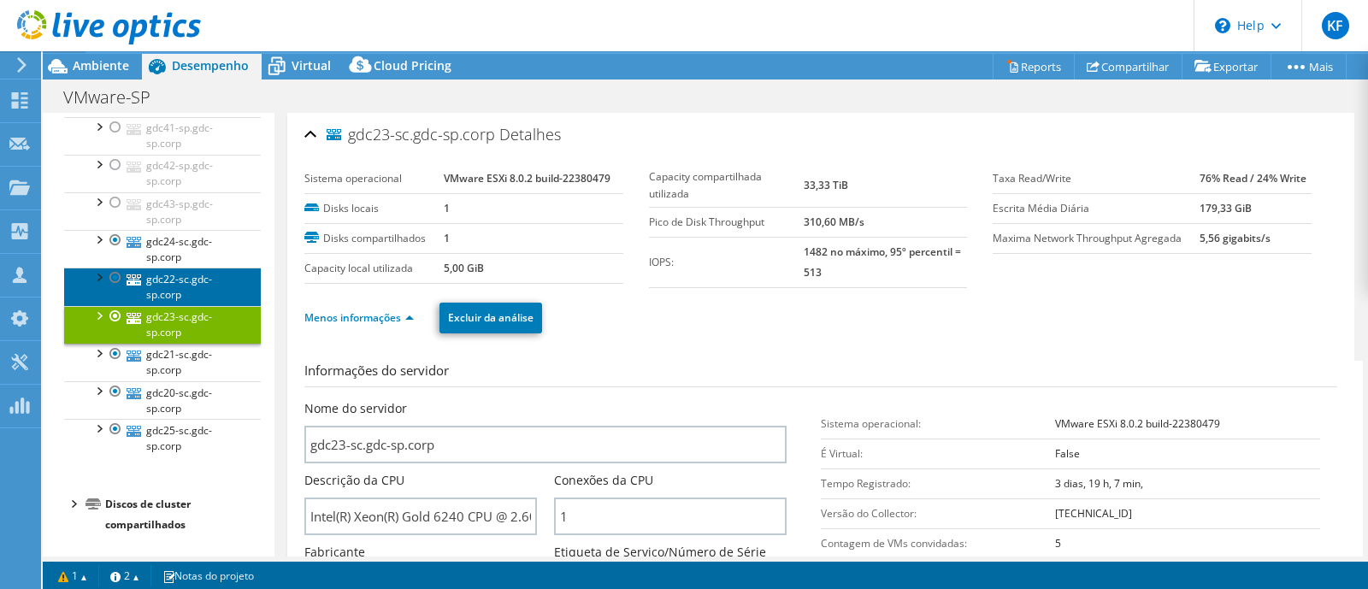
click at [205, 293] on link "gdc22-sc.gdc-sp.corp" at bounding box center [162, 287] width 197 height 38
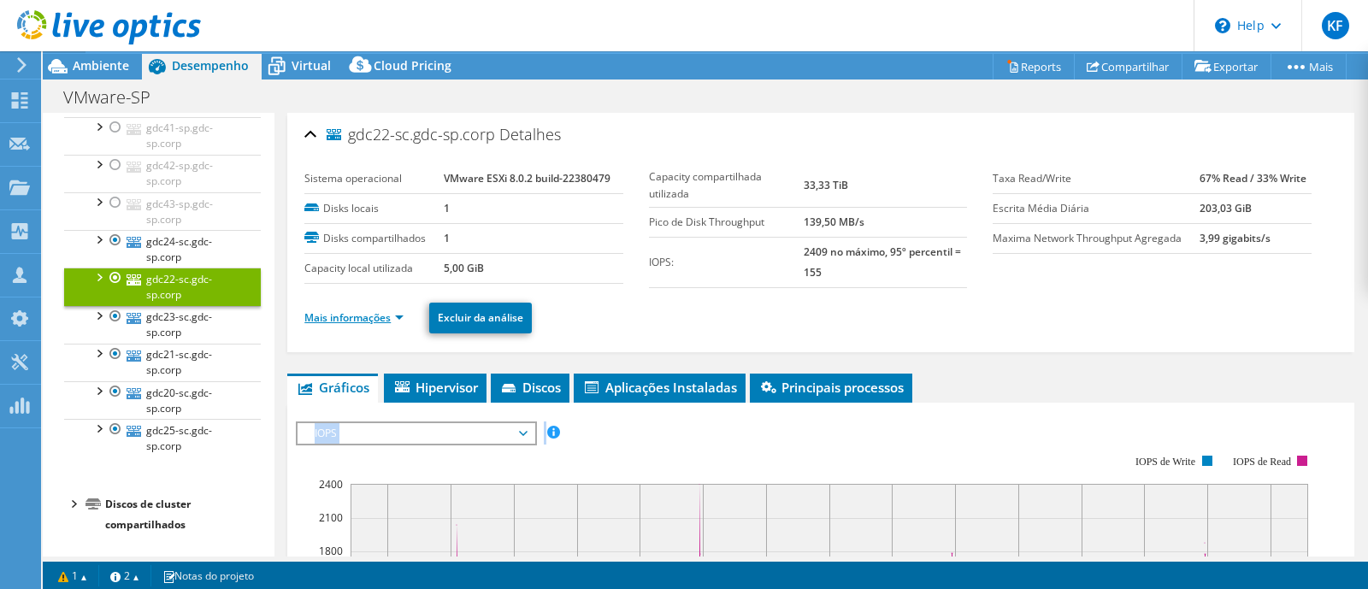
click at [377, 322] on link "Mais informações" at bounding box center [353, 317] width 99 height 15
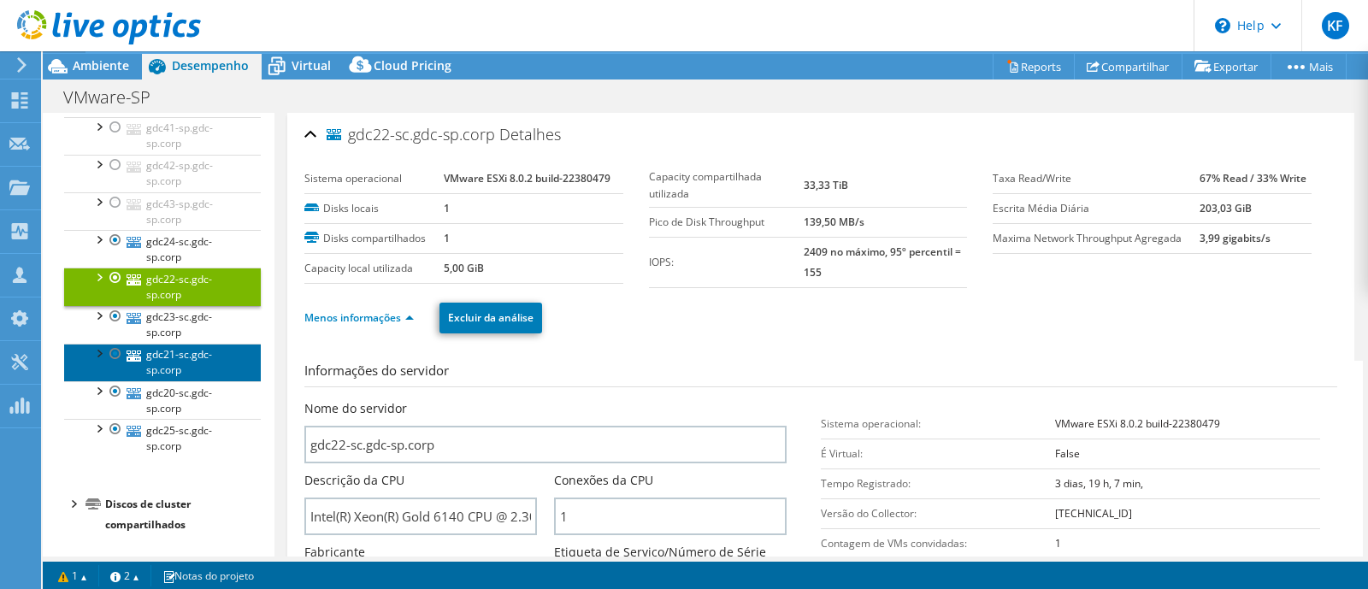
click at [212, 369] on link "gdc21-sc.gdc-sp.corp" at bounding box center [162, 363] width 197 height 38
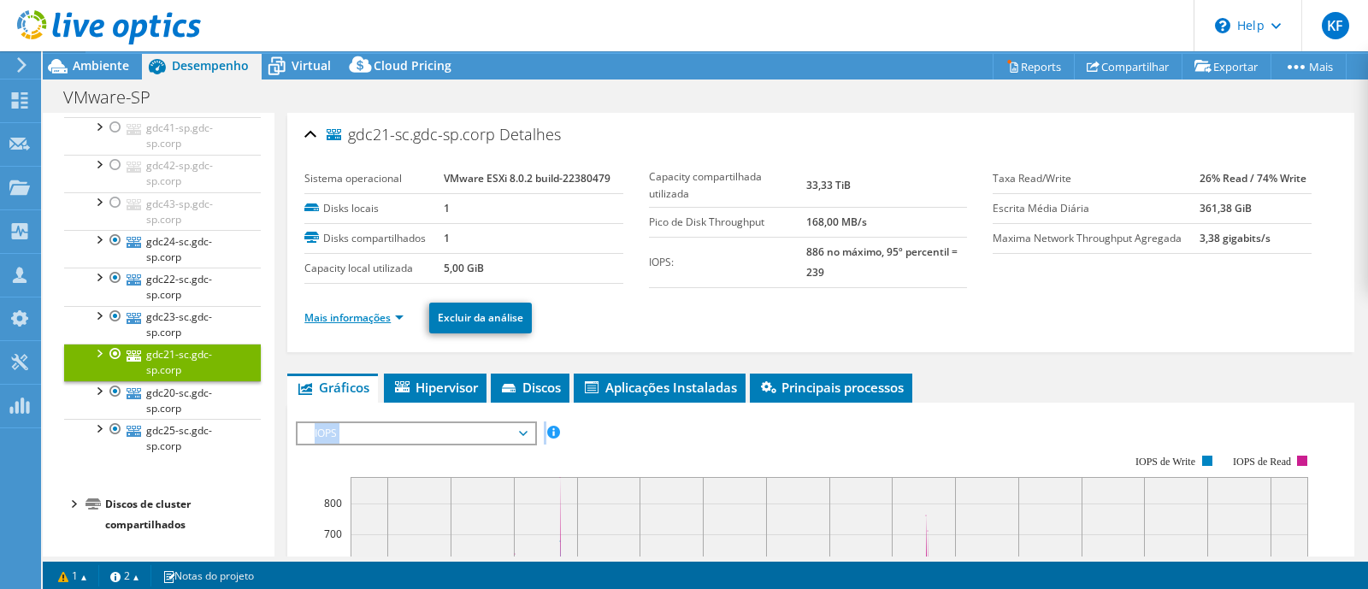
click at [368, 318] on link "Mais informações" at bounding box center [353, 317] width 99 height 15
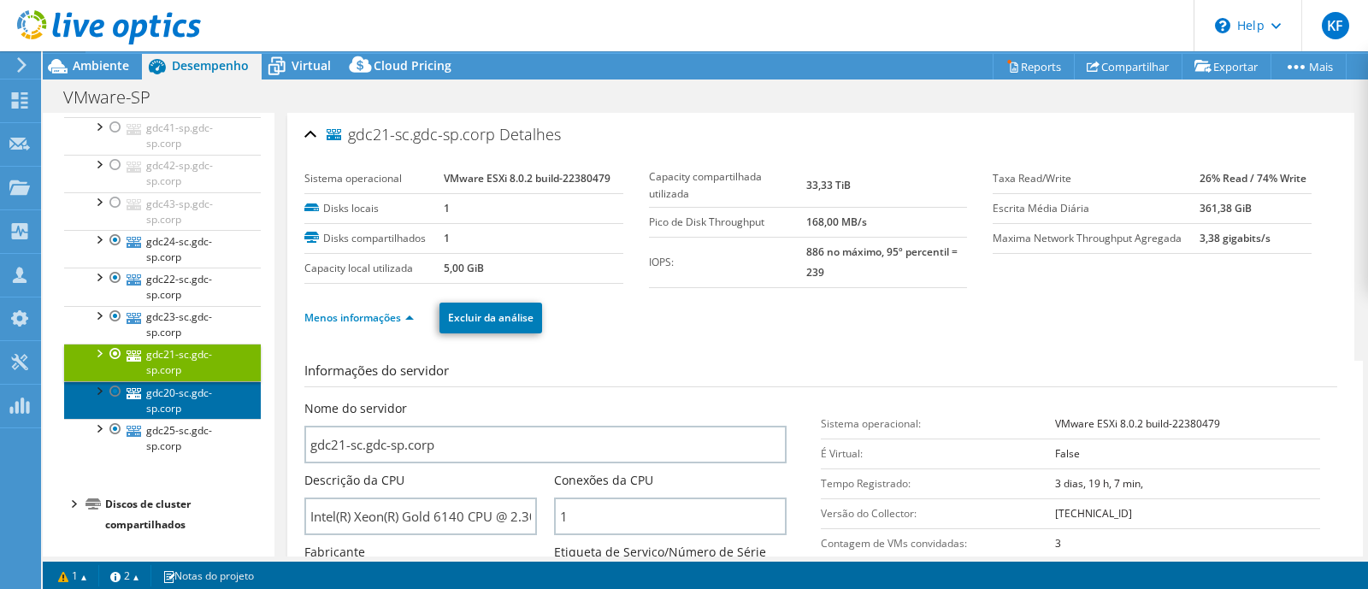
click at [180, 397] on link "gdc20-sc.gdc-sp.corp" at bounding box center [162, 400] width 197 height 38
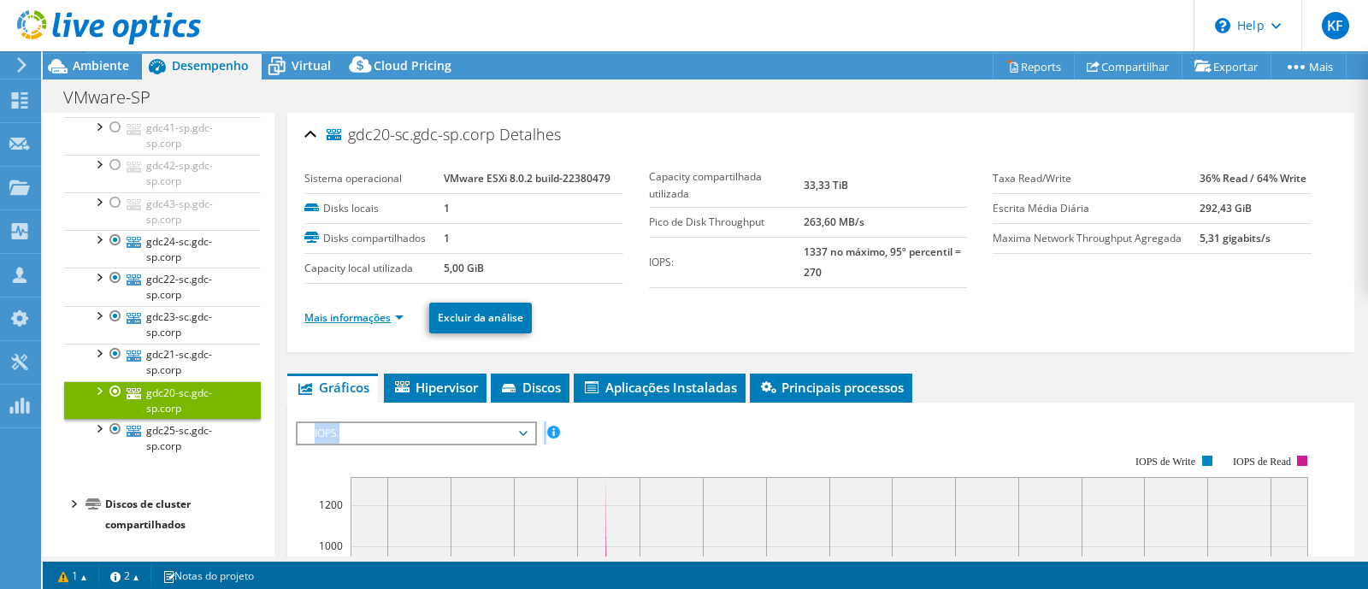
click at [334, 322] on link "Mais informações" at bounding box center [353, 317] width 99 height 15
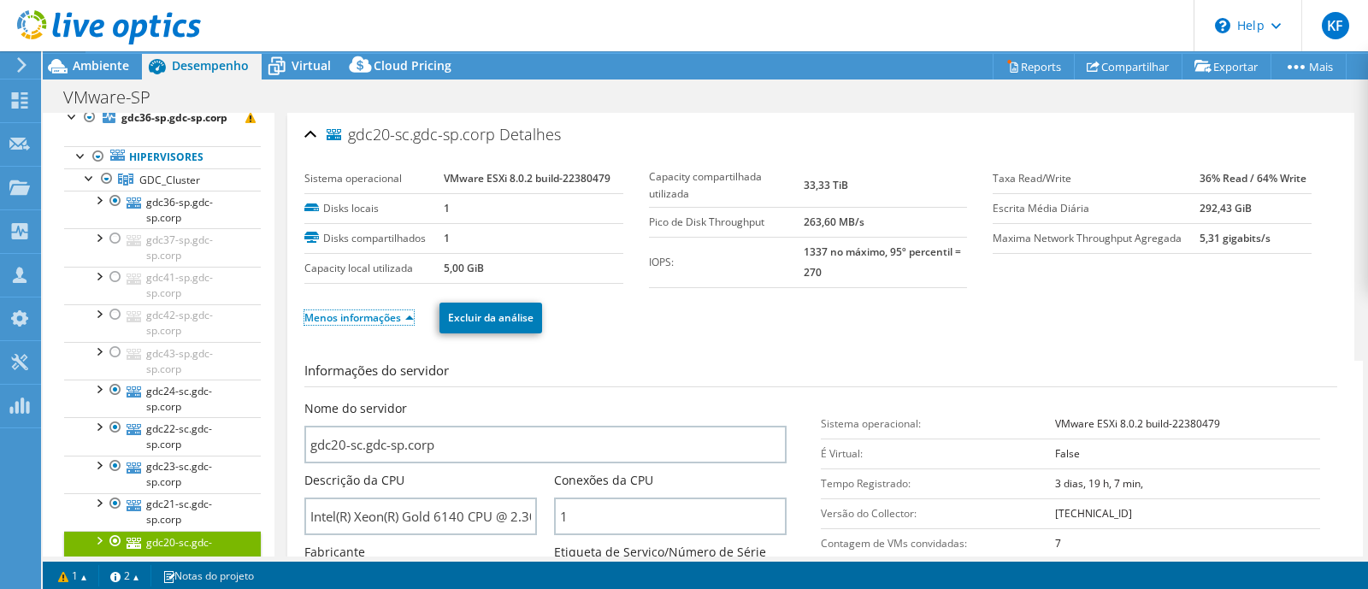
scroll to position [0, 0]
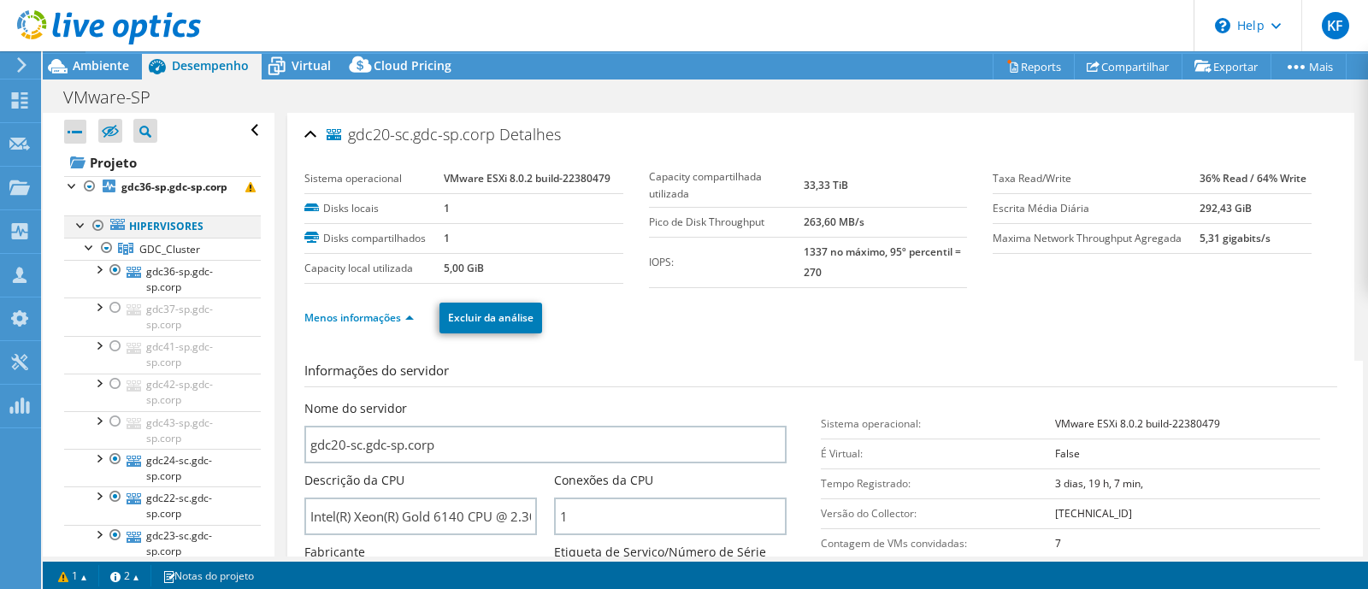
click at [98, 236] on div at bounding box center [98, 226] width 17 height 21
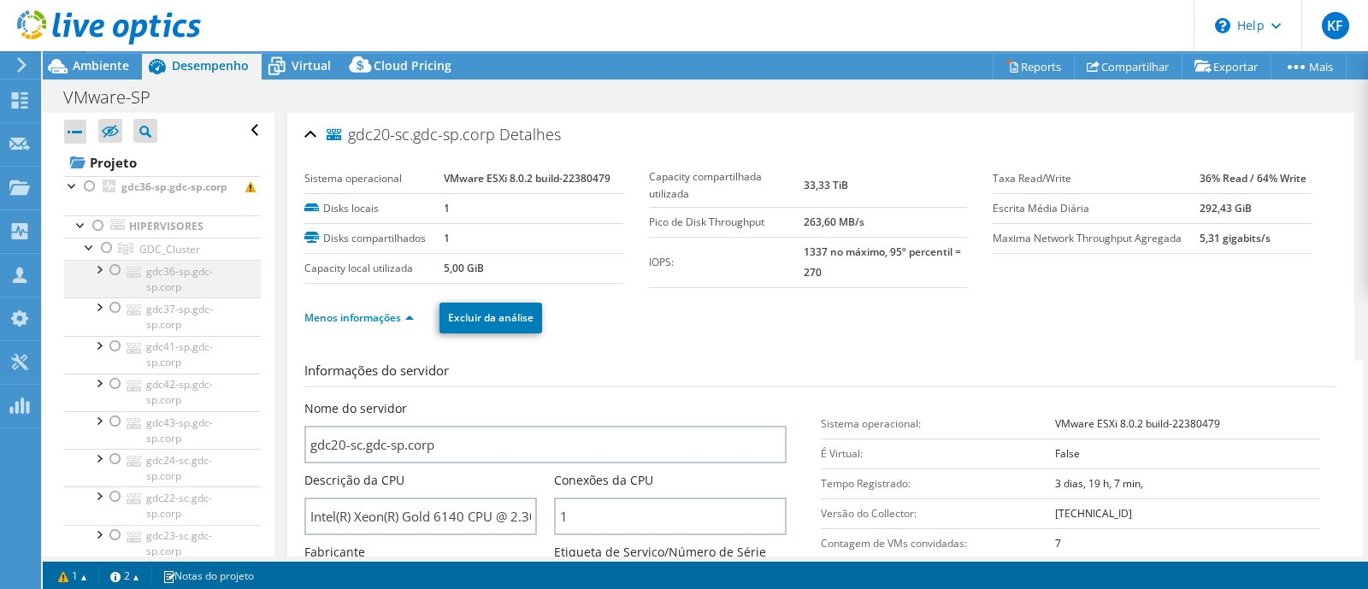
click at [115, 281] on div at bounding box center [115, 270] width 17 height 21
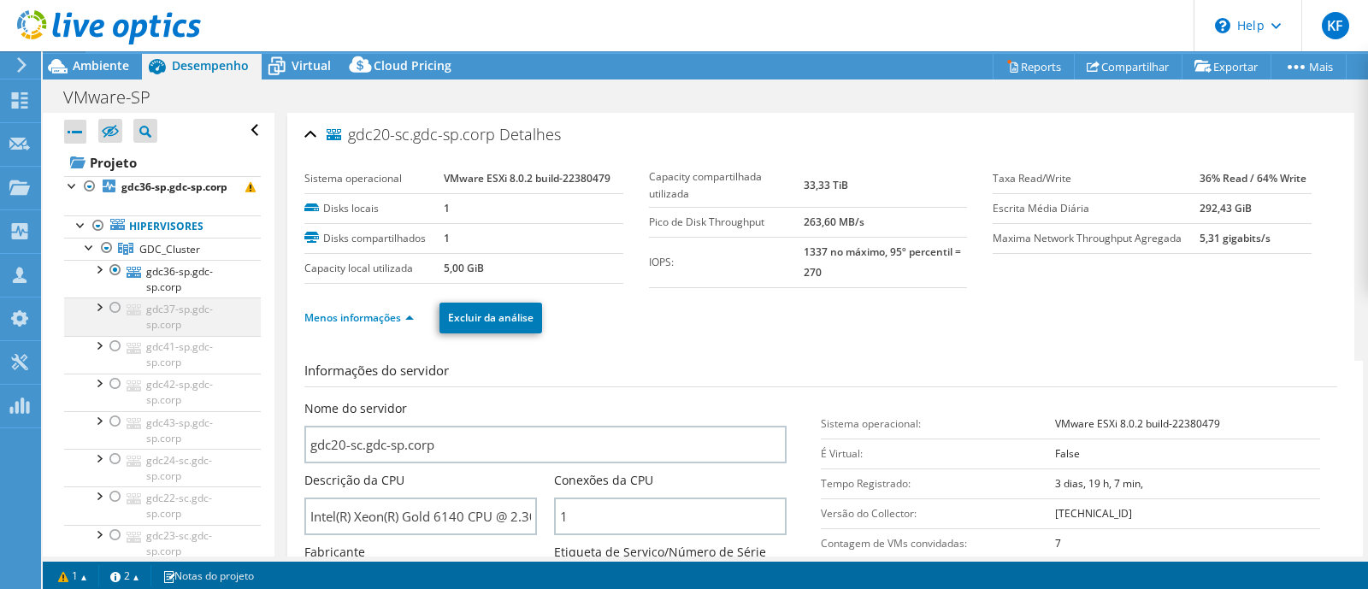
click at [118, 318] on div at bounding box center [115, 308] width 17 height 21
click at [118, 357] on div at bounding box center [115, 346] width 17 height 21
click at [118, 392] on div at bounding box center [115, 384] width 17 height 21
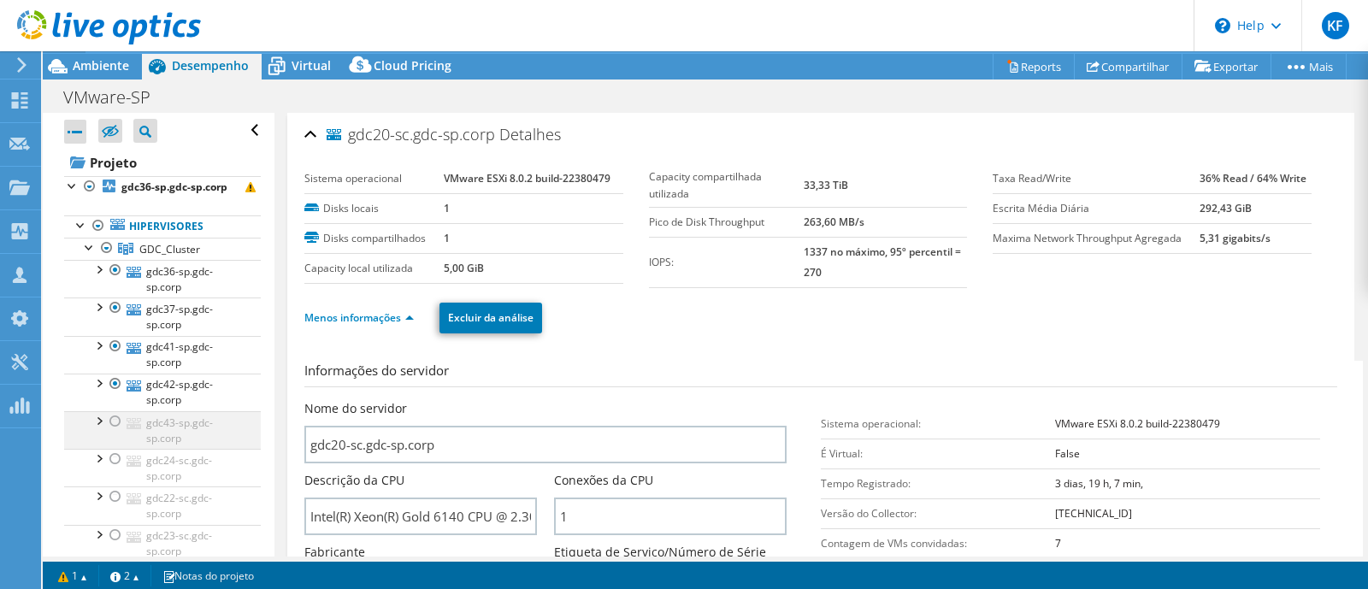
click at [122, 432] on div at bounding box center [115, 421] width 17 height 21
click at [912, 117] on div "gdc20-sc.gdc-sp.corp Detalhes" at bounding box center [820, 135] width 1033 height 37
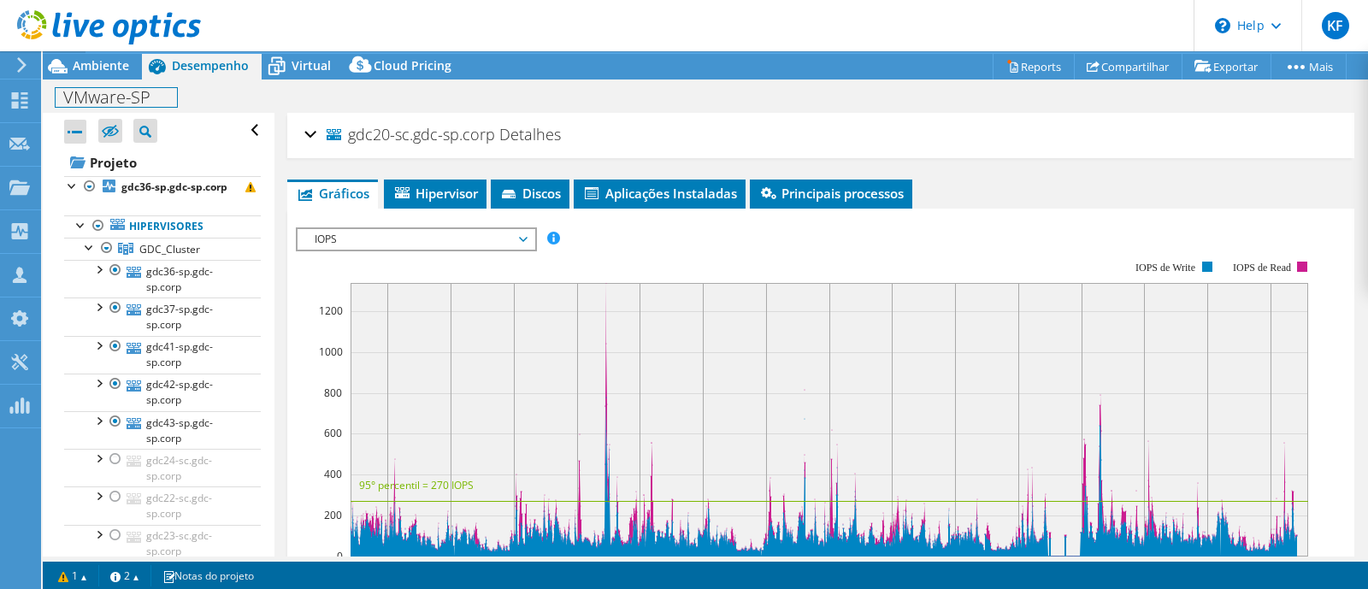
click at [94, 80] on div "VMware-SP Imprimir" at bounding box center [706, 96] width 1326 height 33
click at [97, 70] on span "Ambiente" at bounding box center [101, 65] width 56 height 16
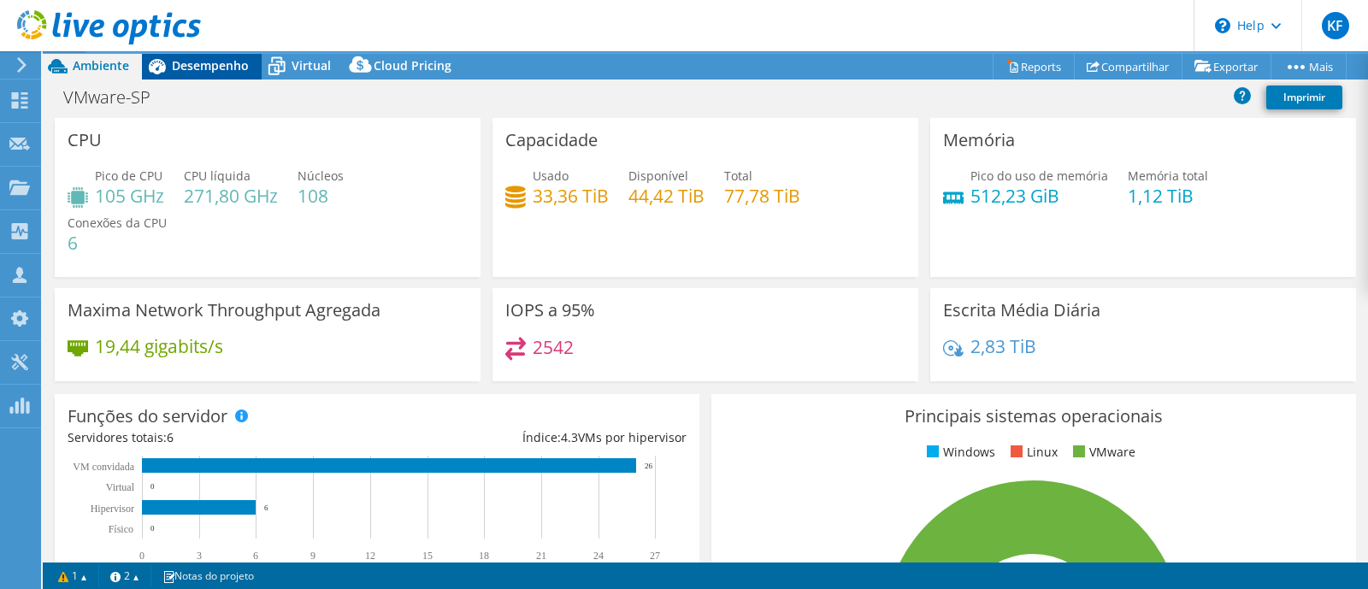
click at [177, 62] on span "Desempenho" at bounding box center [210, 65] width 77 height 16
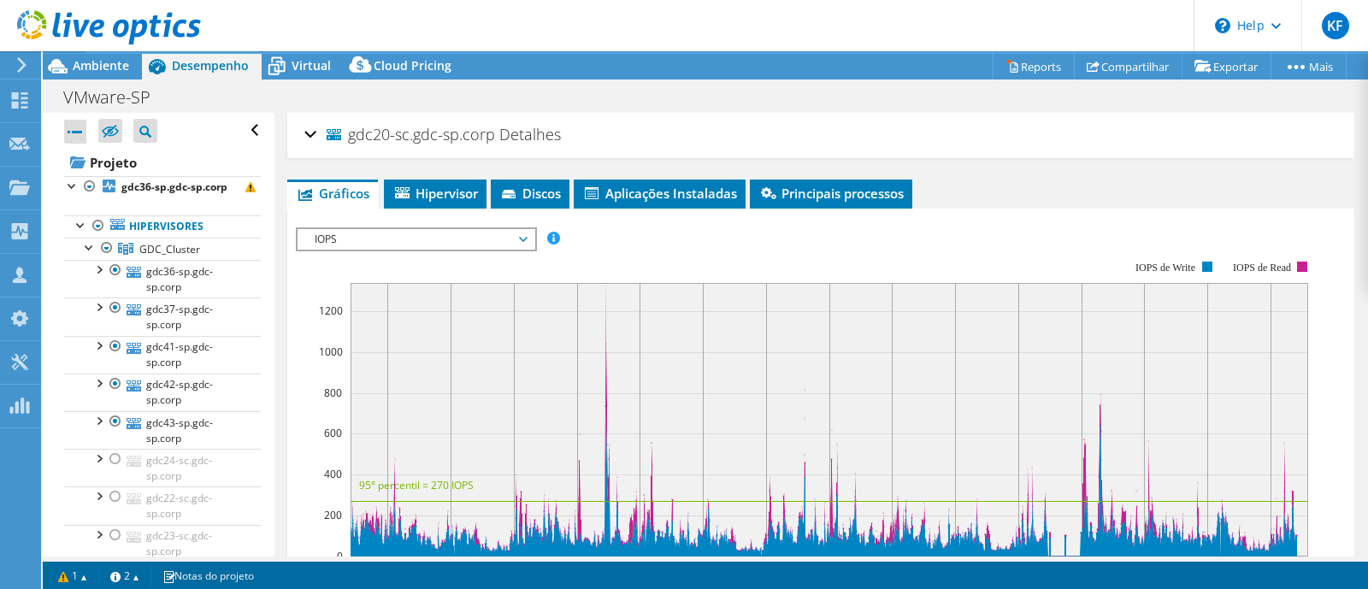
drag, startPoint x: 300, startPoint y: 130, endPoint x: 315, endPoint y: 129, distance: 14.6
click at [315, 129] on div "gdc20-sc.gdc-sp.corp Detalhes Sistema operacional VMware ESXi 8.0.2 build-22380…" at bounding box center [820, 135] width 1067 height 45
click at [315, 129] on div "gdc20-sc.gdc-sp.corp Detalhes" at bounding box center [820, 135] width 1033 height 37
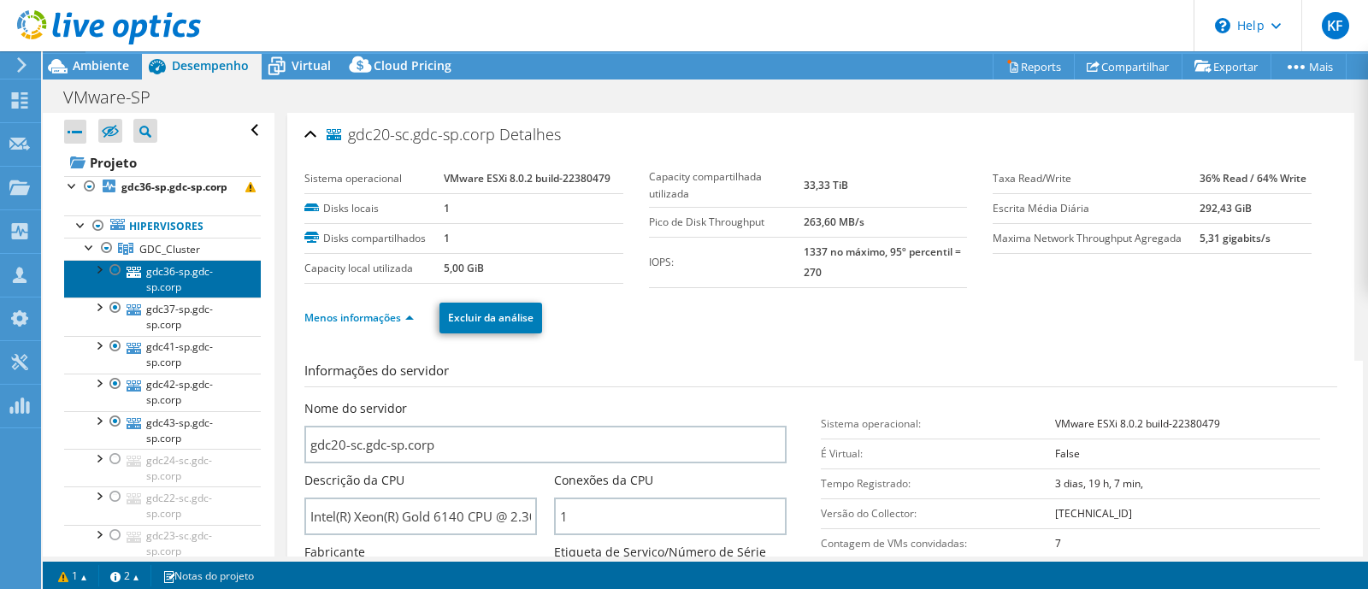
click at [168, 284] on link "gdc36-sp.gdc-sp.corp" at bounding box center [162, 279] width 197 height 38
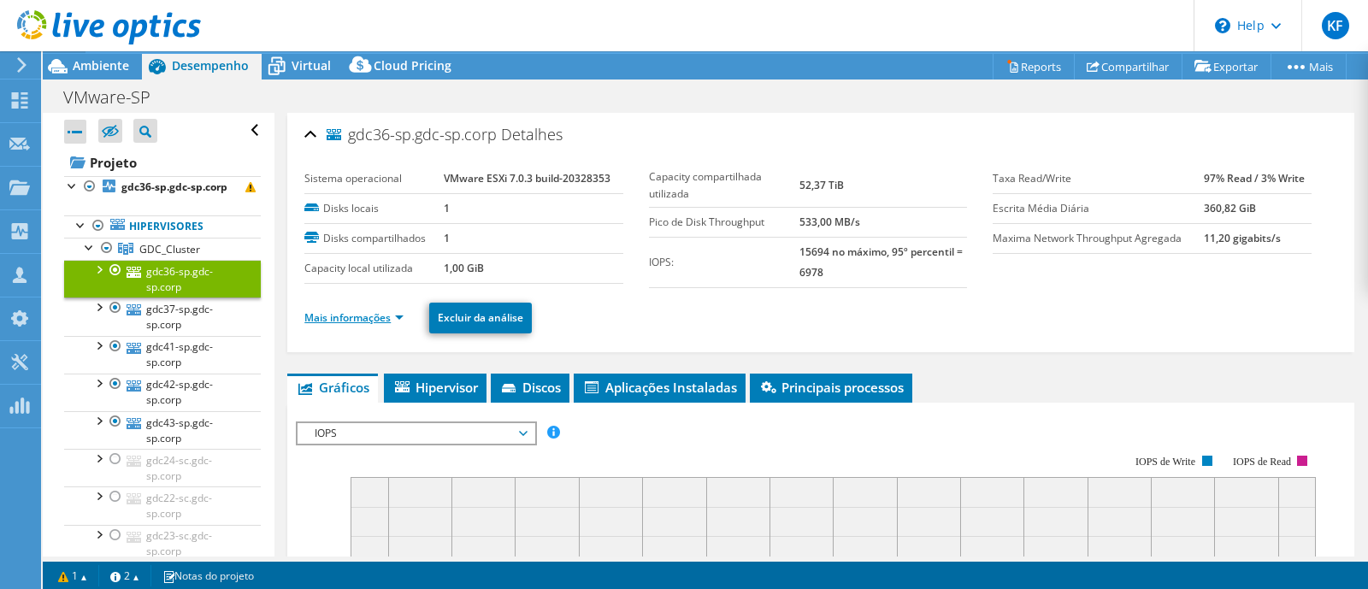
click at [384, 318] on link "Mais informações" at bounding box center [353, 317] width 99 height 15
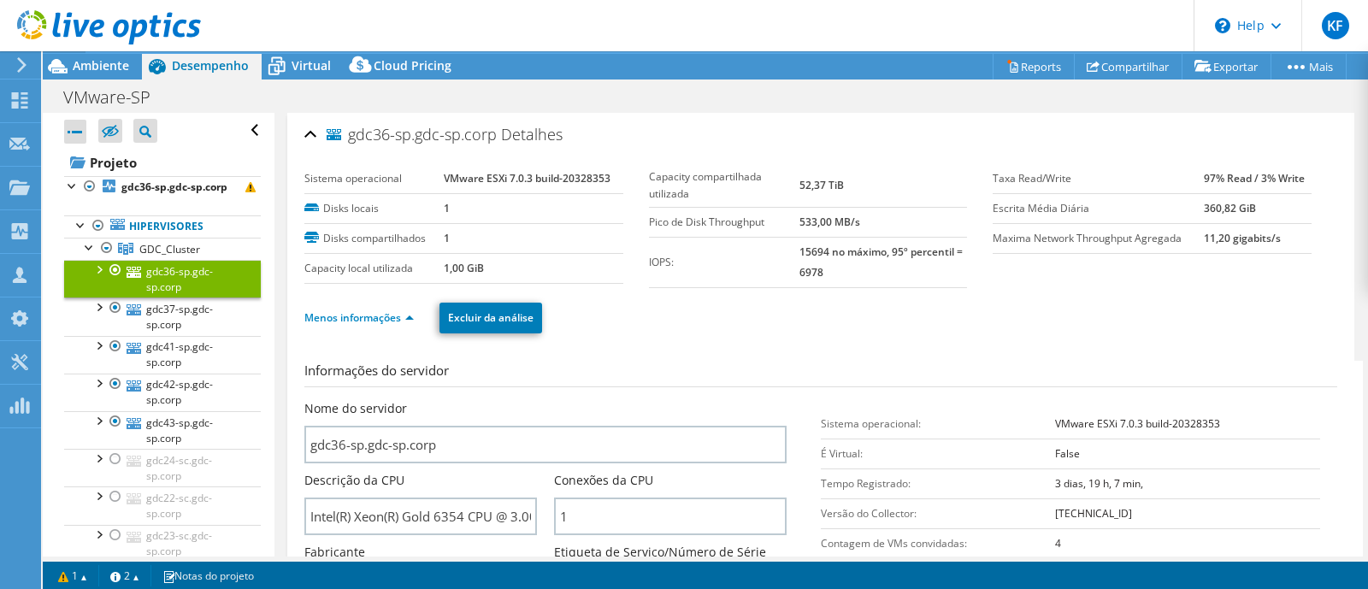
drag, startPoint x: 1368, startPoint y: 190, endPoint x: 1356, endPoint y: 247, distance: 58.4
click at [1356, 247] on article "gdc36-sp.gdc-sp.corp Detalhes Sistema operacional VMware ESXi 7.0.3 build-20328…" at bounding box center [822, 335] width 1094 height 444
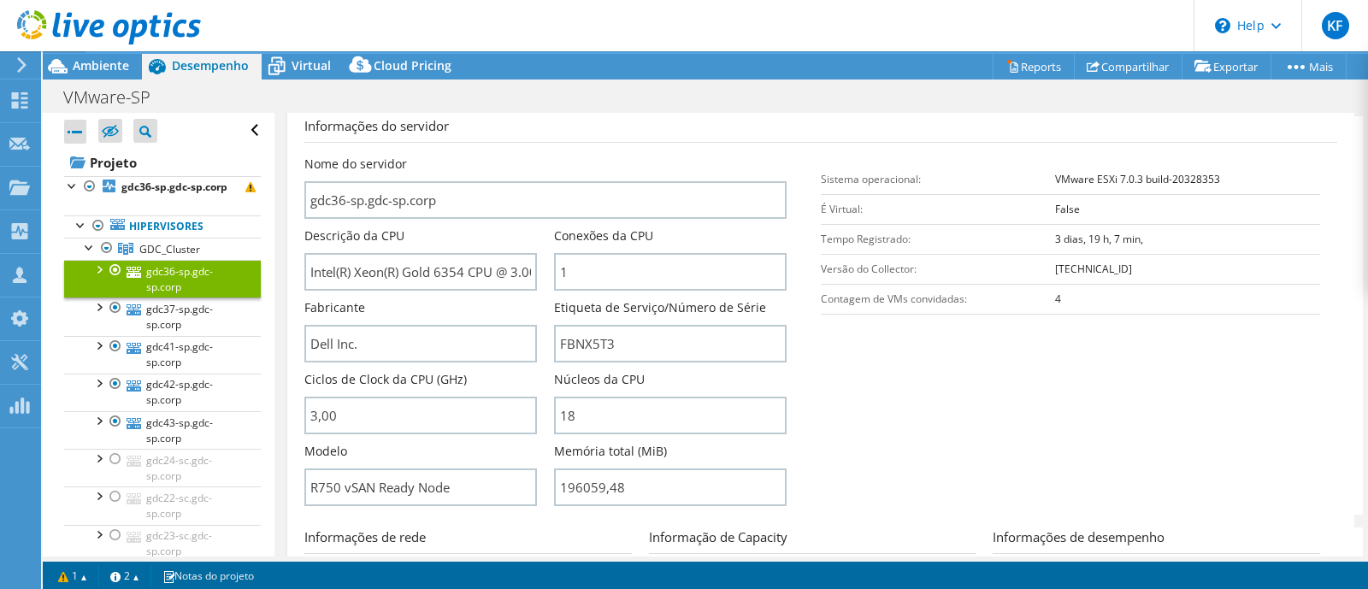
scroll to position [216, 0]
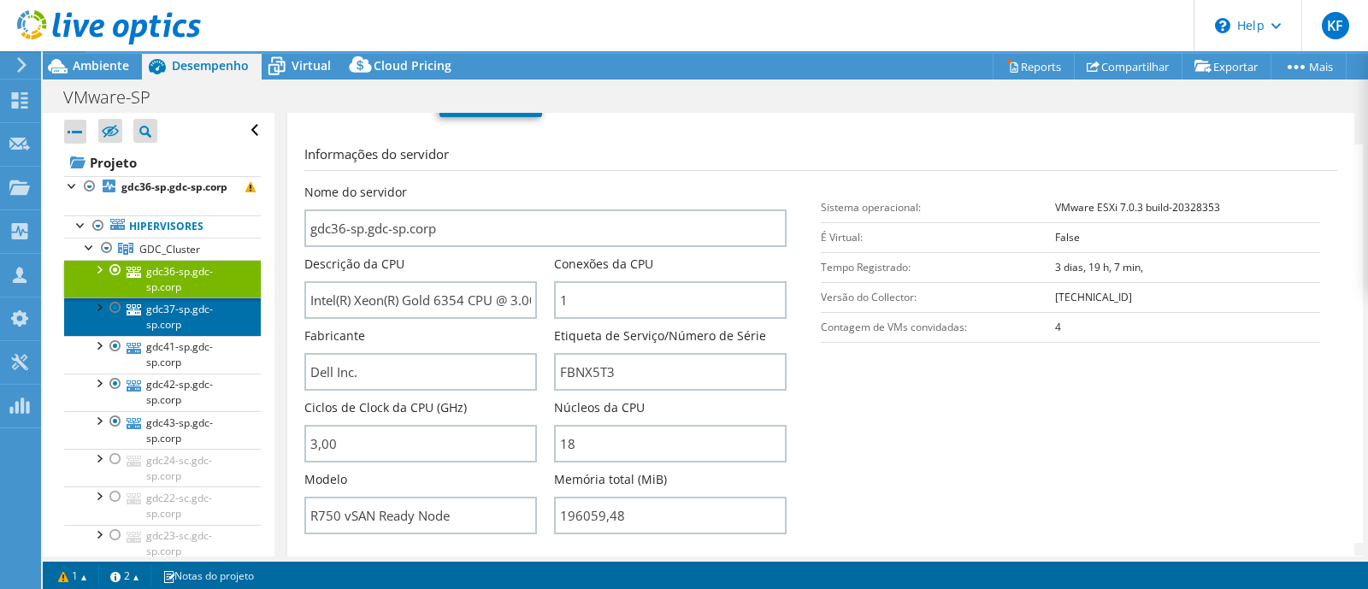
click at [163, 334] on link "gdc37-sp.gdc-sp.corp" at bounding box center [162, 317] width 197 height 38
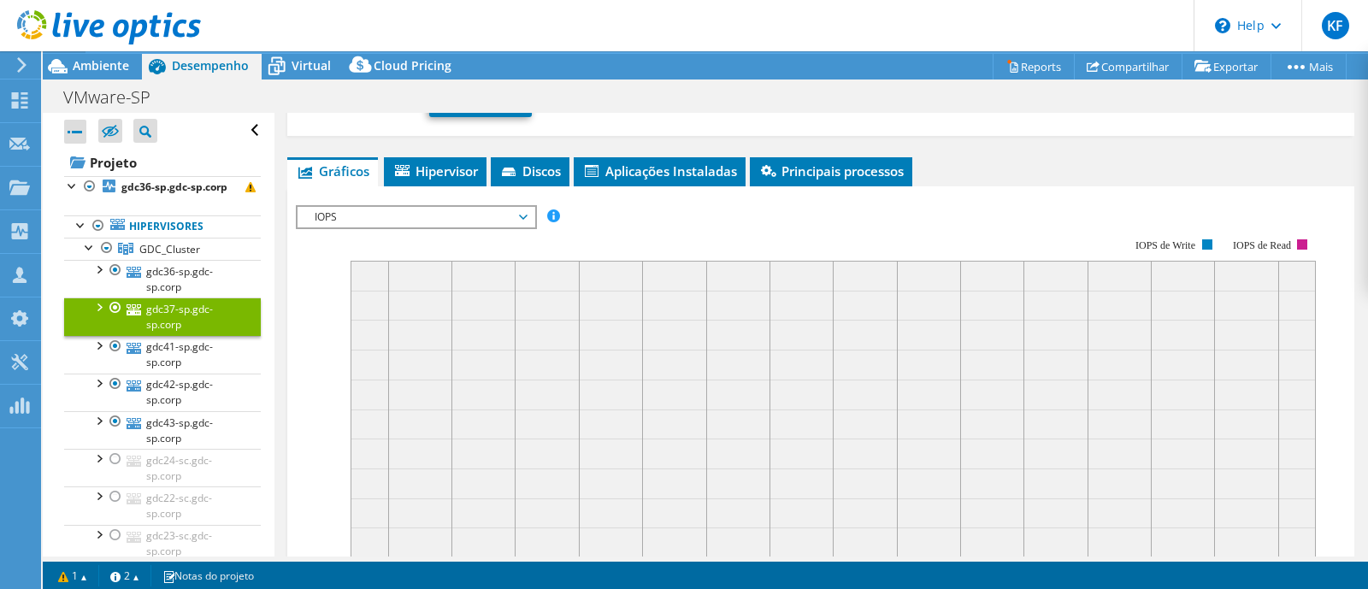
drag, startPoint x: 1368, startPoint y: 242, endPoint x: 1354, endPoint y: 210, distance: 34.5
click at [1354, 210] on article "gdc37-sp.gdc-sp.corp Detalhes Sistema operacional VMware ESXi 7.0.3 build-20328…" at bounding box center [822, 335] width 1094 height 444
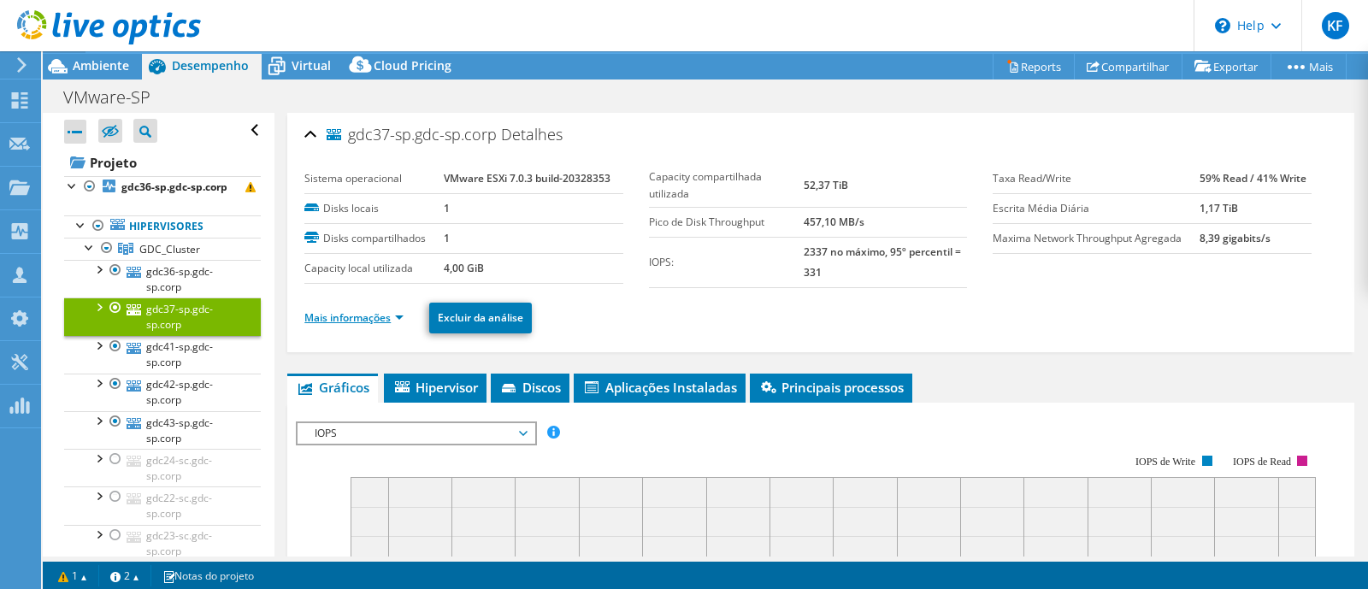
click at [363, 319] on link "Mais informações" at bounding box center [353, 317] width 99 height 15
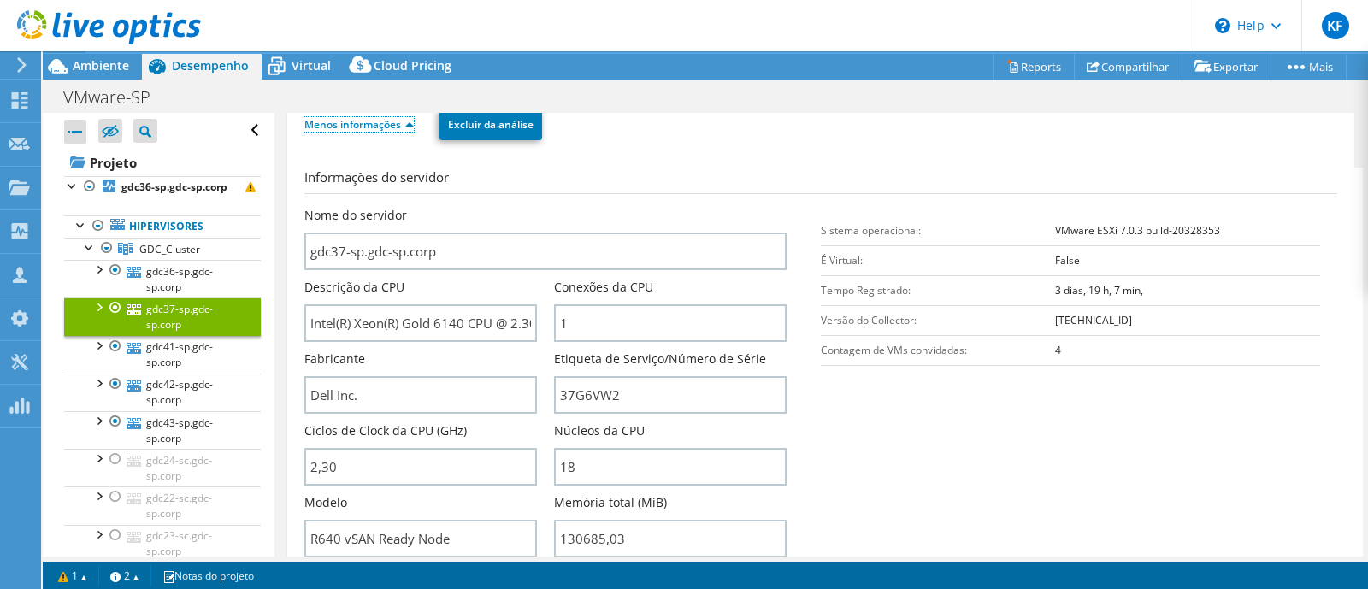
scroll to position [265, 0]
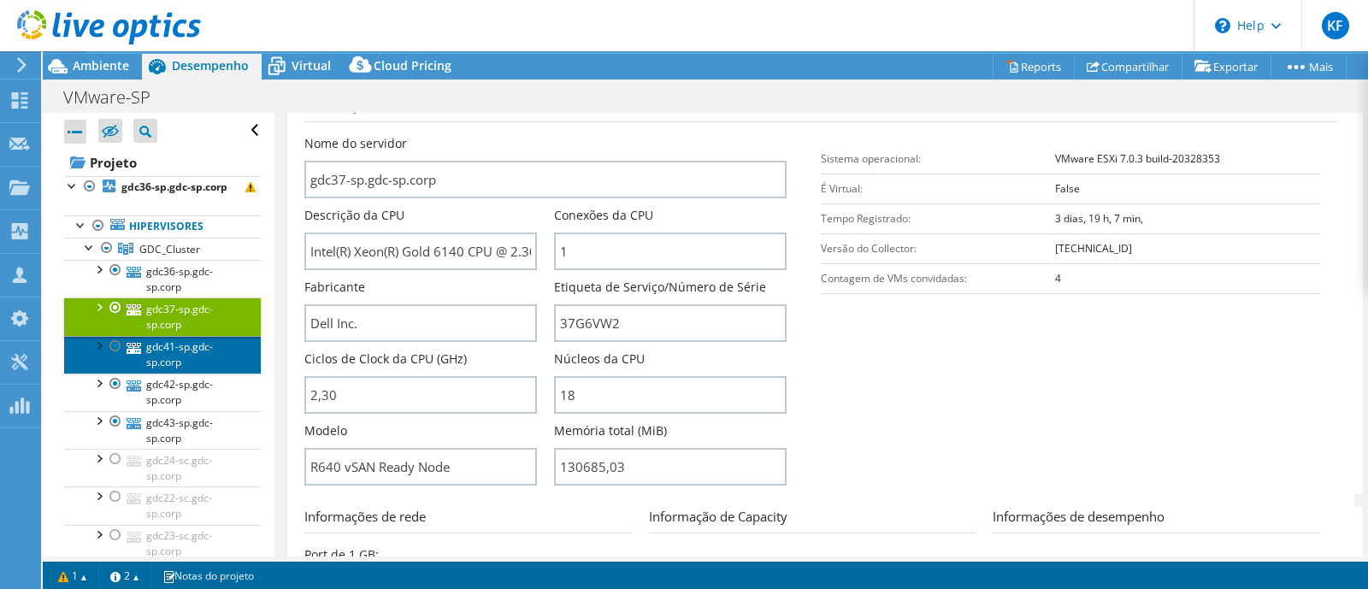
click at [192, 361] on link "gdc41-sp.gdc-sp.corp" at bounding box center [162, 355] width 197 height 38
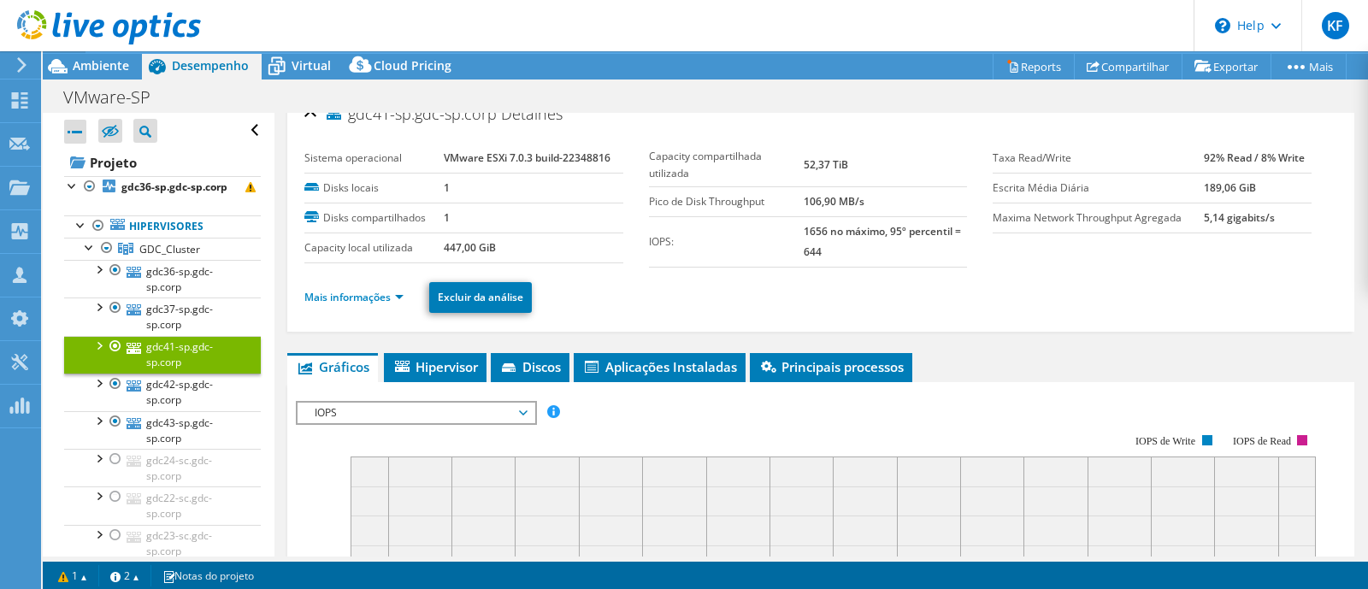
scroll to position [3, 0]
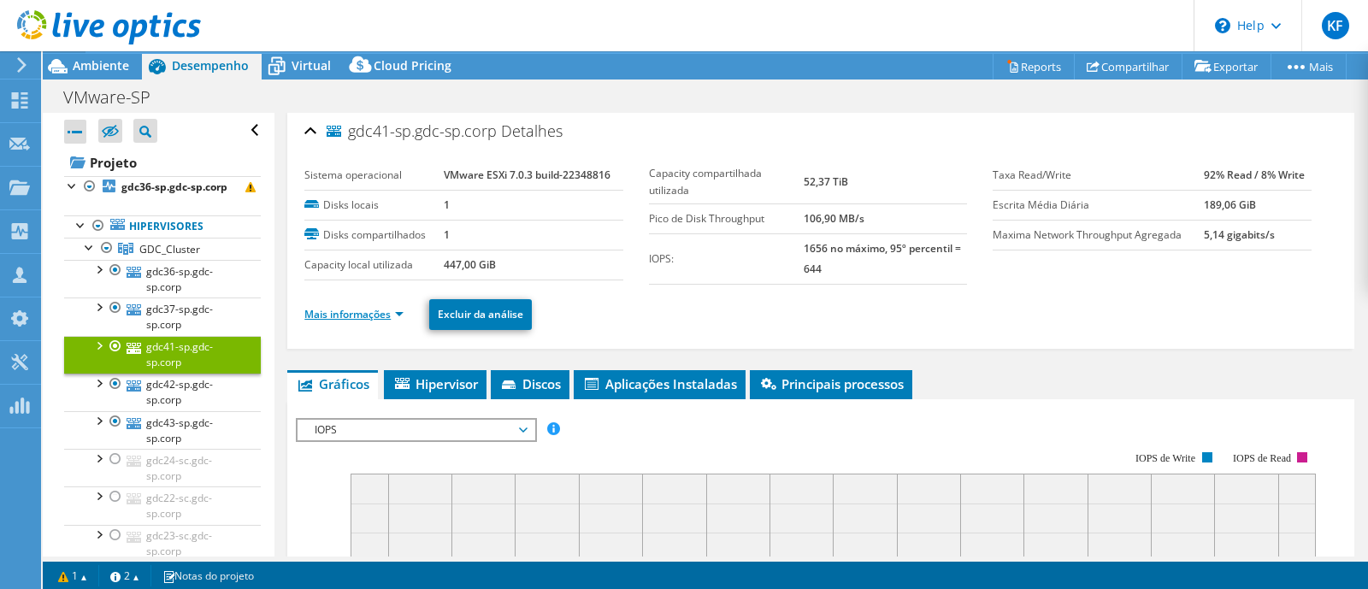
click at [363, 314] on link "Mais informações" at bounding box center [353, 314] width 99 height 15
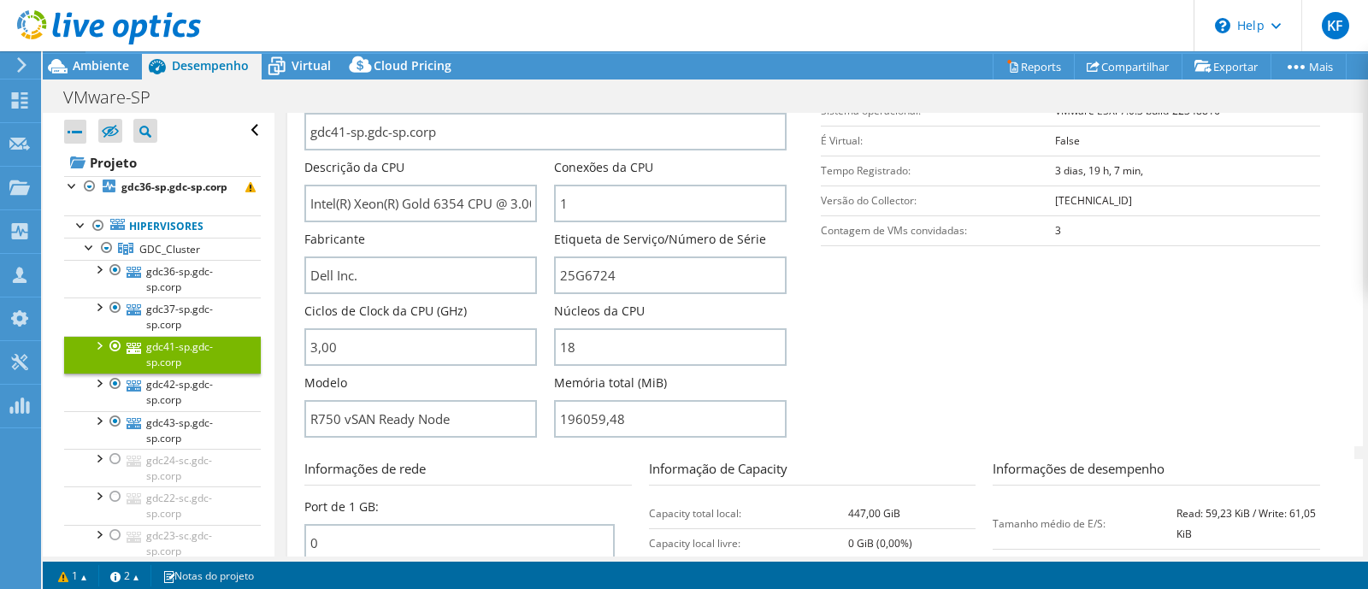
scroll to position [335, 0]
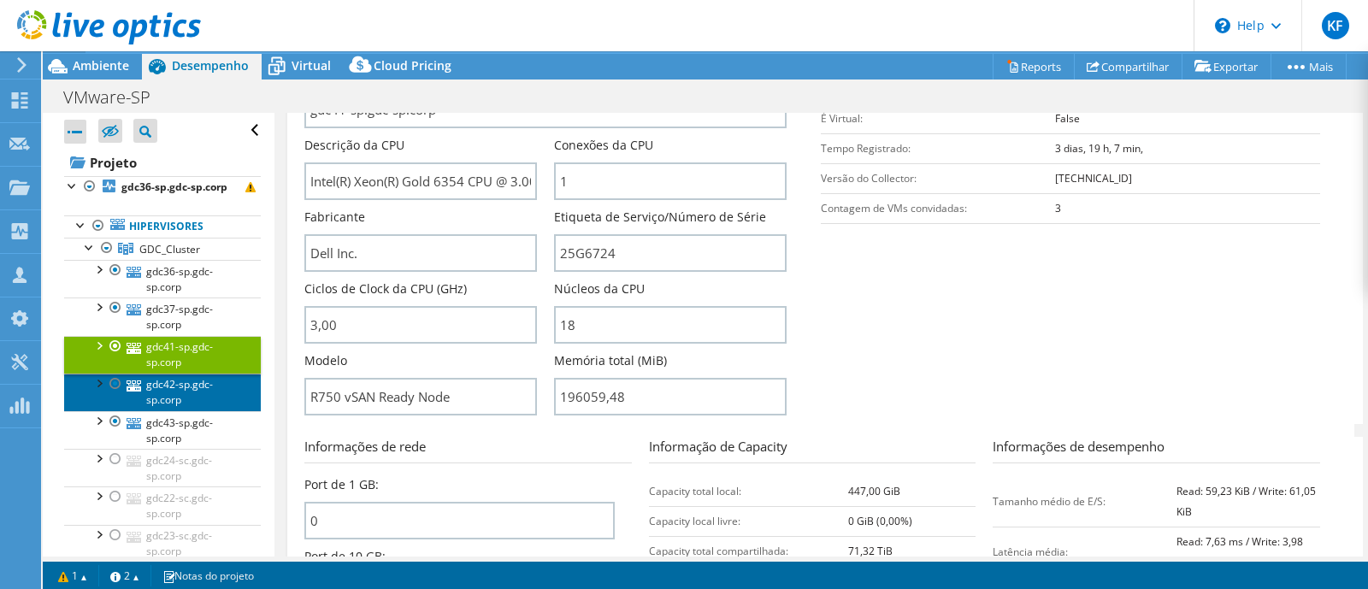
click at [198, 405] on link "gdc42-sp.gdc-sp.corp" at bounding box center [162, 393] width 197 height 38
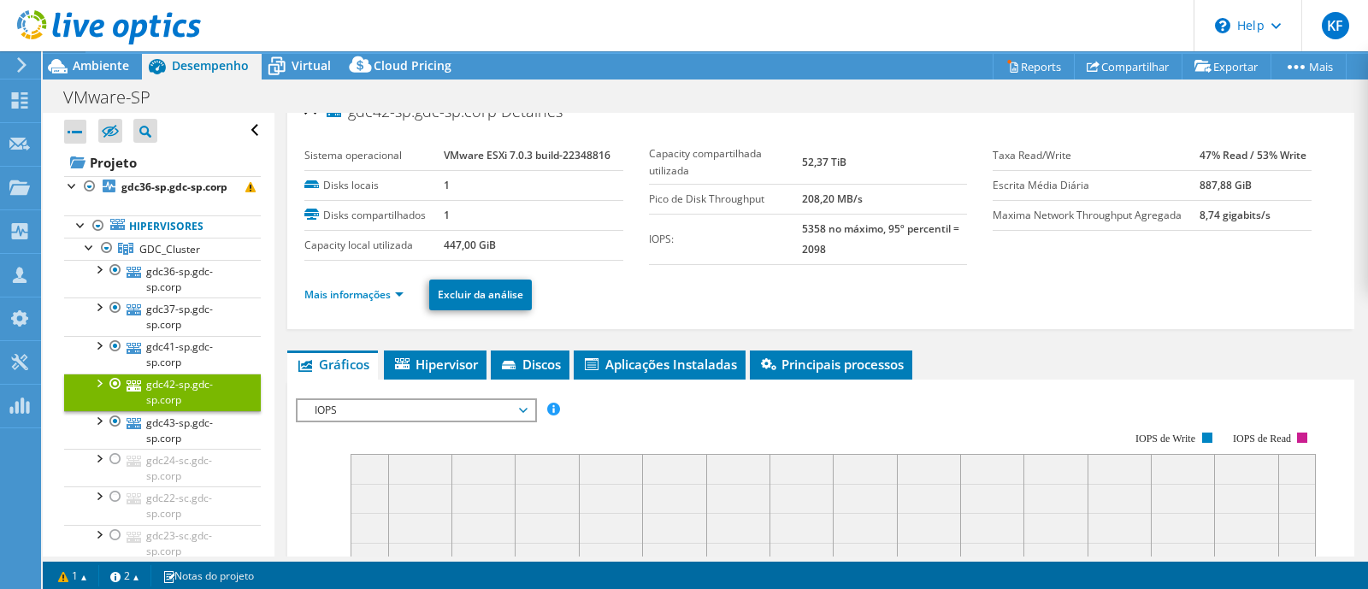
scroll to position [5, 0]
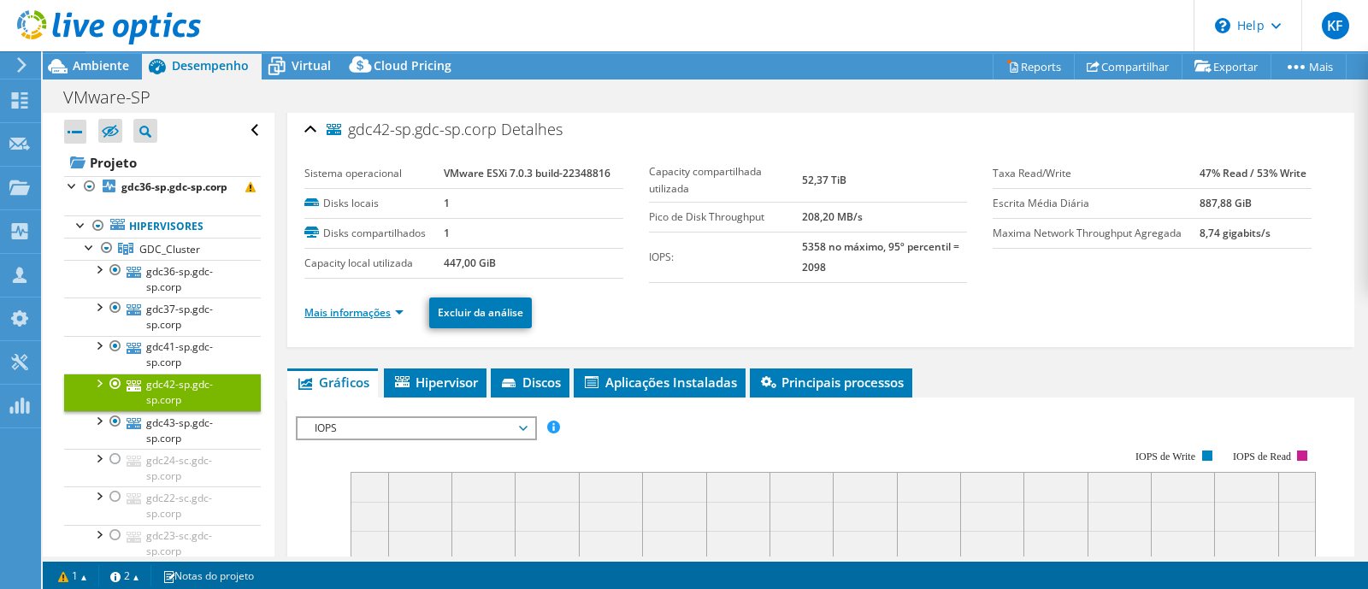
click at [316, 305] on link "Mais informações" at bounding box center [353, 312] width 99 height 15
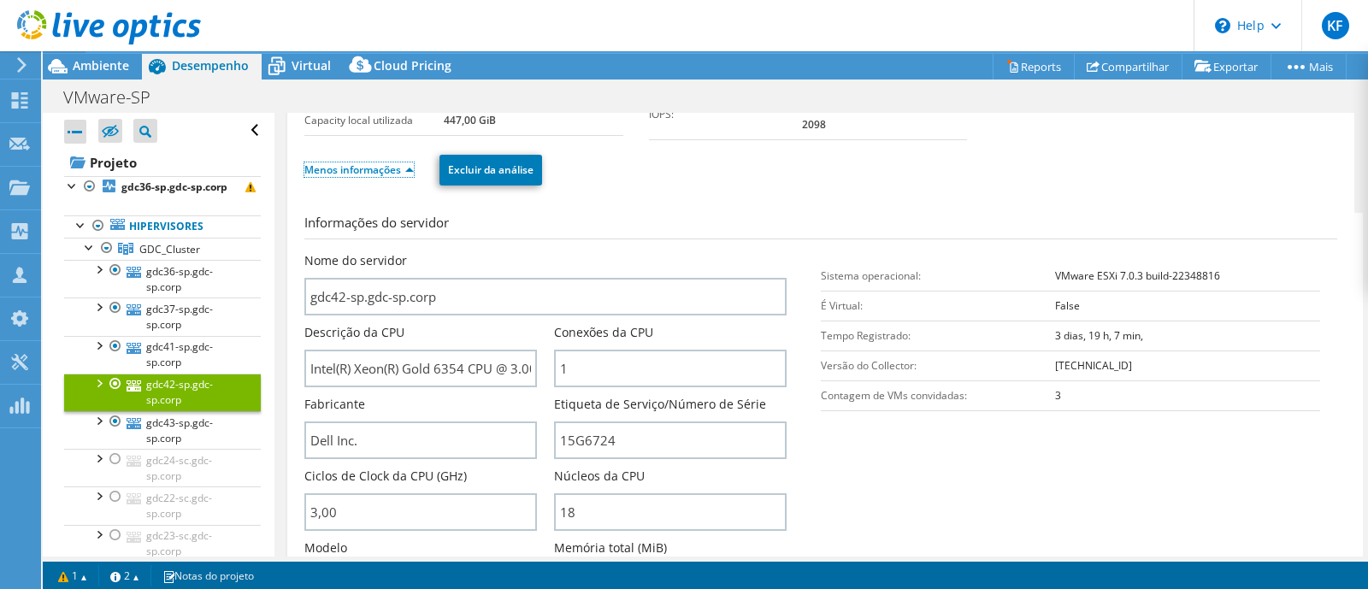
scroll to position [297, 0]
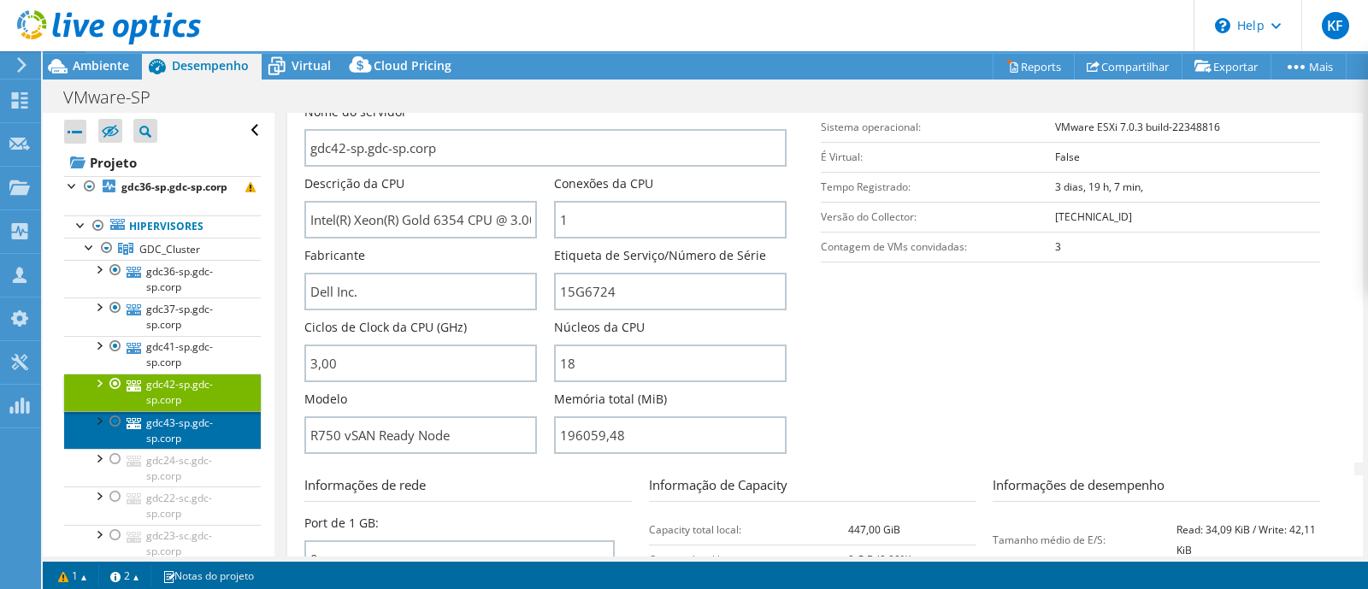
click at [193, 439] on link "gdc43-sp.gdc-sp.corp" at bounding box center [162, 430] width 197 height 38
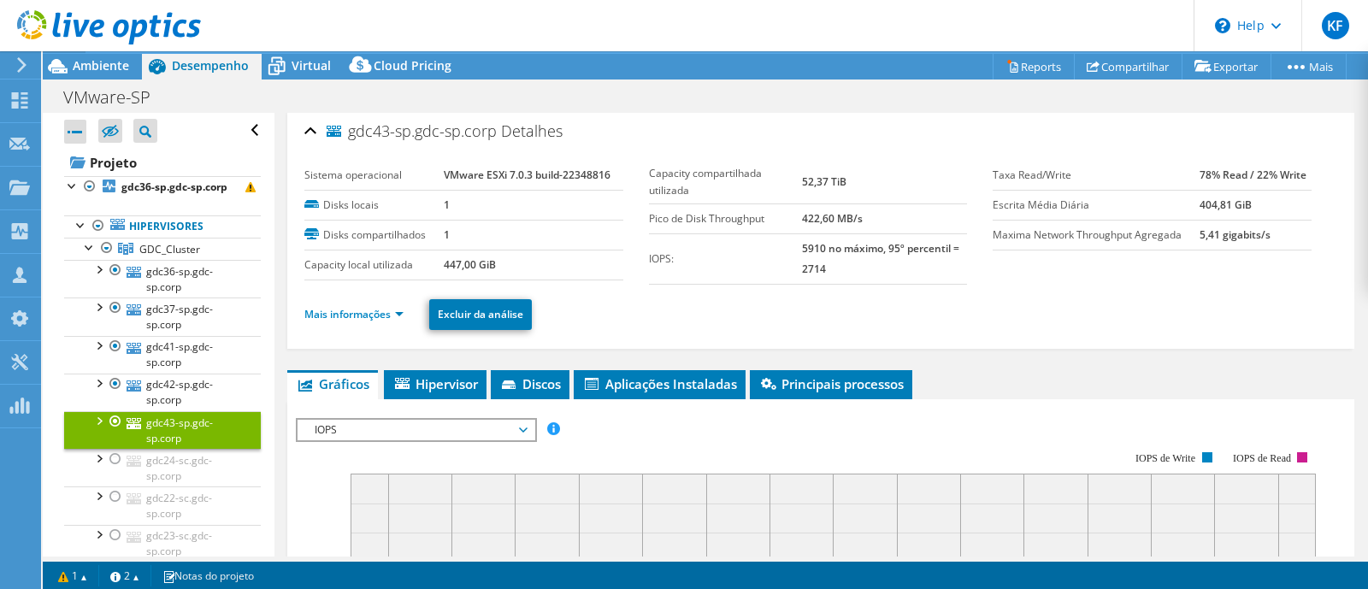
scroll to position [0, 0]
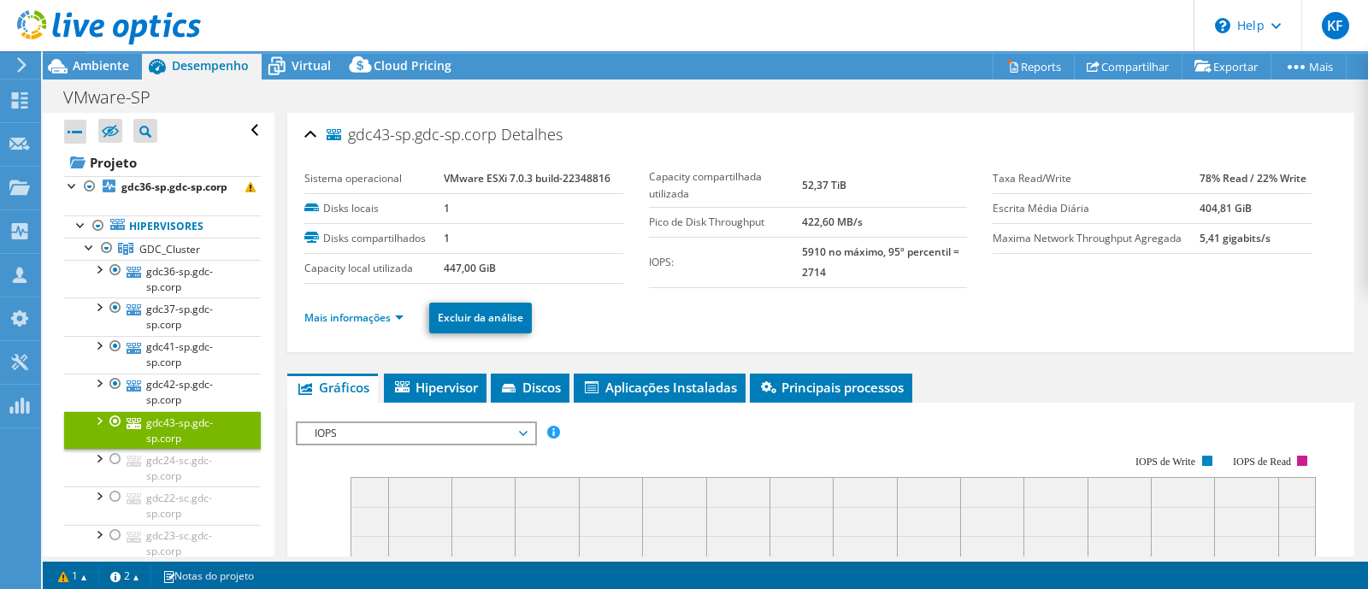
click at [1368, 172] on article "gdc43-sp.gdc-sp.corp Detalhes Sistema operacional VMware ESXi 7.0.3 build-22348…" at bounding box center [822, 335] width 1094 height 444
click at [392, 316] on link "Mais informações" at bounding box center [353, 317] width 99 height 15
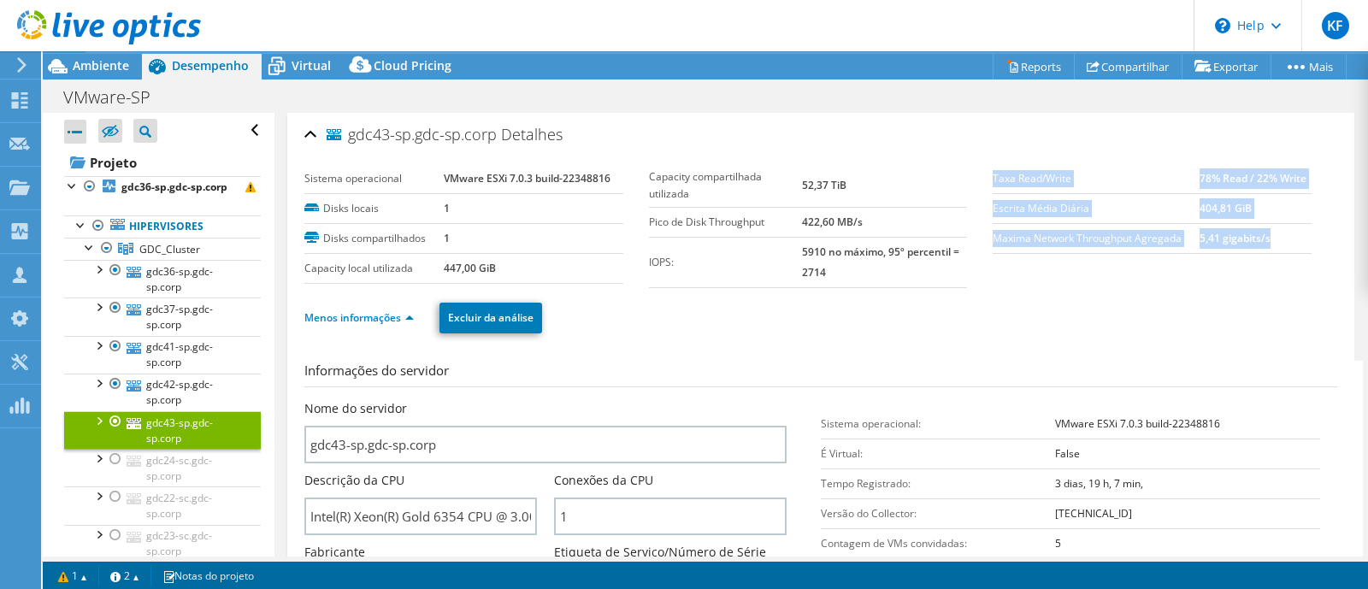
drag, startPoint x: 1368, startPoint y: 197, endPoint x: 1364, endPoint y: 275, distance: 77.9
click at [1364, 275] on article "gdc43-sp.gdc-sp.corp Detalhes Sistema operacional VMware ESXi 7.0.3 build-22348…" at bounding box center [822, 335] width 1094 height 444
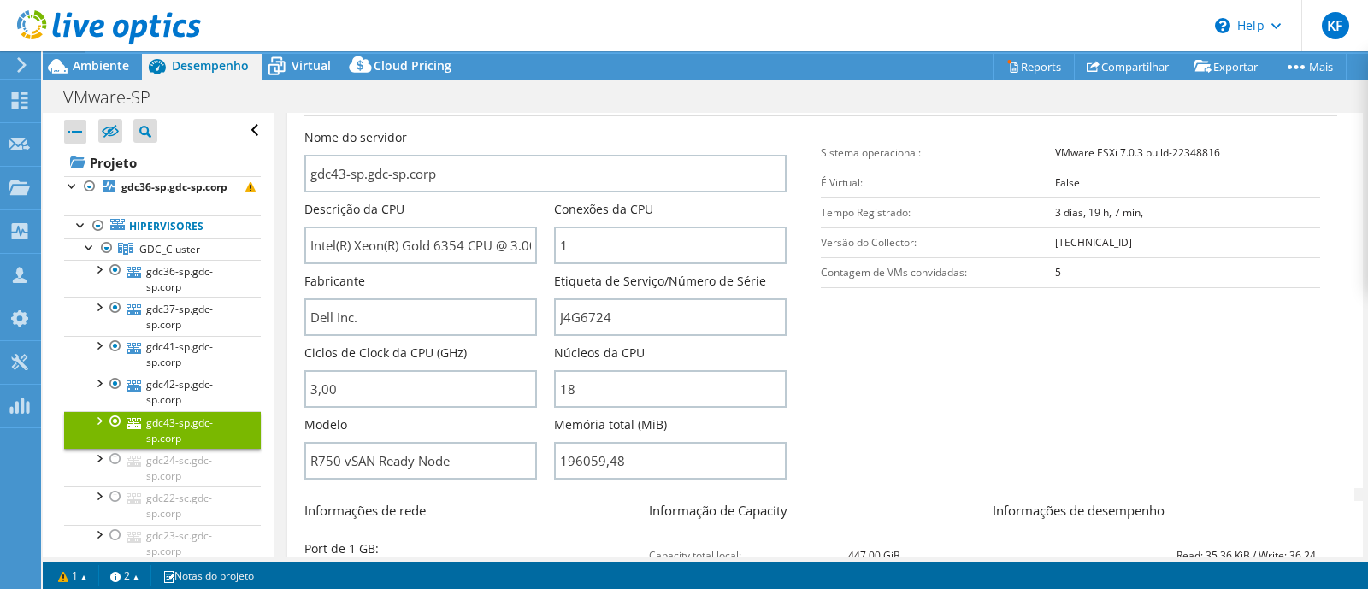
scroll to position [275, 0]
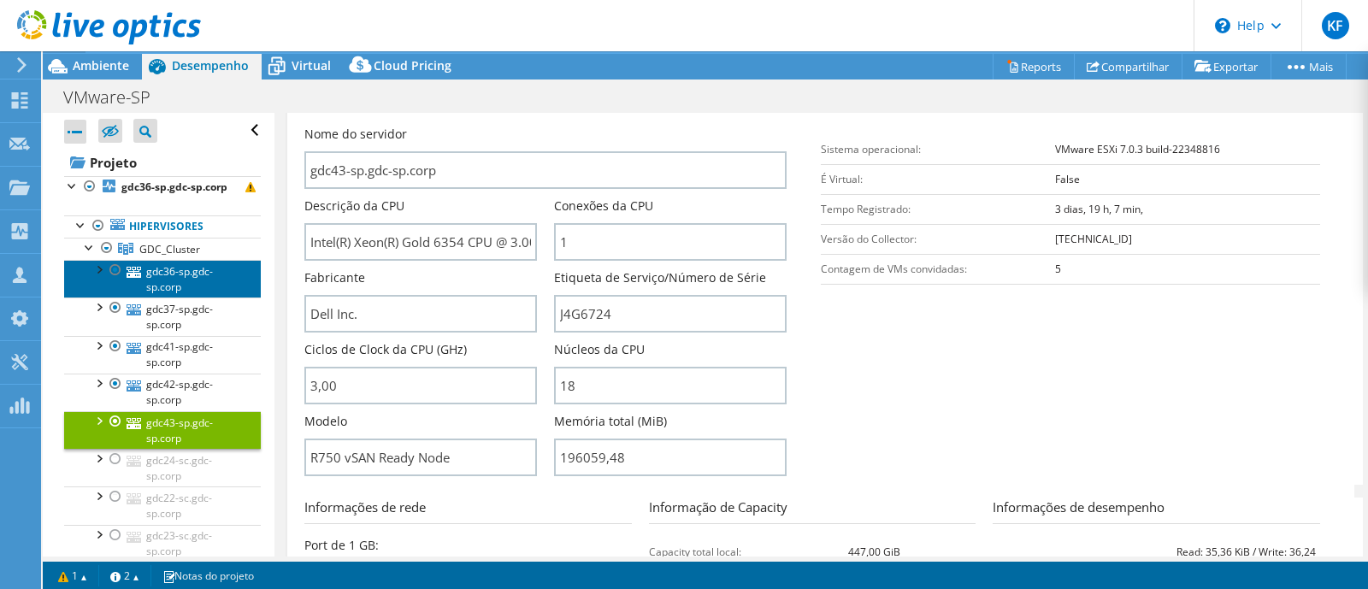
click at [193, 293] on link "gdc36-sp.gdc-sp.corp" at bounding box center [162, 279] width 197 height 38
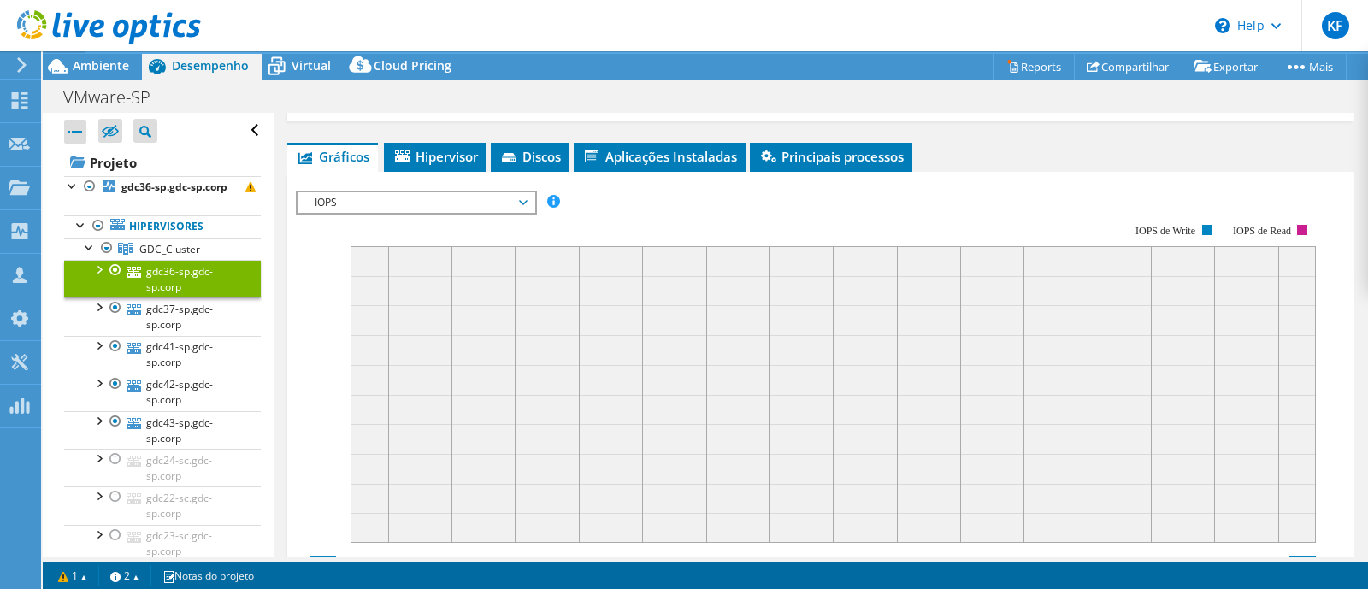
drag, startPoint x: 1368, startPoint y: 335, endPoint x: 1356, endPoint y: 318, distance: 20.9
click at [1356, 318] on article "gdc36-sp.gdc-sp.corp Detalhes Sistema operacional VMware ESXi 7.0.3 build-20328…" at bounding box center [822, 335] width 1094 height 444
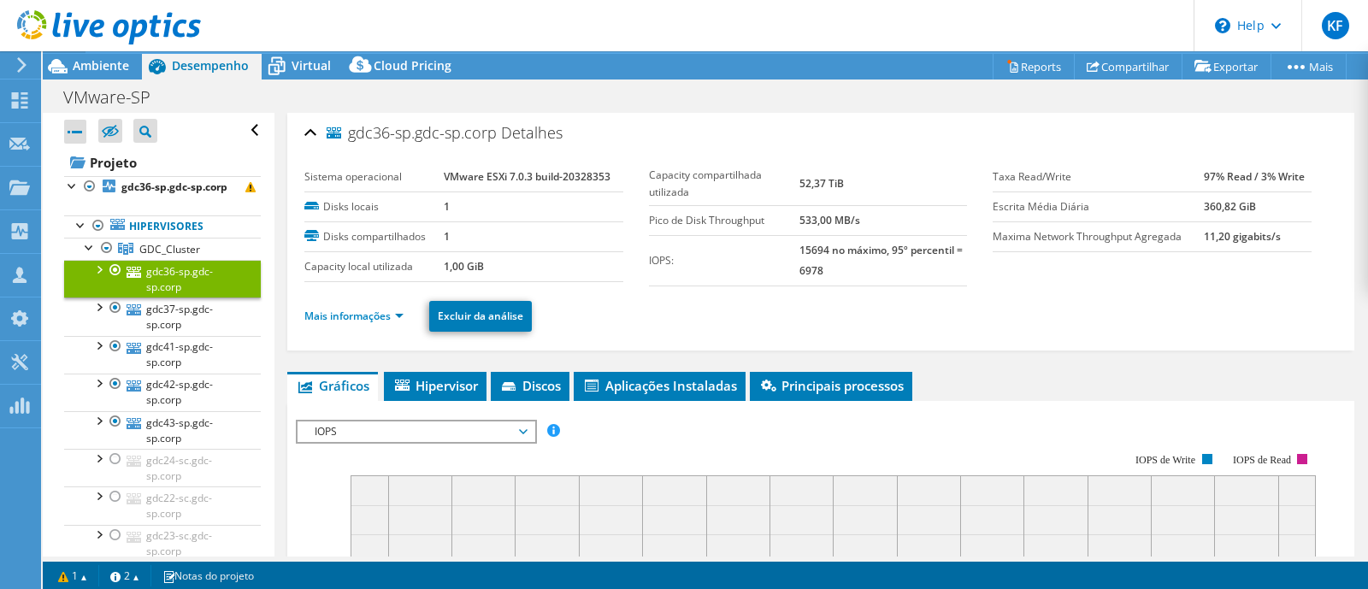
scroll to position [0, 0]
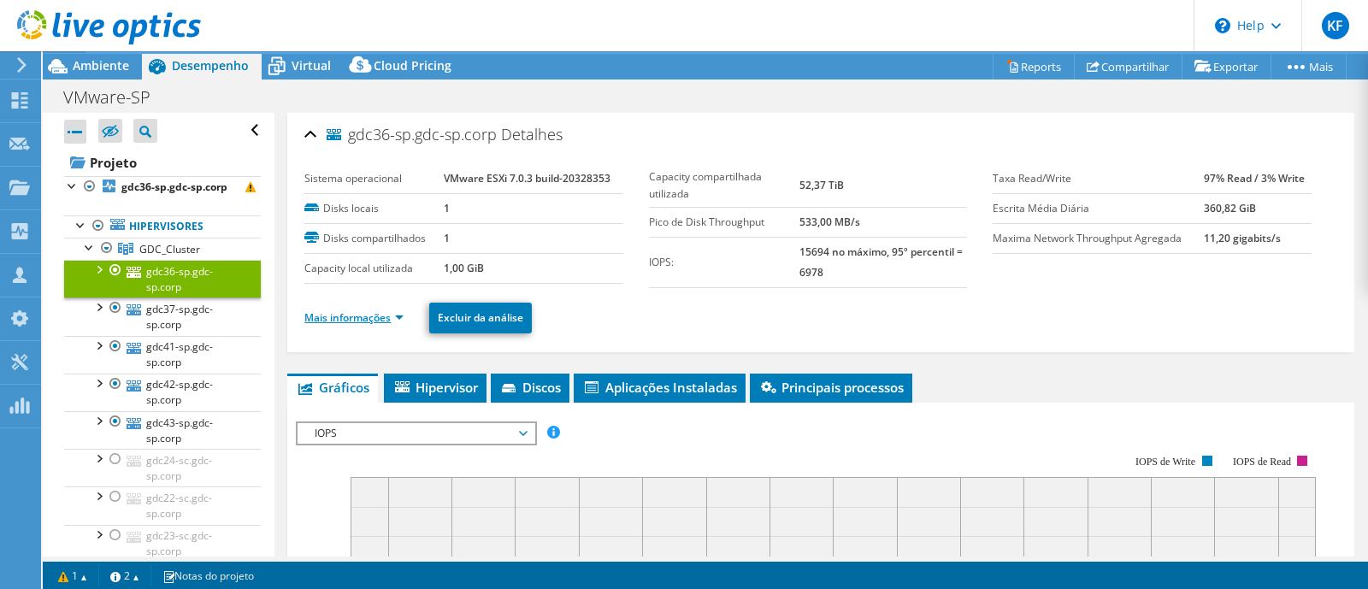
click at [375, 310] on link "Mais informações" at bounding box center [353, 317] width 99 height 15
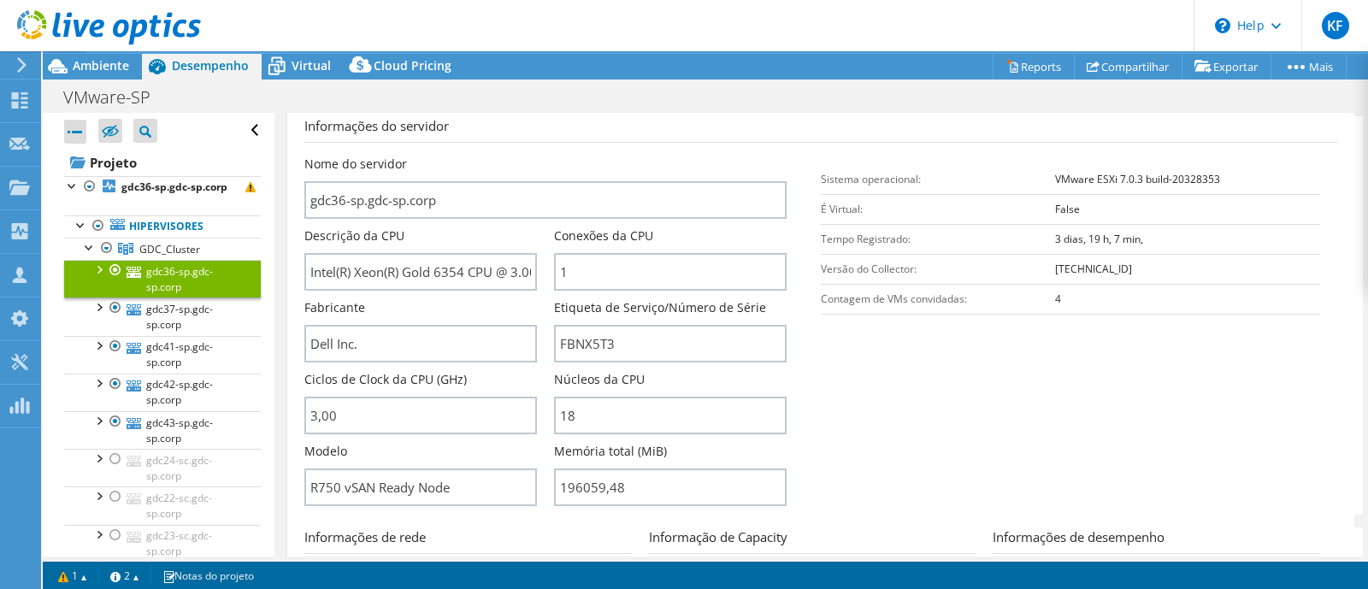
scroll to position [299, 0]
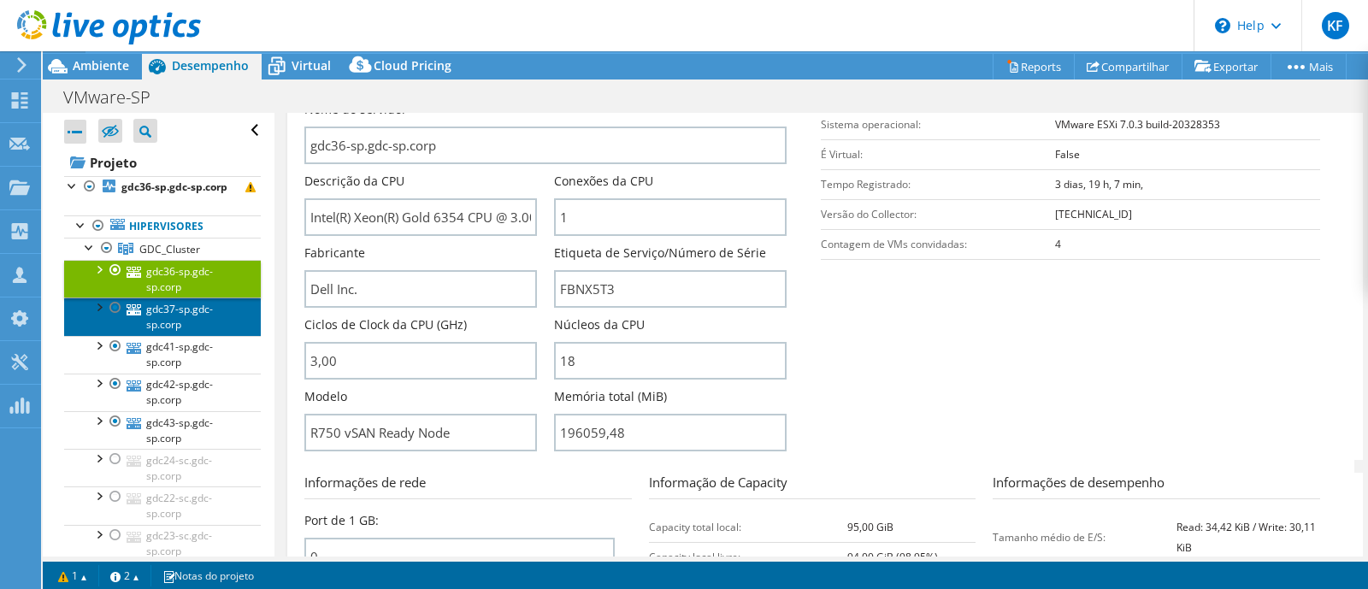
click at [191, 334] on link "gdc37-sp.gdc-sp.corp" at bounding box center [162, 317] width 197 height 38
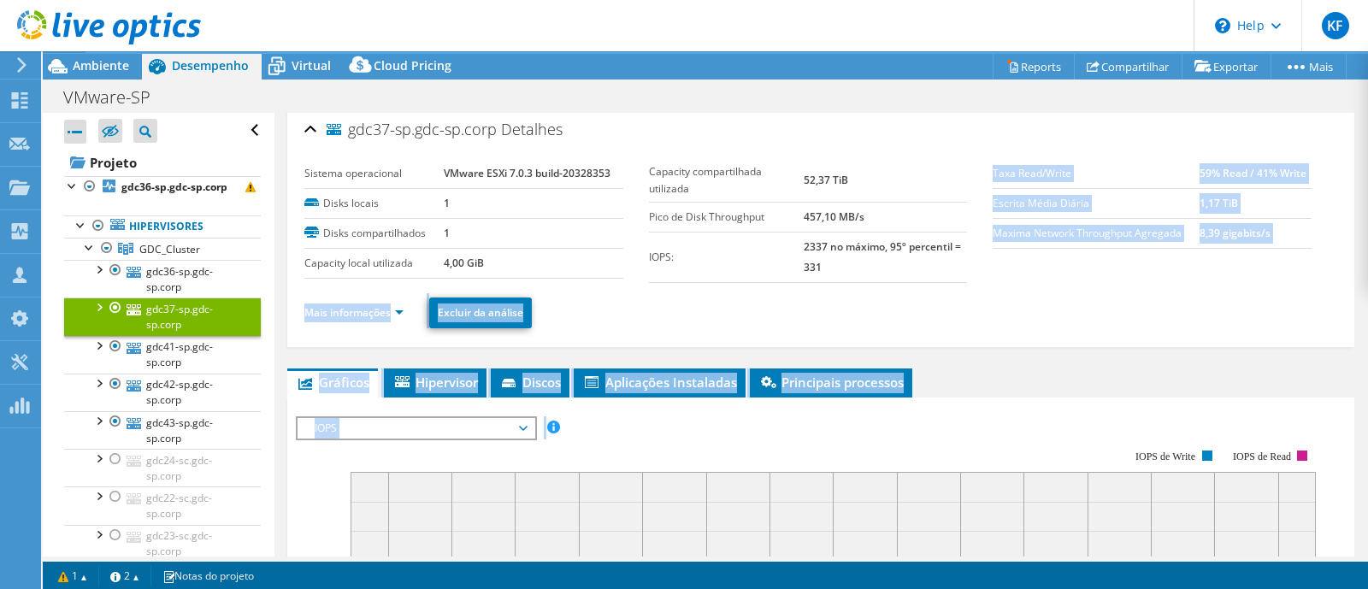
drag, startPoint x: 1368, startPoint y: 369, endPoint x: 1368, endPoint y: 250, distance: 119.7
click at [1368, 250] on article "gdc37-sp.gdc-sp.corp Detalhes Sistema operacional VMware ESXi 7.0.3 build-20328…" at bounding box center [822, 335] width 1094 height 444
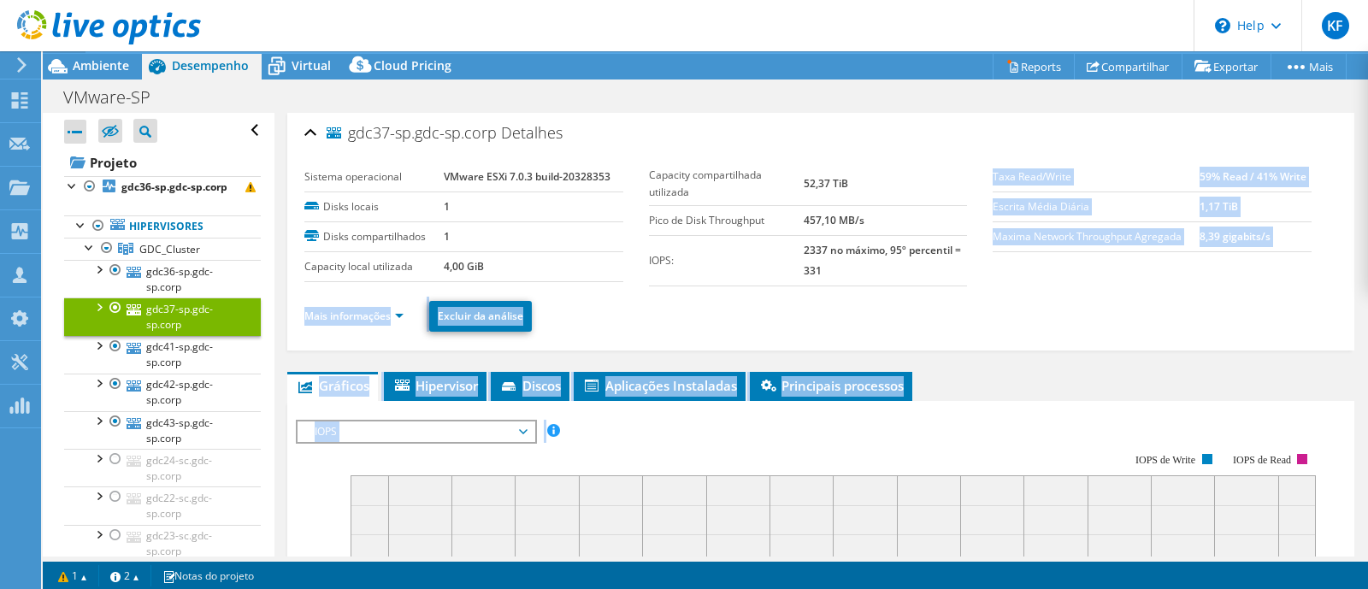
click at [376, 322] on li "Mais informações" at bounding box center [358, 316] width 109 height 19
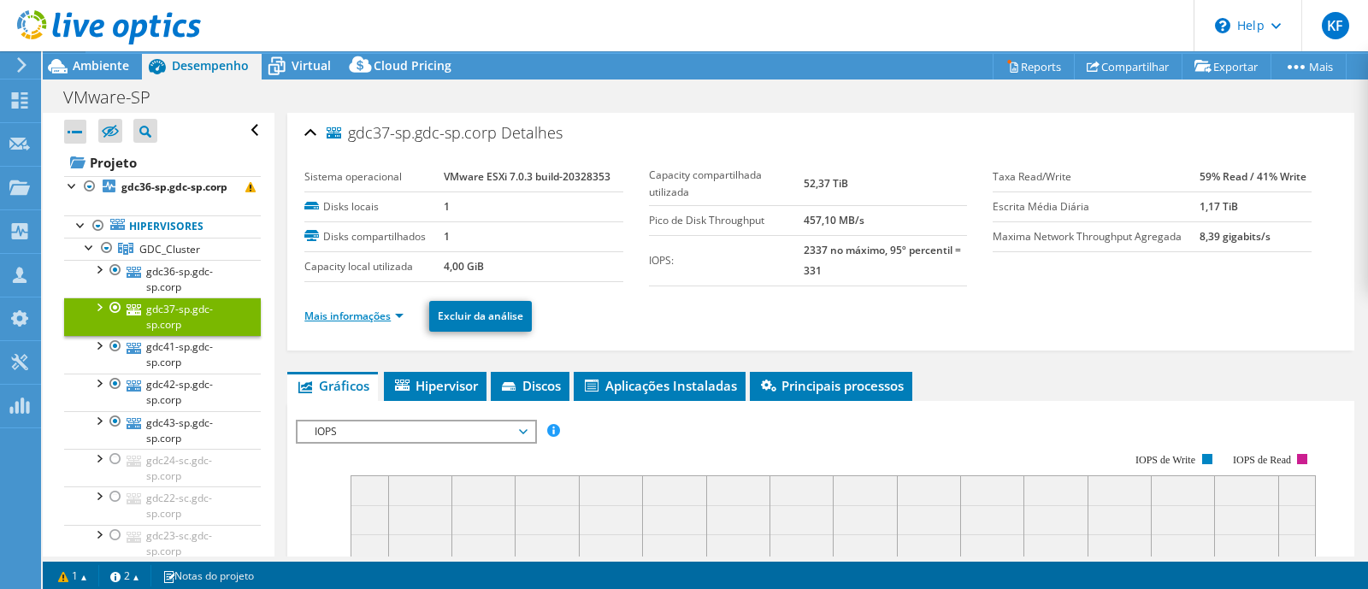
click at [383, 317] on link "Mais informações" at bounding box center [353, 316] width 99 height 15
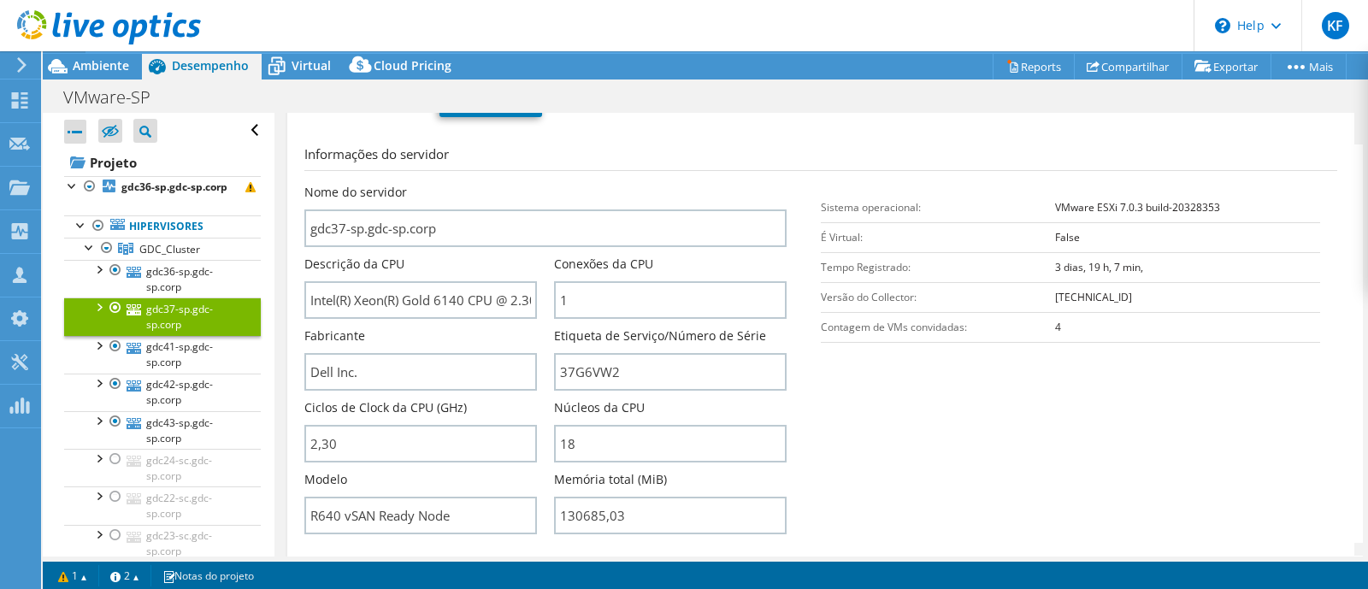
scroll to position [219, 0]
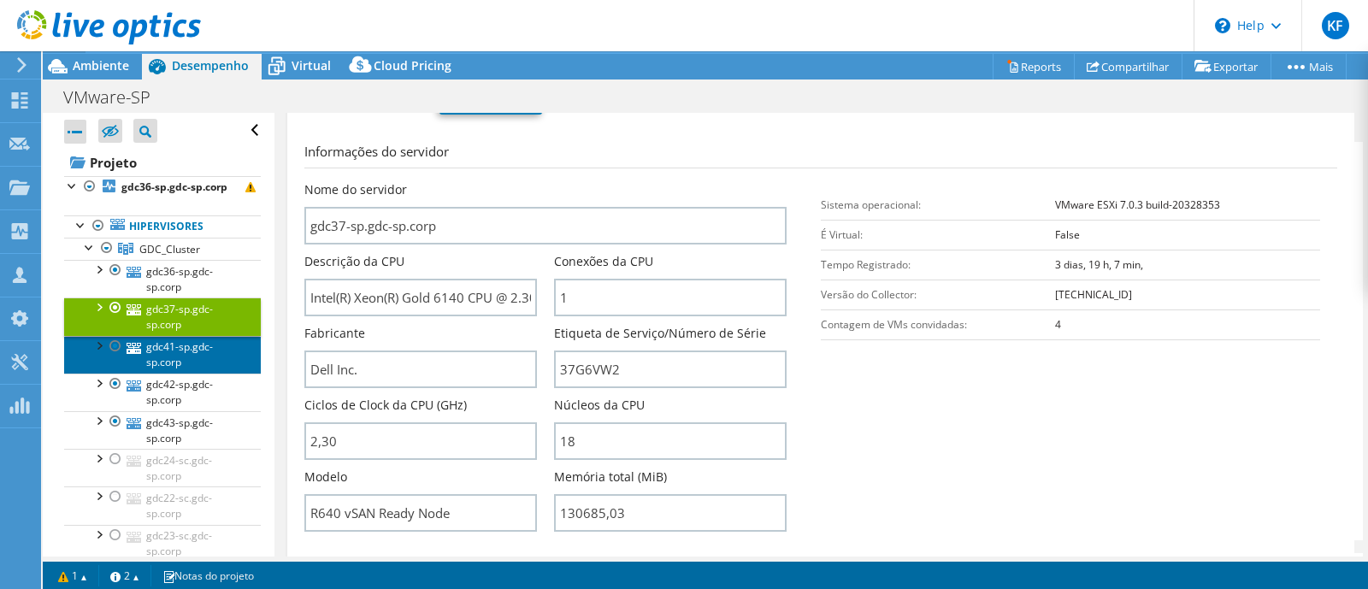
click at [178, 363] on link "gdc41-sp.gdc-sp.corp" at bounding box center [162, 355] width 197 height 38
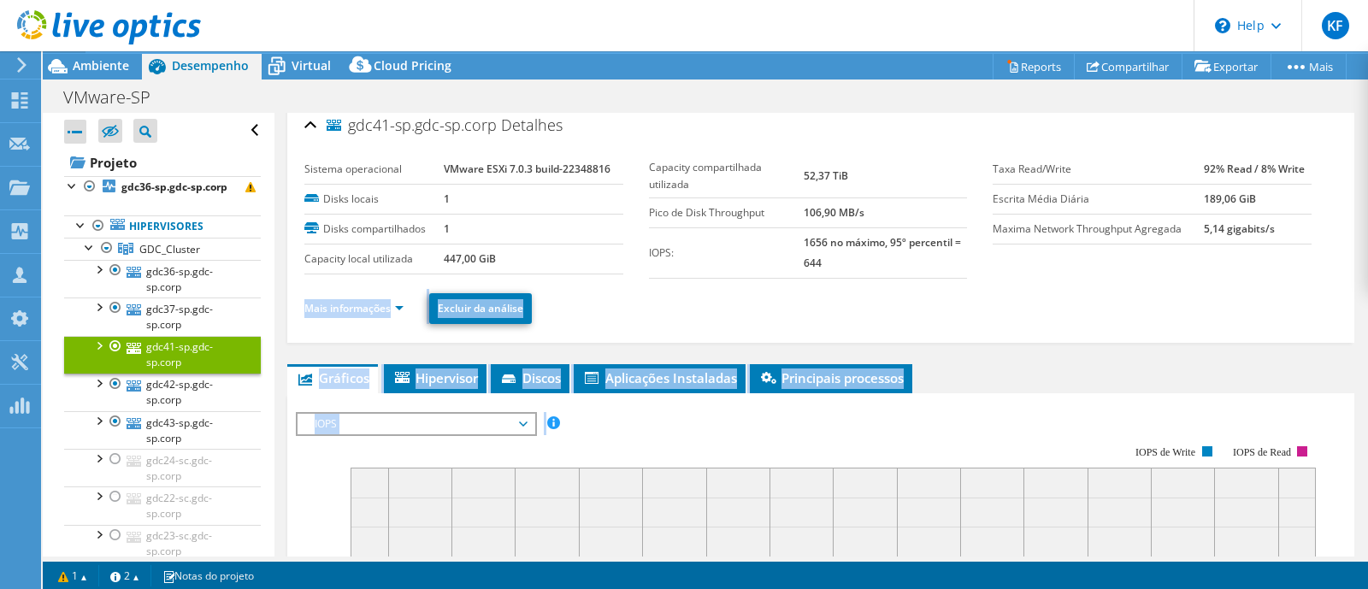
scroll to position [0, 0]
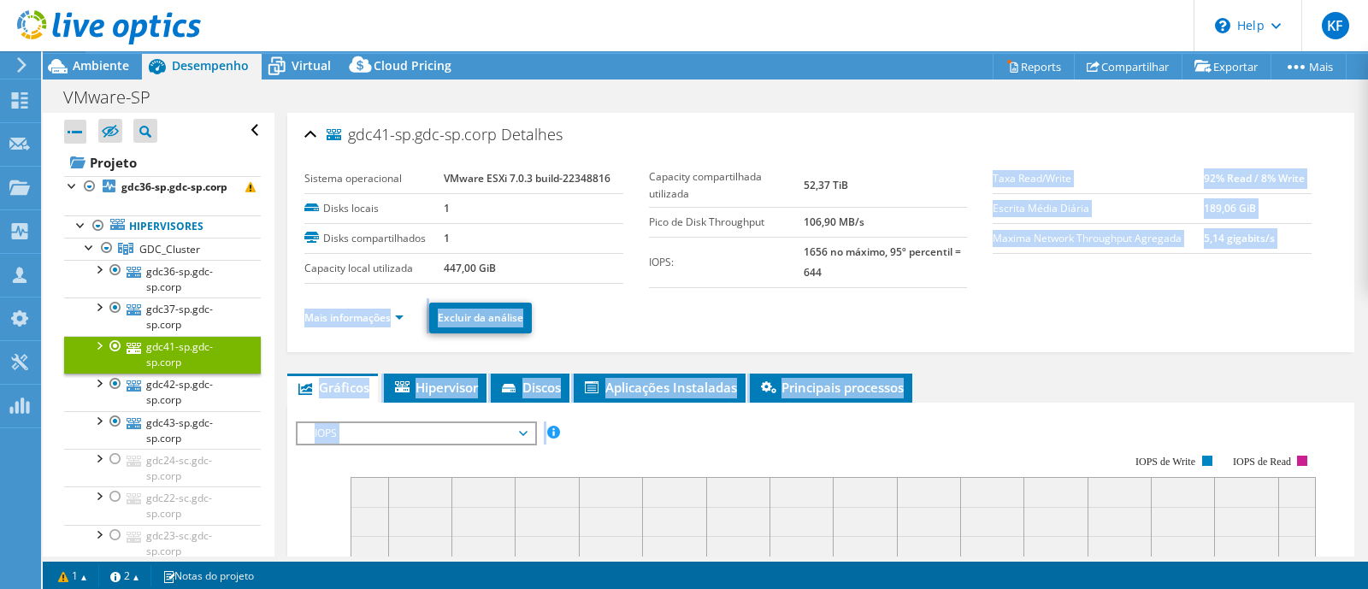
drag, startPoint x: 1368, startPoint y: 352, endPoint x: 1368, endPoint y: 226, distance: 125.7
click at [1368, 226] on article "gdc41-sp.gdc-sp.corp Detalhes Sistema operacional VMware ESXi 7.0.3 build-22348…" at bounding box center [822, 335] width 1094 height 444
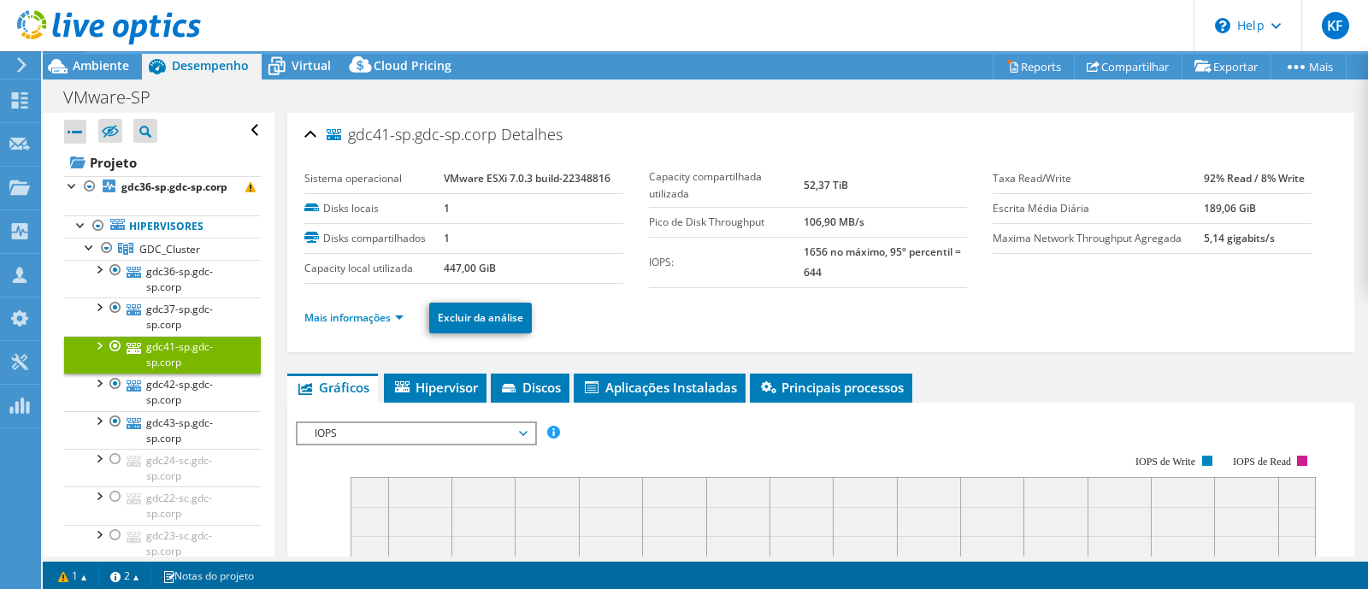
click at [1368, 226] on article "gdc41-sp.gdc-sp.corp Detalhes Sistema operacional VMware ESXi 7.0.3 build-22348…" at bounding box center [822, 335] width 1094 height 444
click at [389, 298] on ul "Mais informações Excluir da análise" at bounding box center [820, 315] width 1033 height 35
click at [375, 314] on link "Mais informações" at bounding box center [353, 317] width 99 height 15
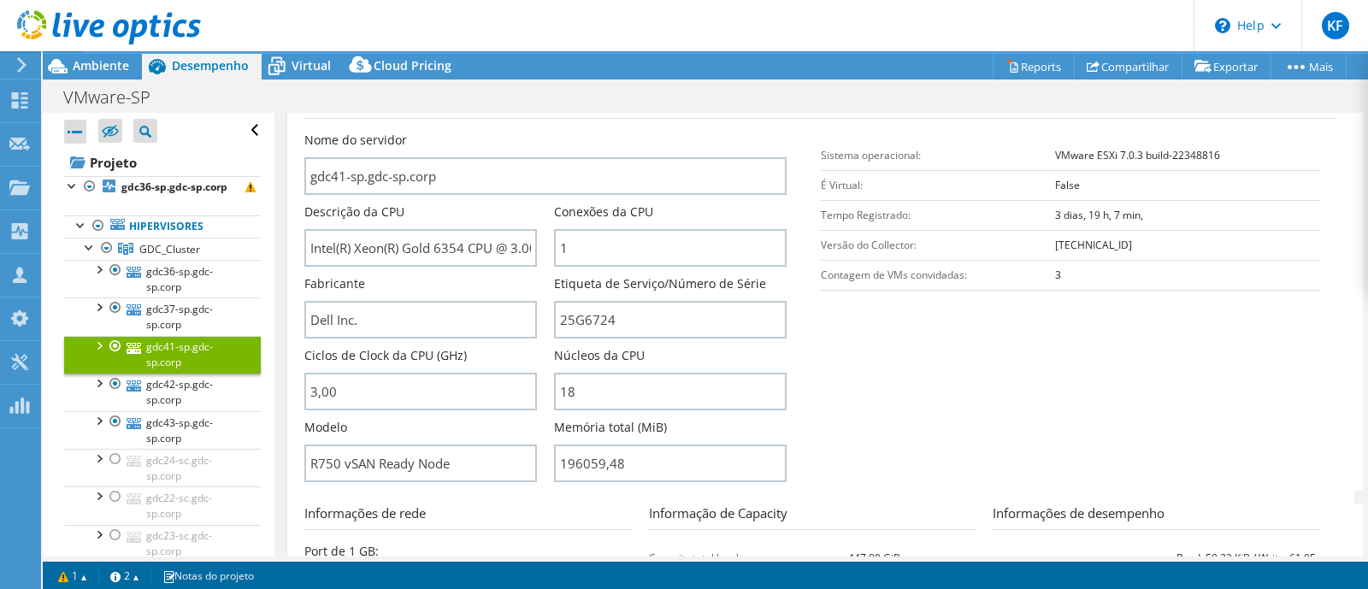
scroll to position [271, 0]
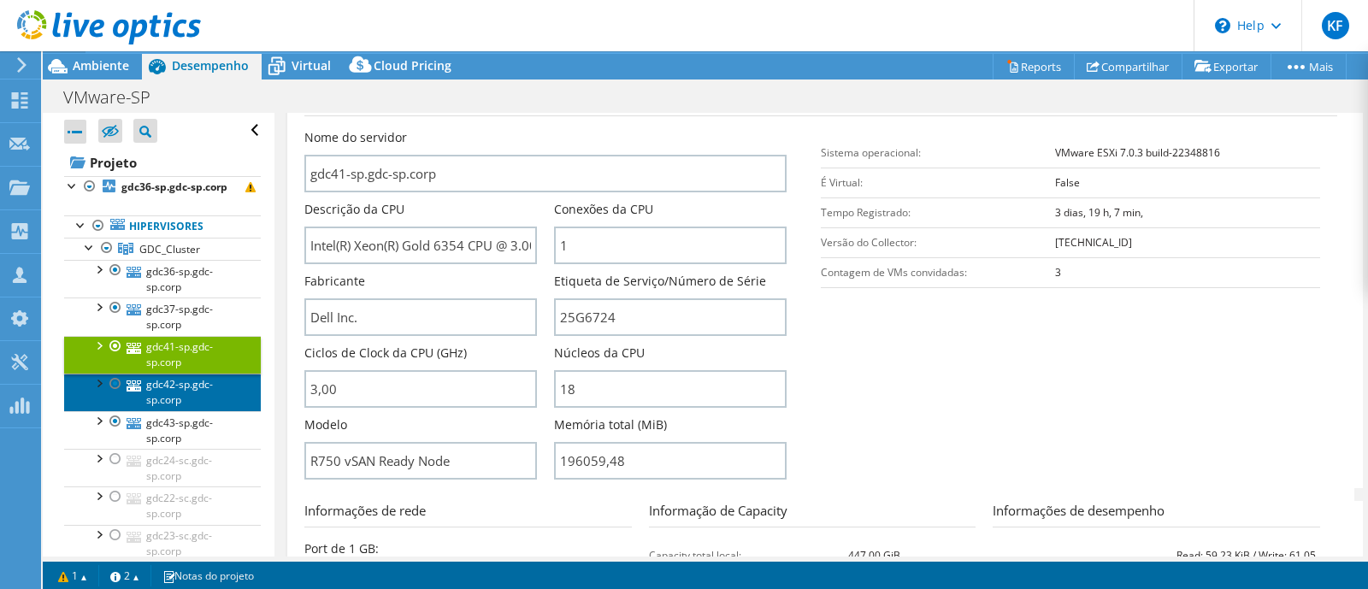
click at [143, 411] on link "gdc42-sp.gdc-sp.corp" at bounding box center [162, 393] width 197 height 38
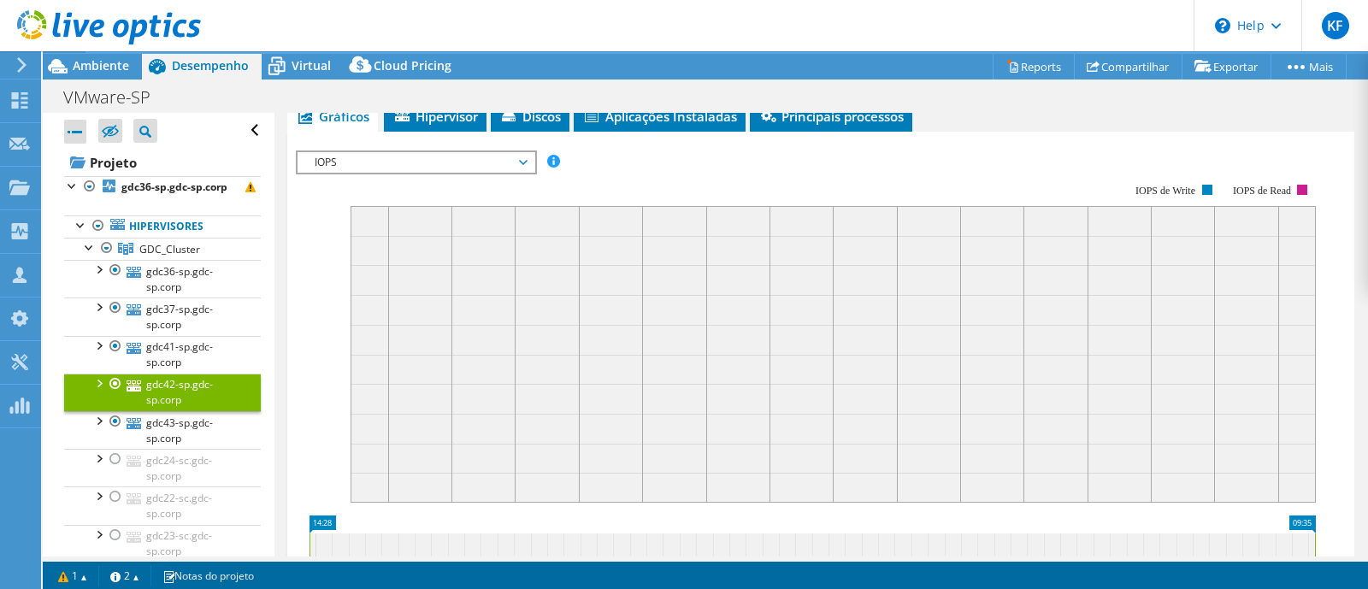
scroll to position [246, 0]
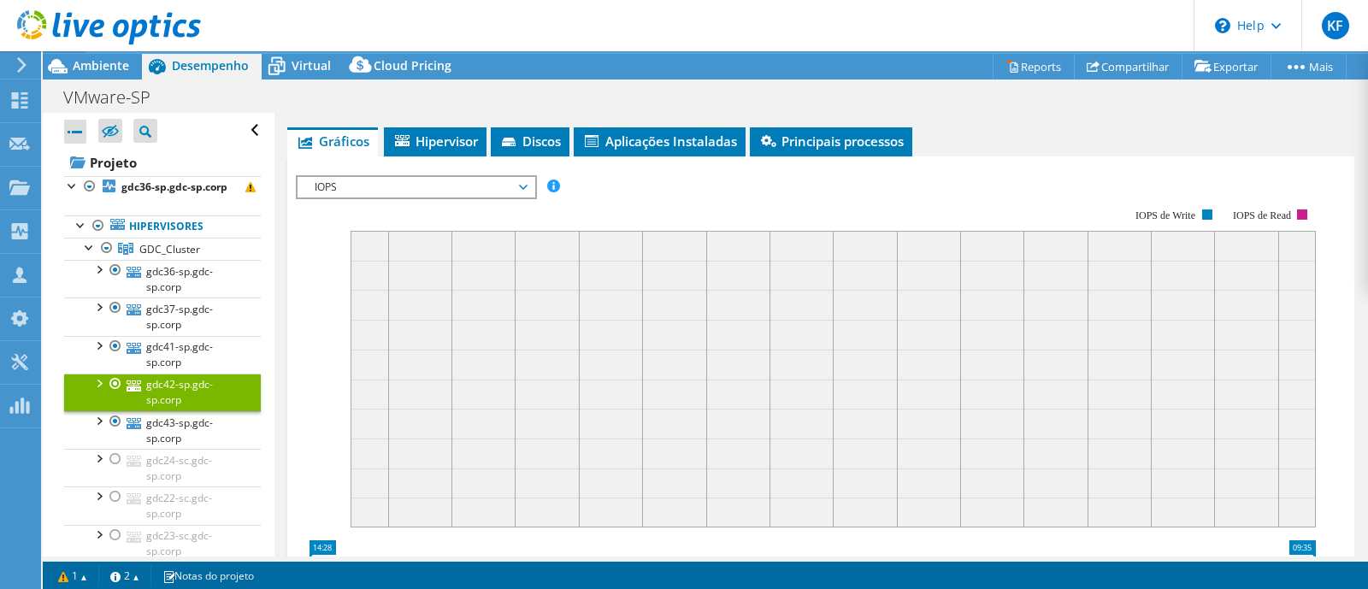
drag, startPoint x: 1368, startPoint y: 254, endPoint x: 1360, endPoint y: 181, distance: 73.1
click at [1360, 181] on article "gdc42-sp.gdc-sp.corp Detalhes Sistema operacional VMware ESXi 7.0.3 build-22348…" at bounding box center [822, 335] width 1094 height 444
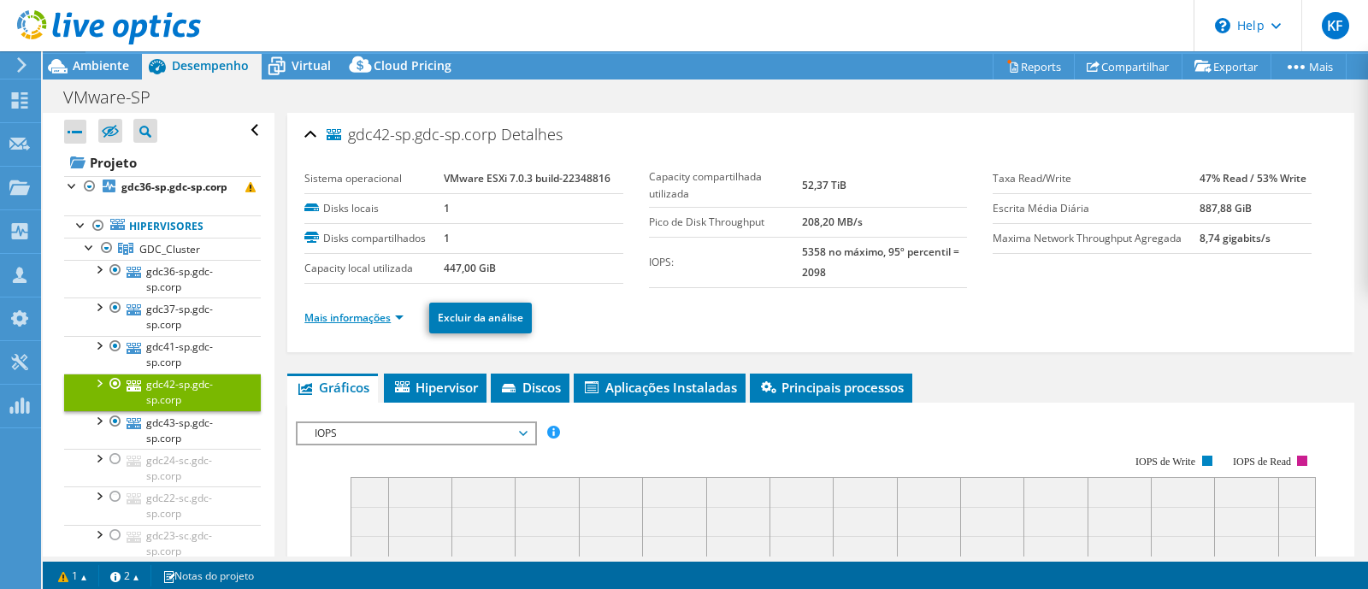
click at [339, 316] on link "Mais informações" at bounding box center [353, 317] width 99 height 15
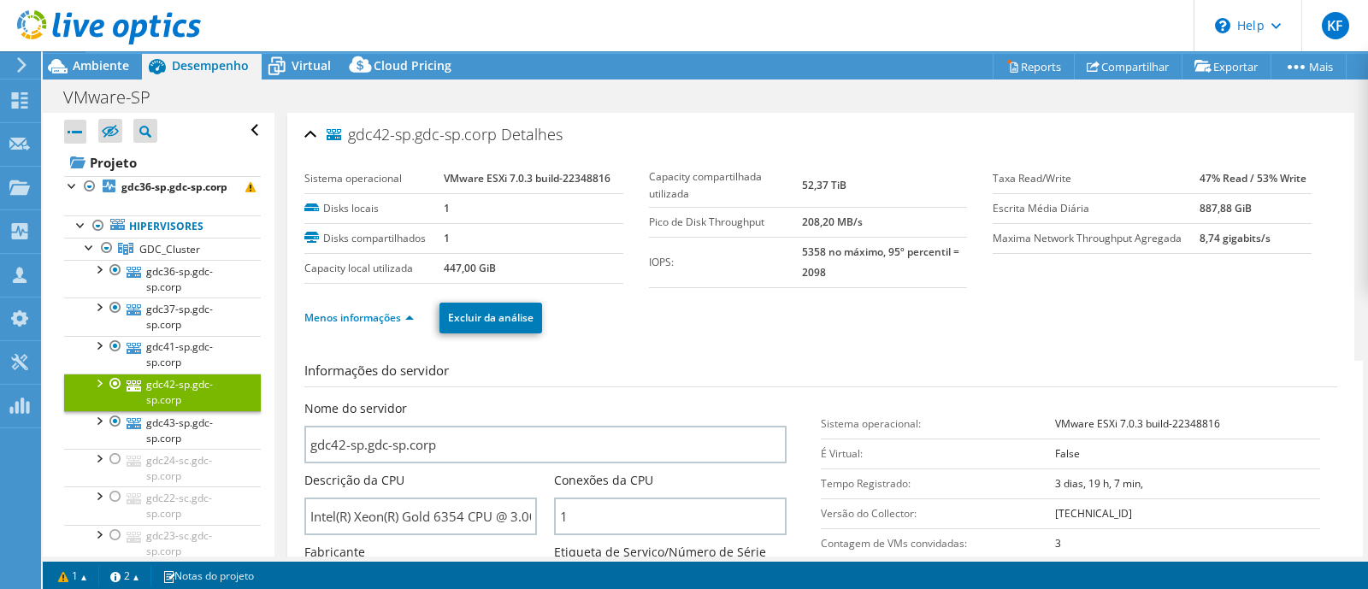
drag, startPoint x: 1368, startPoint y: 187, endPoint x: 1368, endPoint y: 254, distance: 66.7
click at [1368, 254] on article "gdc42-sp.gdc-sp.corp Detalhes Sistema operacional VMware ESXi 7.0.3 build-22348…" at bounding box center [822, 335] width 1094 height 444
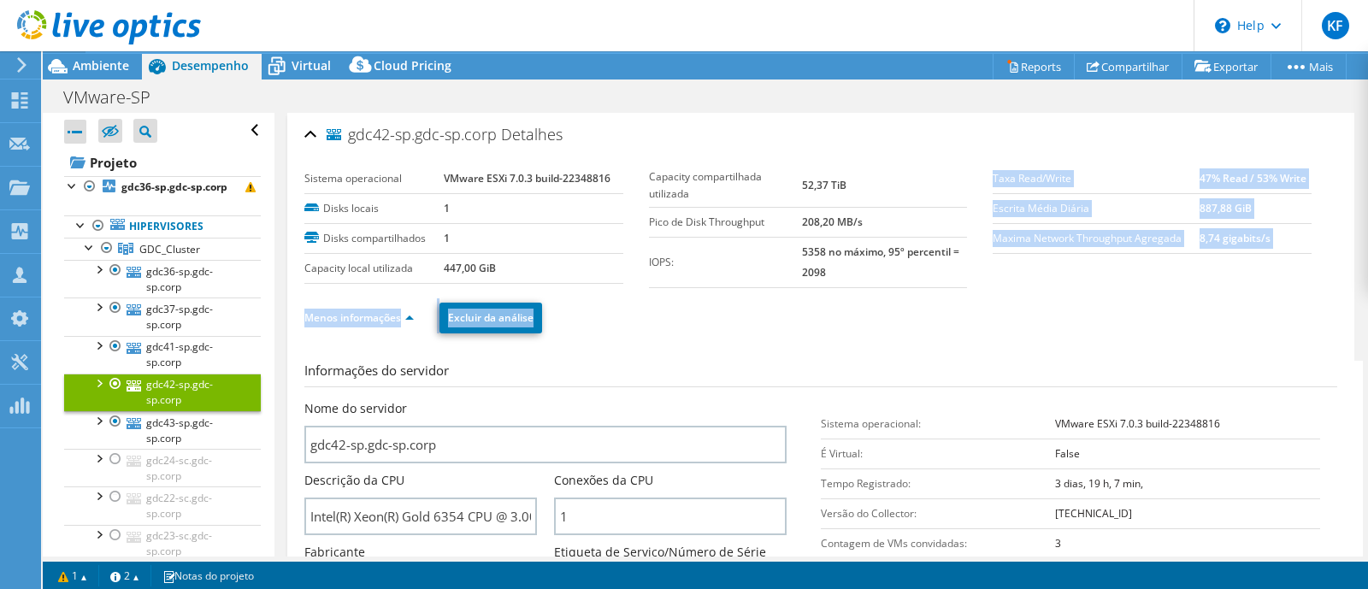
drag, startPoint x: 1368, startPoint y: 254, endPoint x: 1368, endPoint y: 303, distance: 48.7
click at [1368, 303] on article "gdc42-sp.gdc-sp.corp Detalhes Sistema operacional VMware ESXi 7.0.3 build-22348…" at bounding box center [822, 335] width 1094 height 444
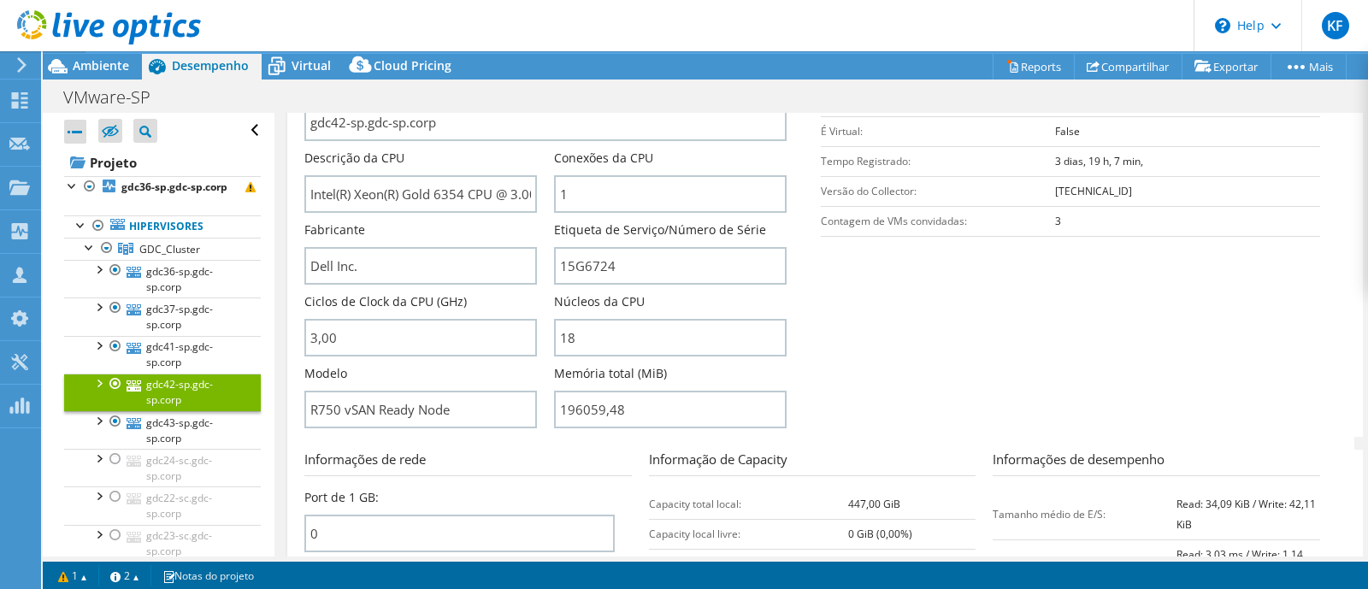
scroll to position [328, 0]
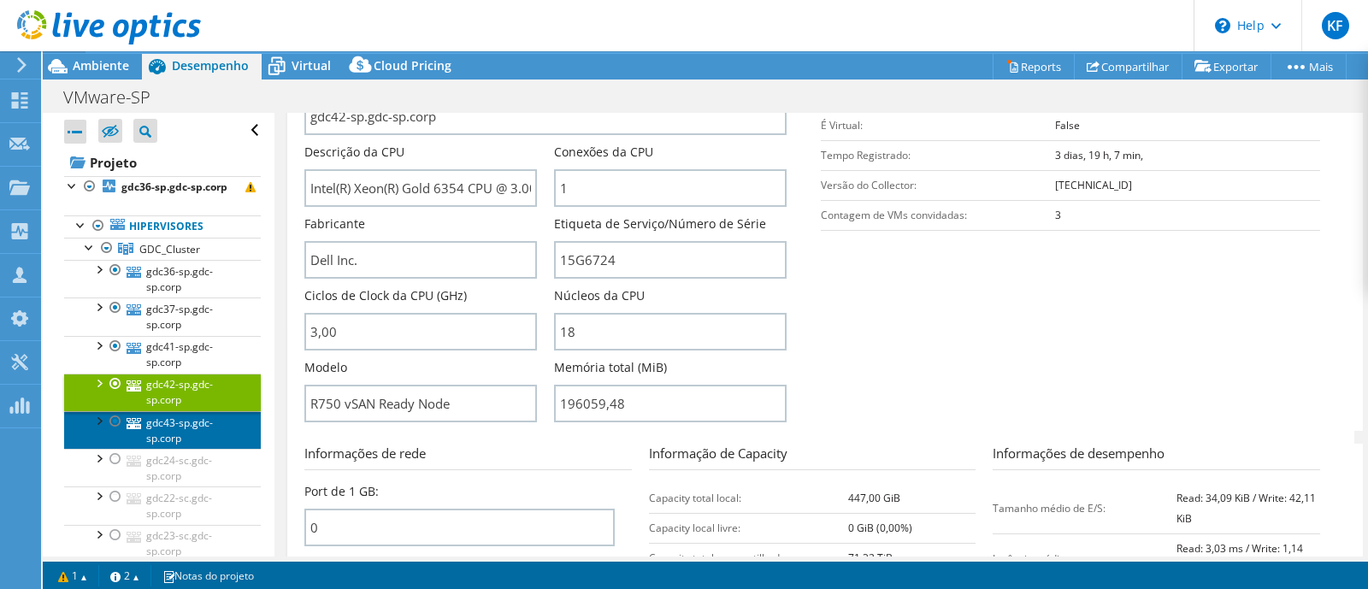
click at [175, 446] on link "gdc43-sp.gdc-sp.corp" at bounding box center [162, 430] width 197 height 38
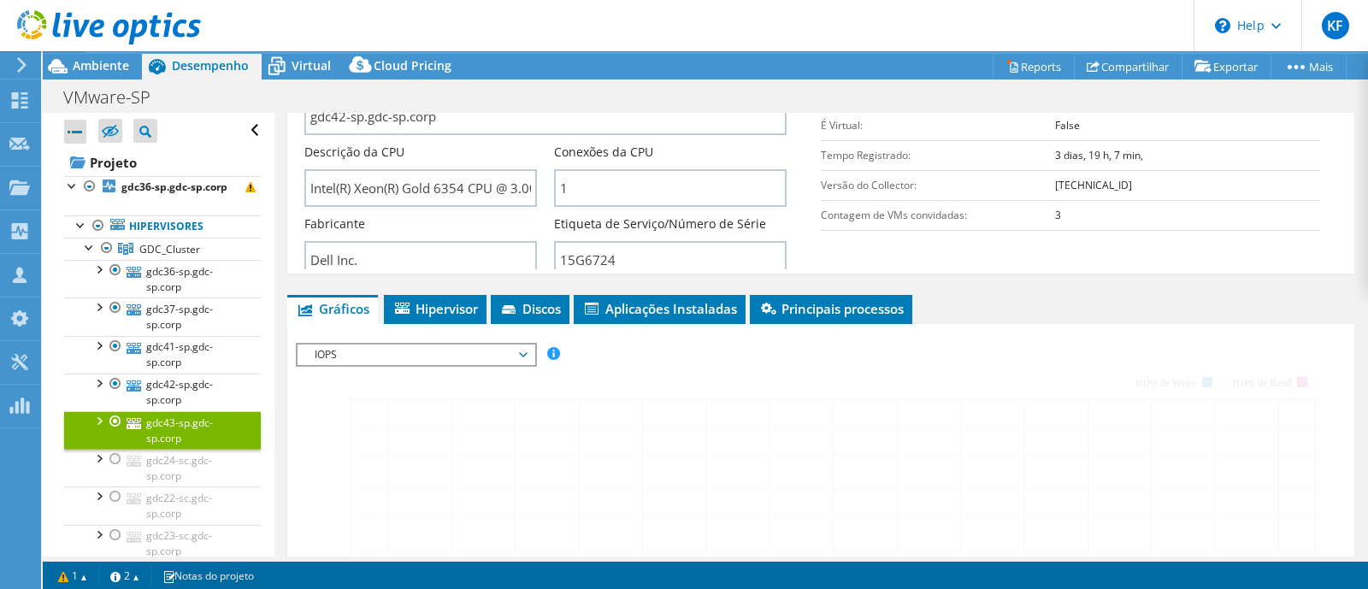
scroll to position [319, 0]
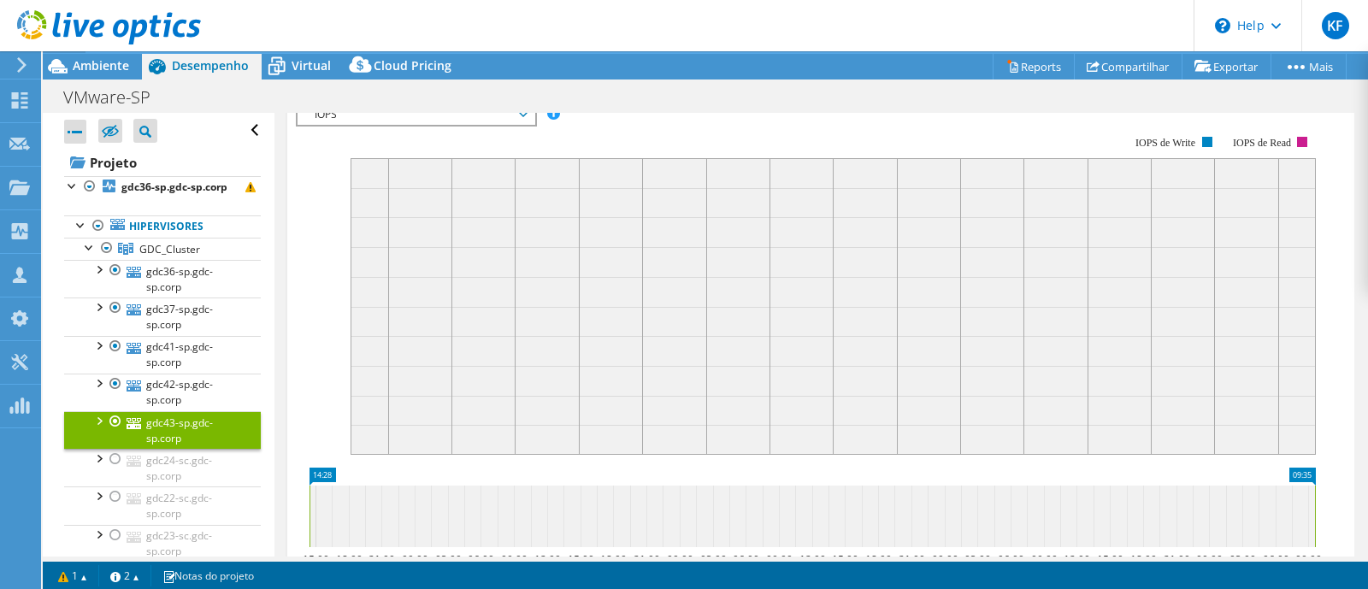
drag, startPoint x: 1368, startPoint y: 308, endPoint x: 1356, endPoint y: 288, distance: 22.6
click at [1356, 288] on article "gdc43-sp.gdc-sp.corp Detalhes Sistema operacional VMware ESXi 7.0.3 build-22348…" at bounding box center [822, 335] width 1094 height 444
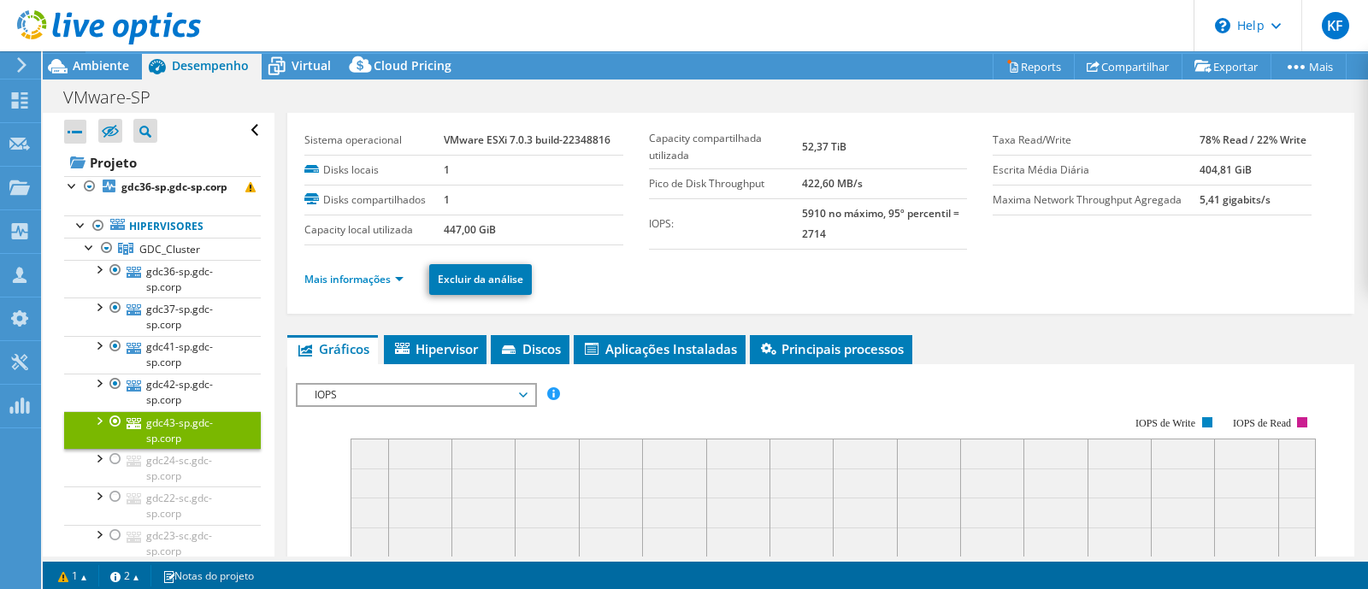
scroll to position [35, 0]
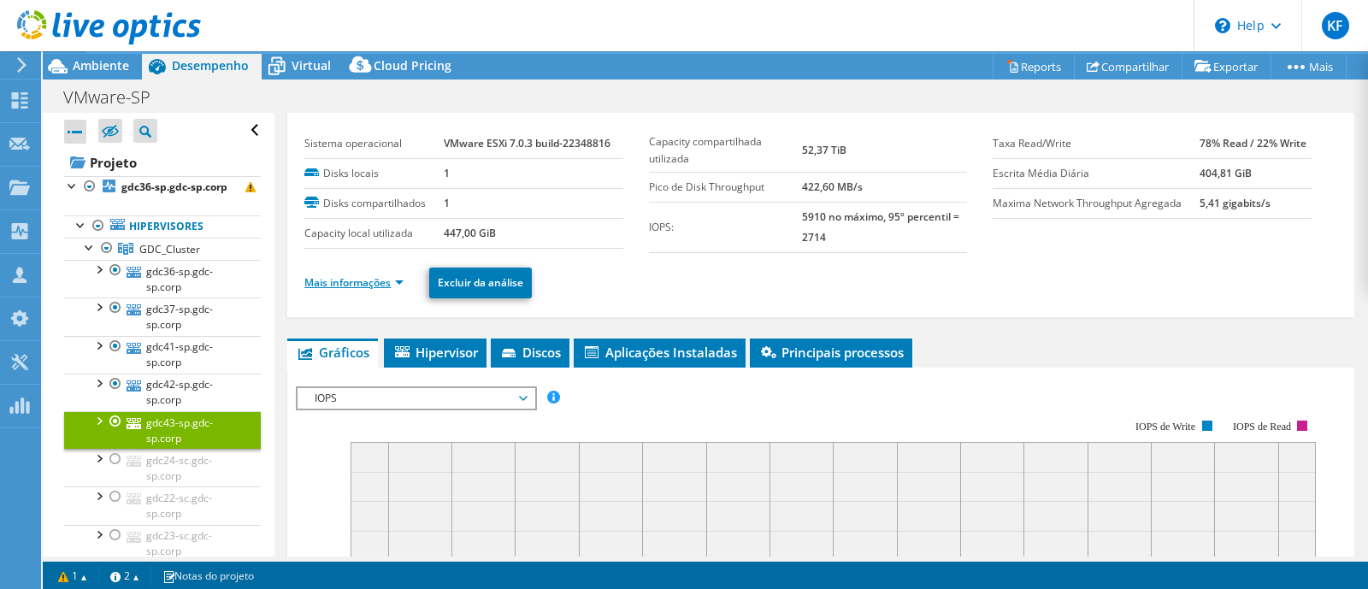
click at [383, 282] on link "Mais informações" at bounding box center [353, 282] width 99 height 15
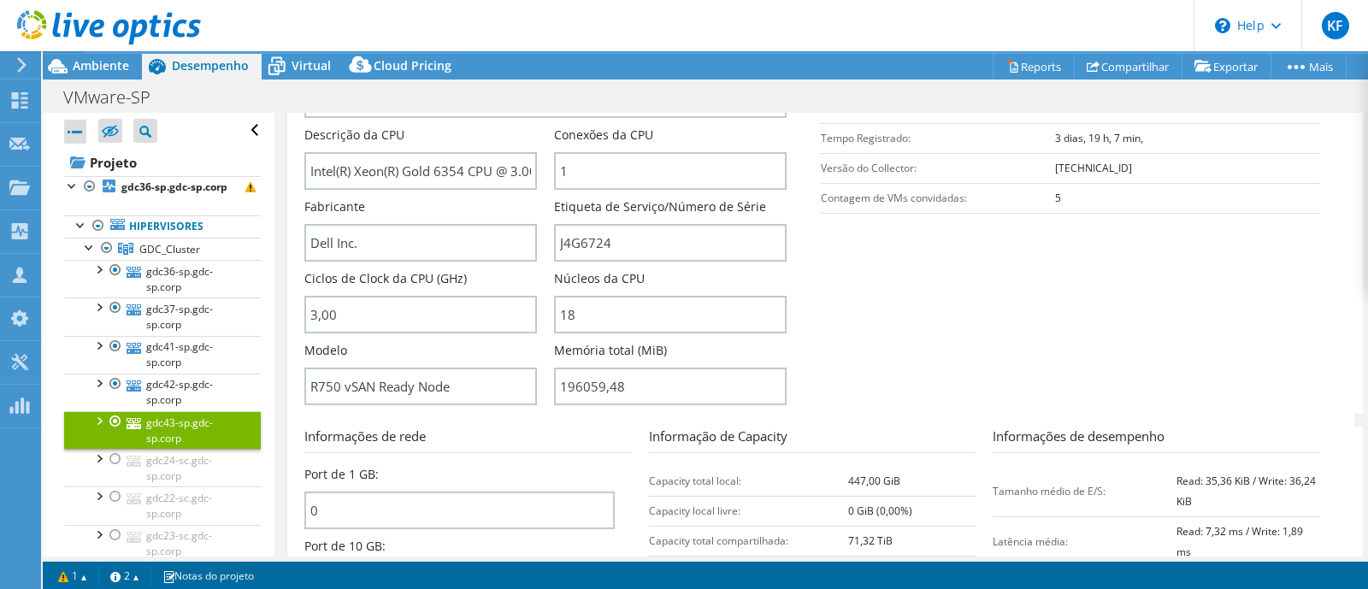
scroll to position [358, 0]
